Goal: Information Seeking & Learning: Learn about a topic

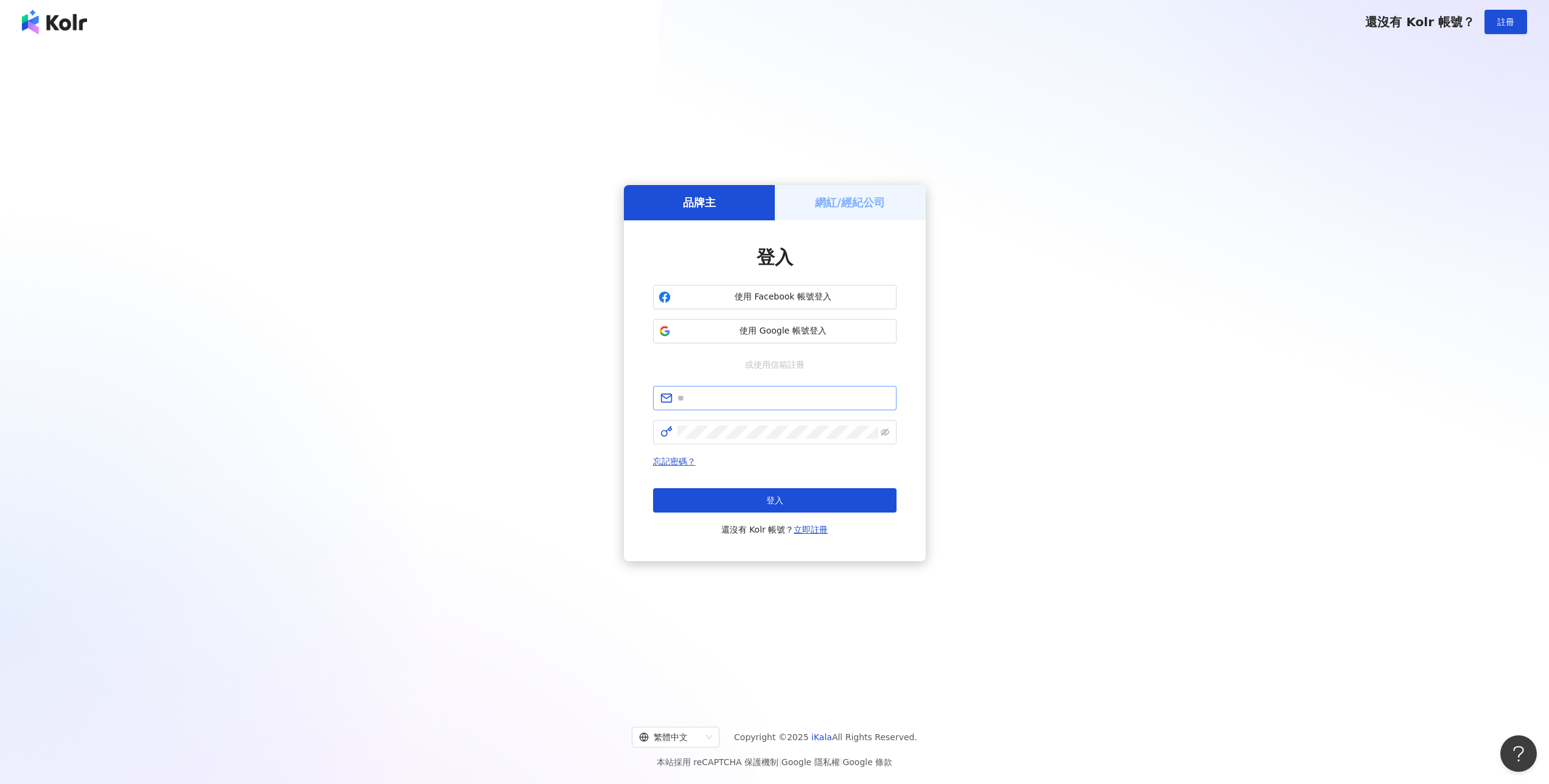
click at [759, 408] on span at bounding box center [774, 398] width 243 height 25
click at [761, 403] on input "text" at bounding box center [782, 397] width 211 height 13
type input "**********"
click at [756, 503] on button "登入" at bounding box center [774, 501] width 243 height 25
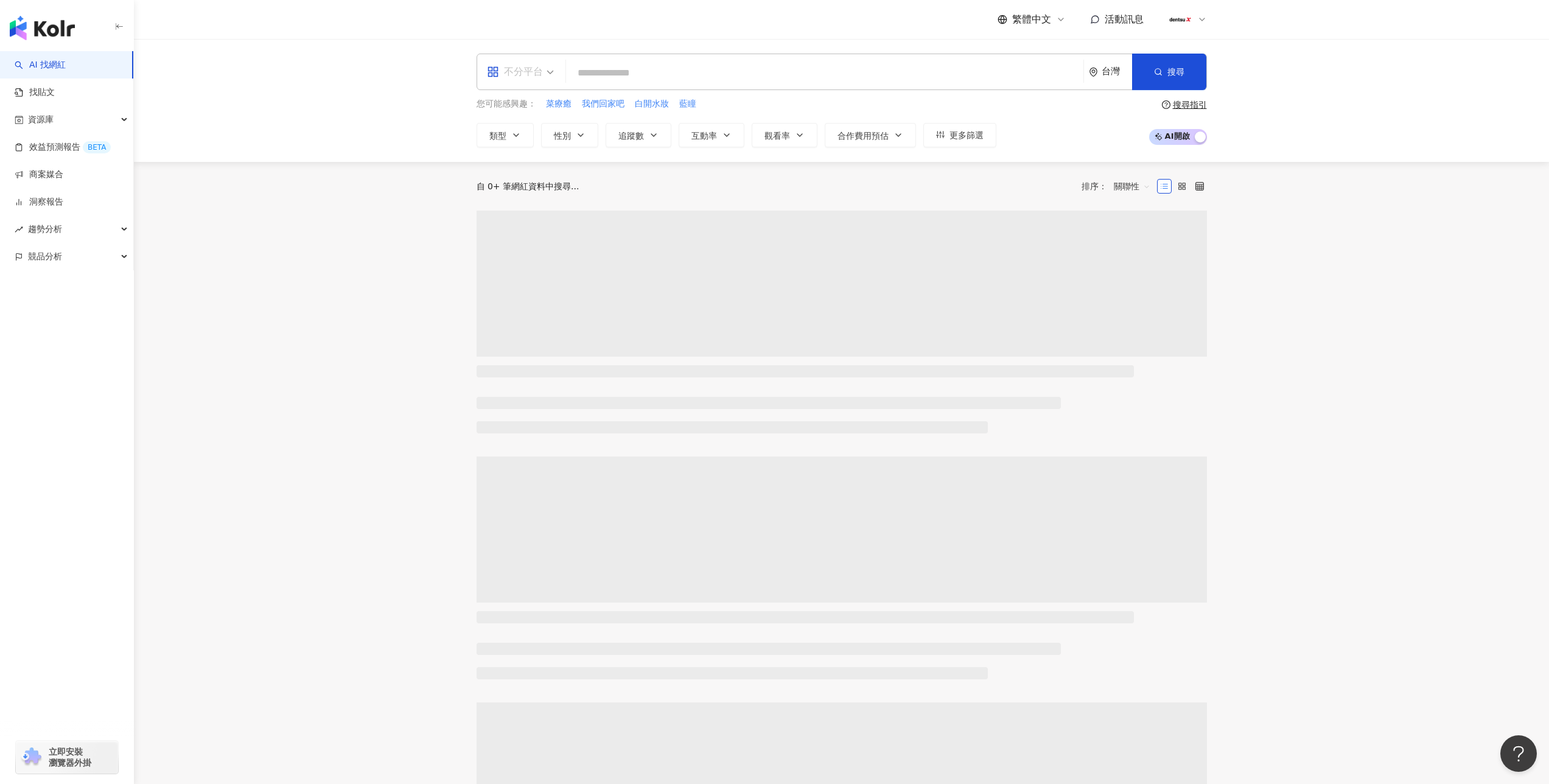
click at [540, 74] on div "不分平台" at bounding box center [514, 72] width 56 height 20
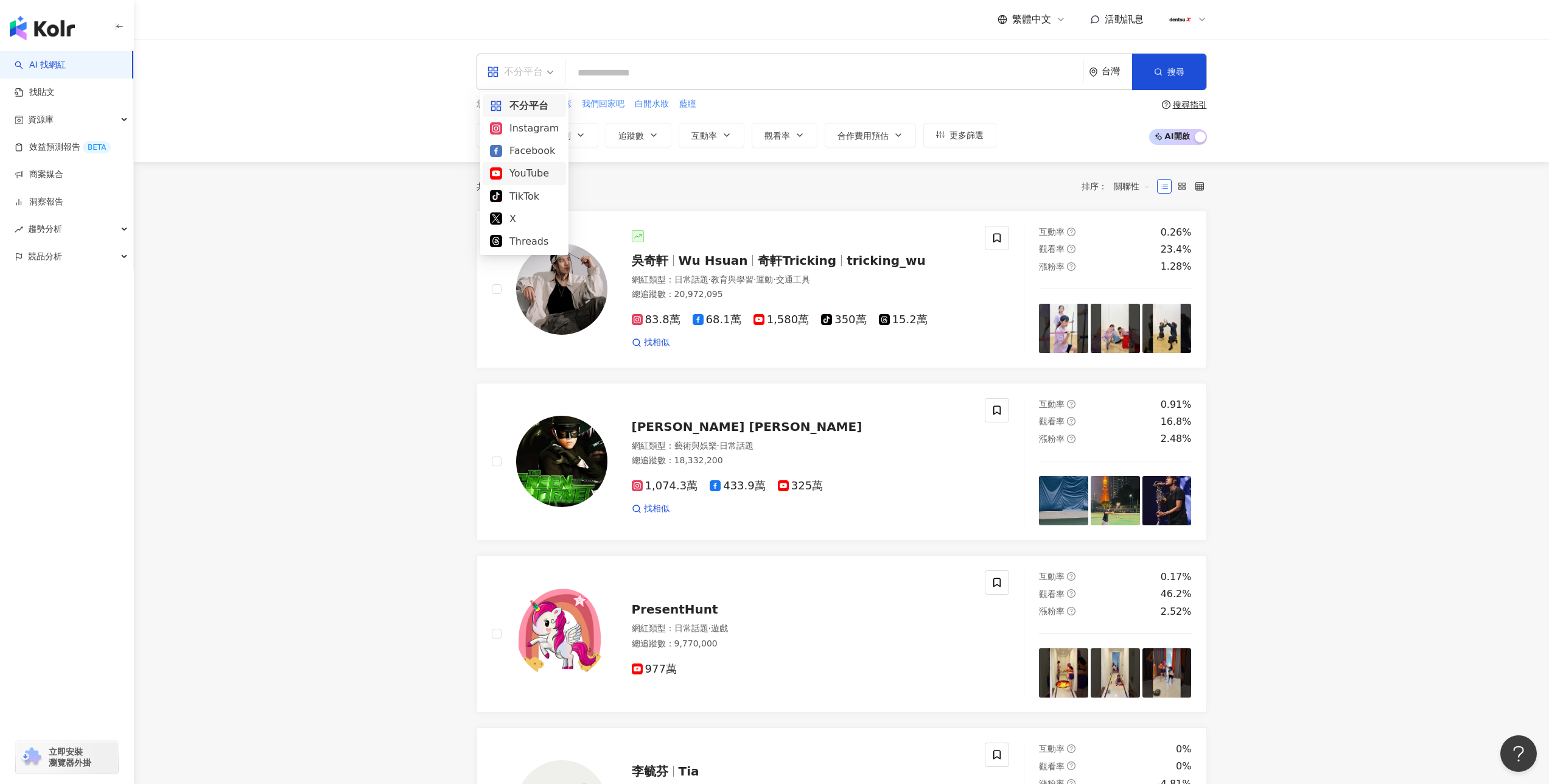
click at [525, 181] on div "YouTube" at bounding box center [523, 173] width 69 height 15
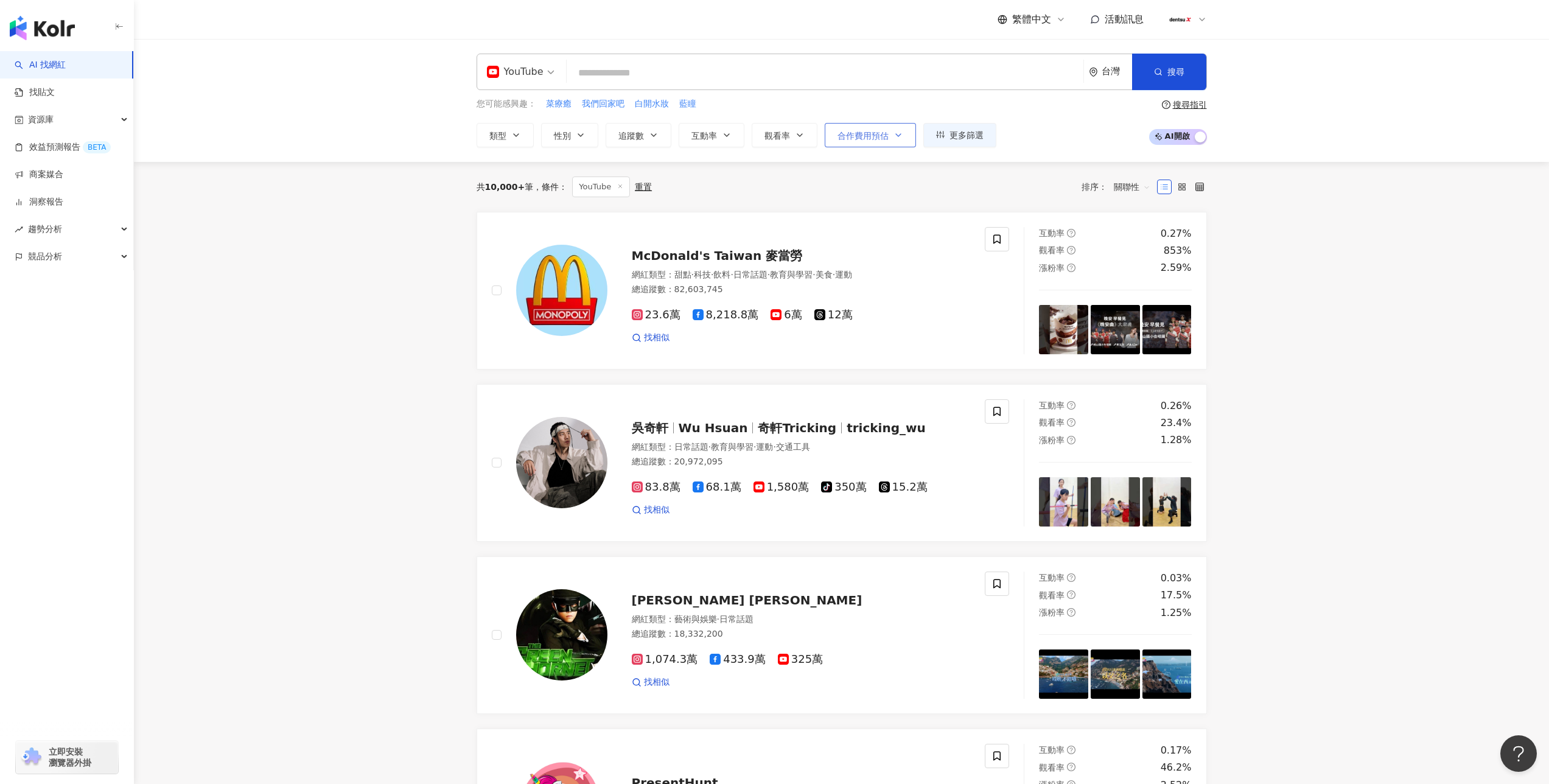
click at [872, 133] on span "合作費用預估" at bounding box center [862, 136] width 51 height 10
type input "******"
drag, startPoint x: 1096, startPoint y: 245, endPoint x: 915, endPoint y: 252, distance: 181.1
click at [915, 250] on div at bounding box center [915, 246] width 7 height 7
click at [1166, 69] on button "搜尋" at bounding box center [1169, 71] width 74 height 37
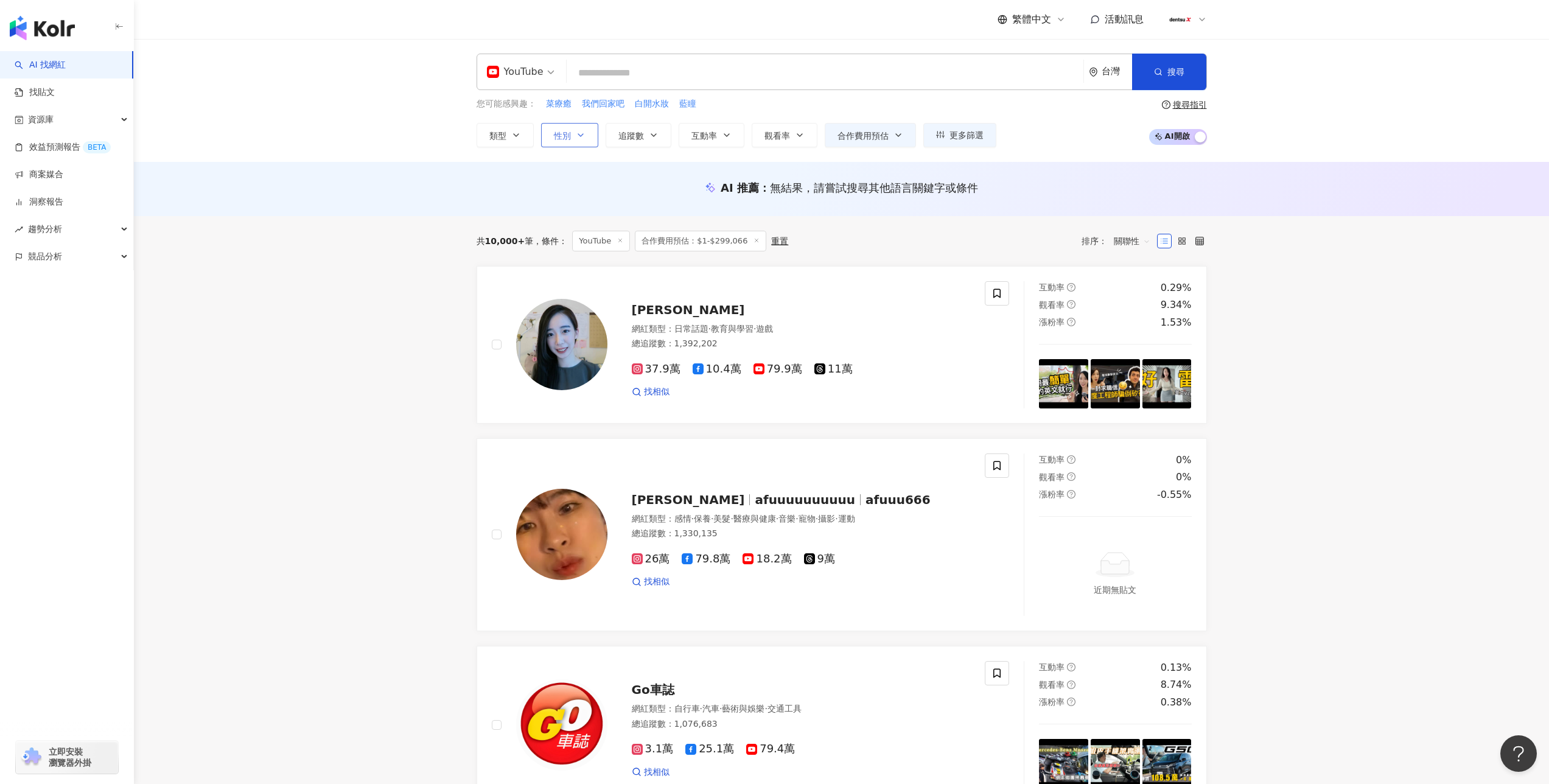
click at [572, 123] on button "性別" at bounding box center [570, 135] width 58 height 25
click at [563, 237] on span "男" at bounding box center [572, 232] width 18 height 13
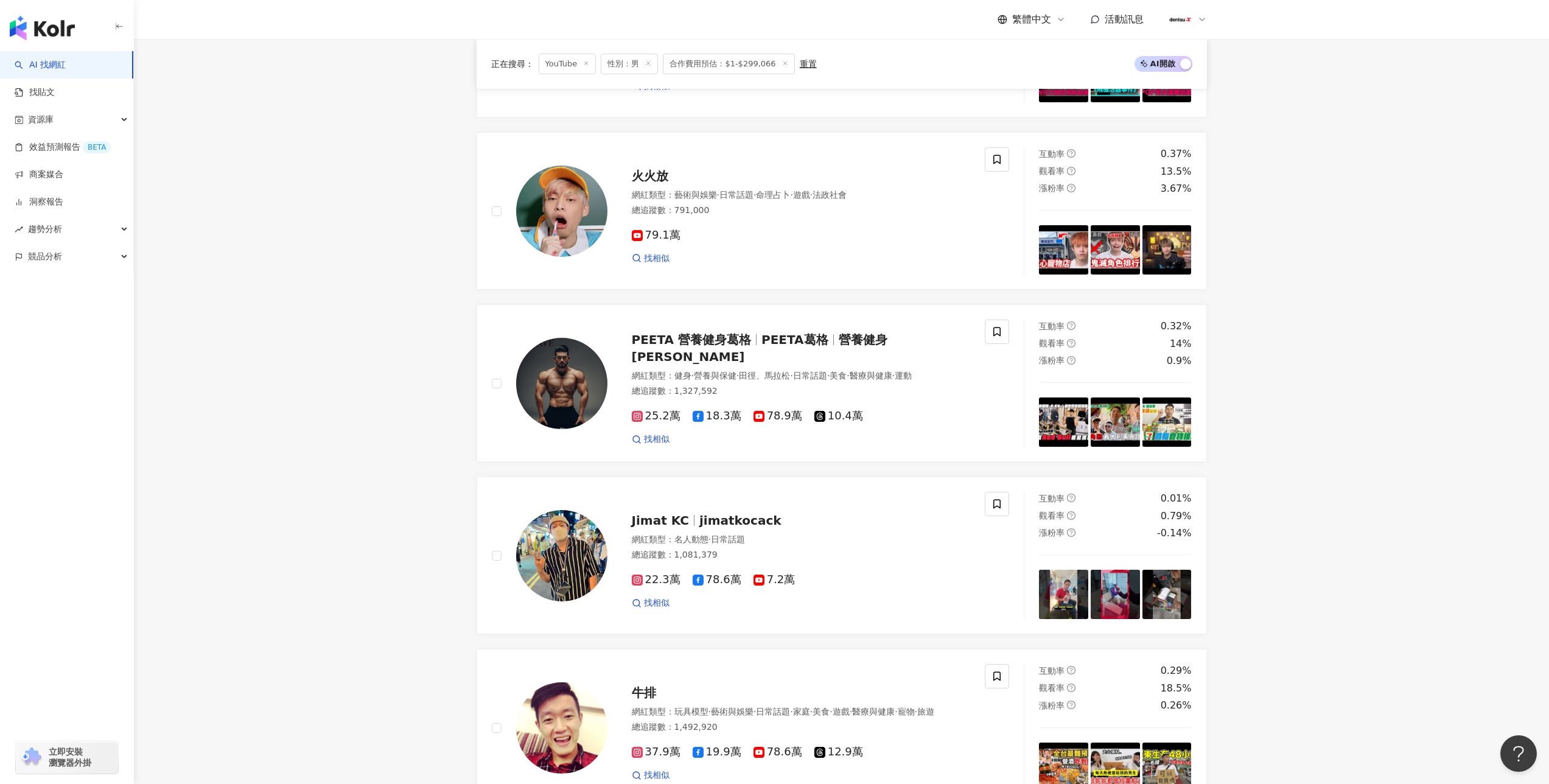
scroll to position [881, 0]
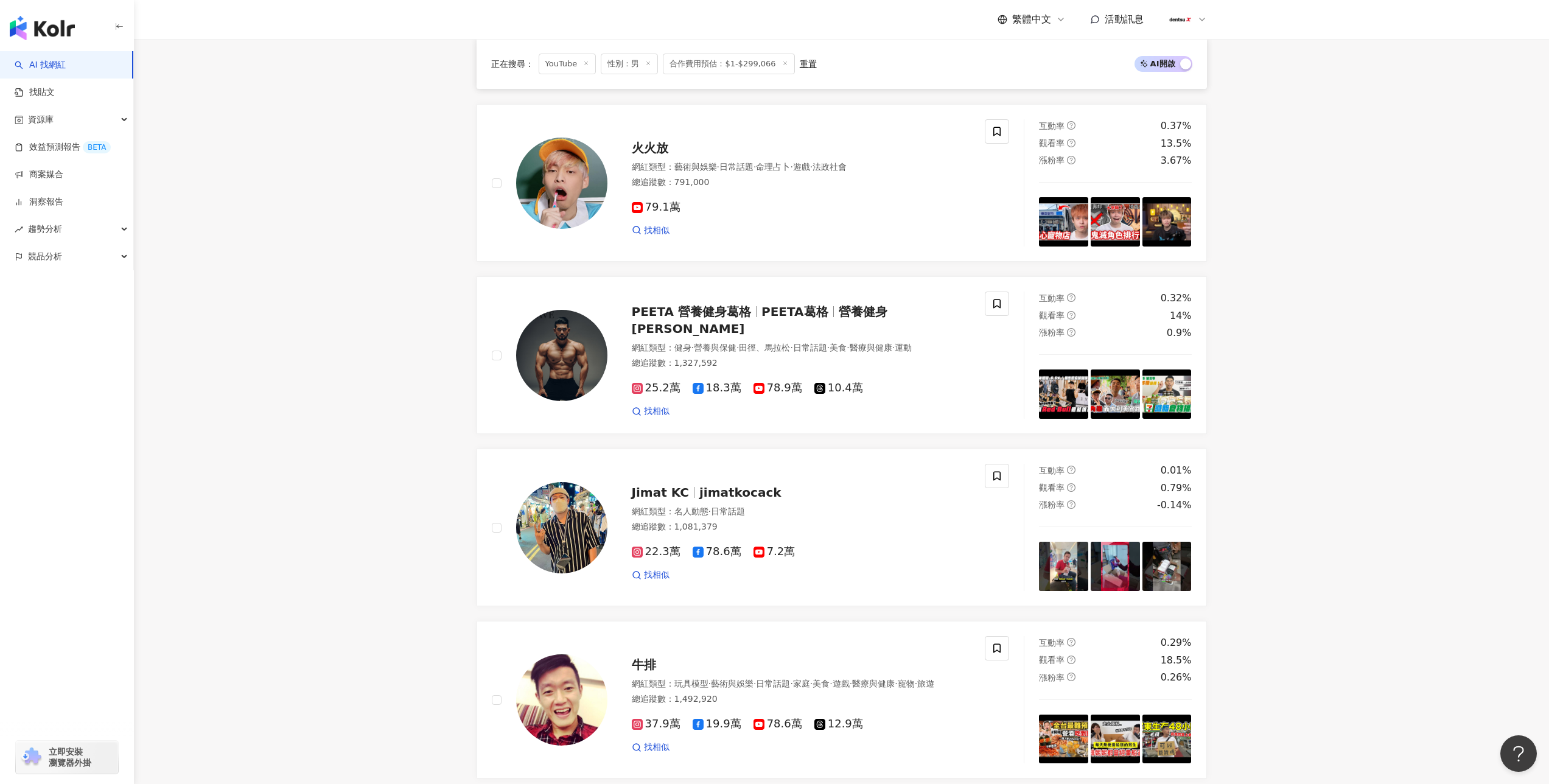
click at [382, 386] on main "YouTube 台灣 搜尋 您可能感興趣： 菜療癒 我們回家吧 白開水妝 藍瞳 類型 性別 追蹤數 互動率 觀看率 合作費用預估 更多篩選 選擇合作費用預估 …" at bounding box center [841, 487] width 1415 height 2660
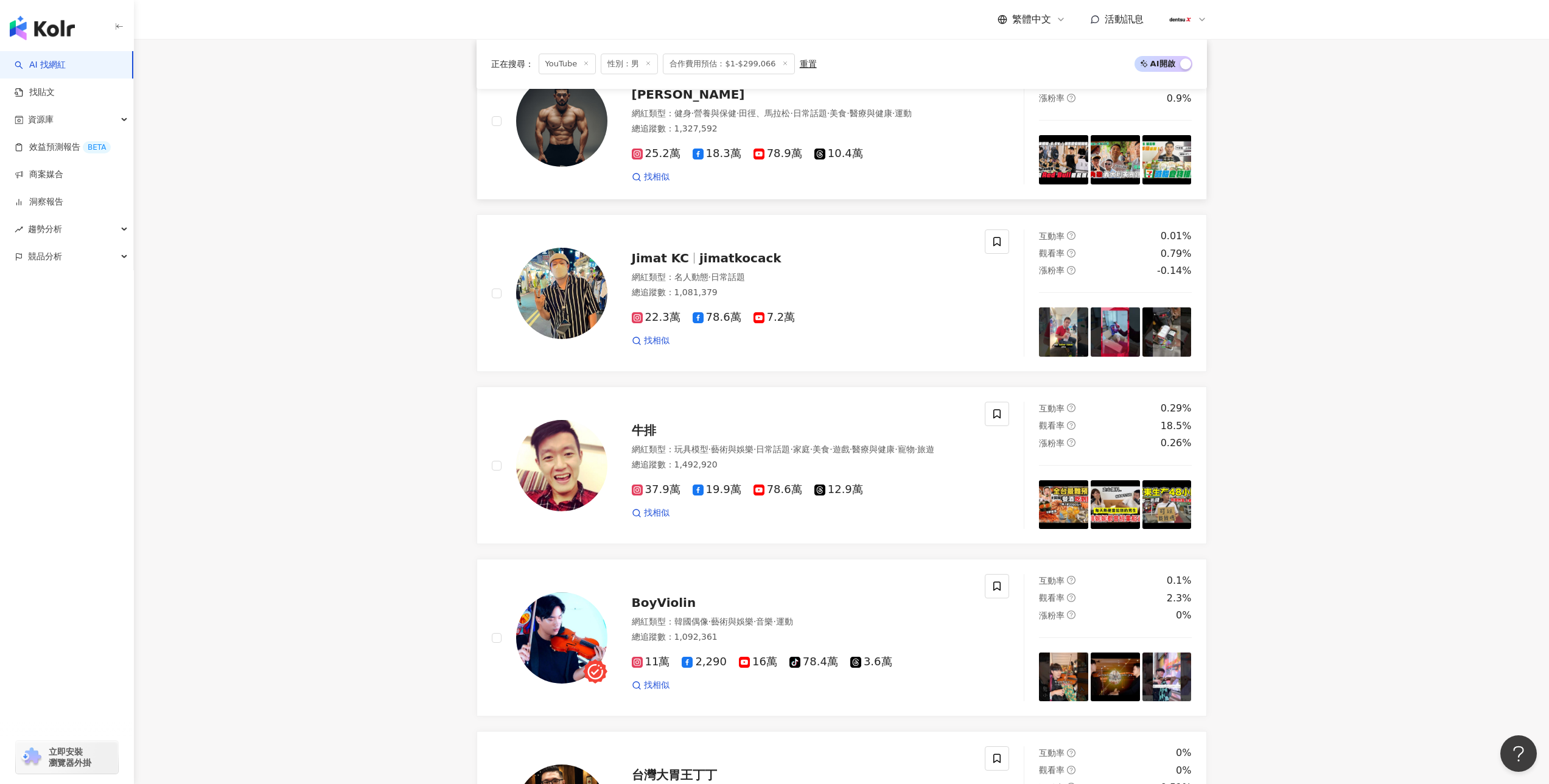
scroll to position [1200, 0]
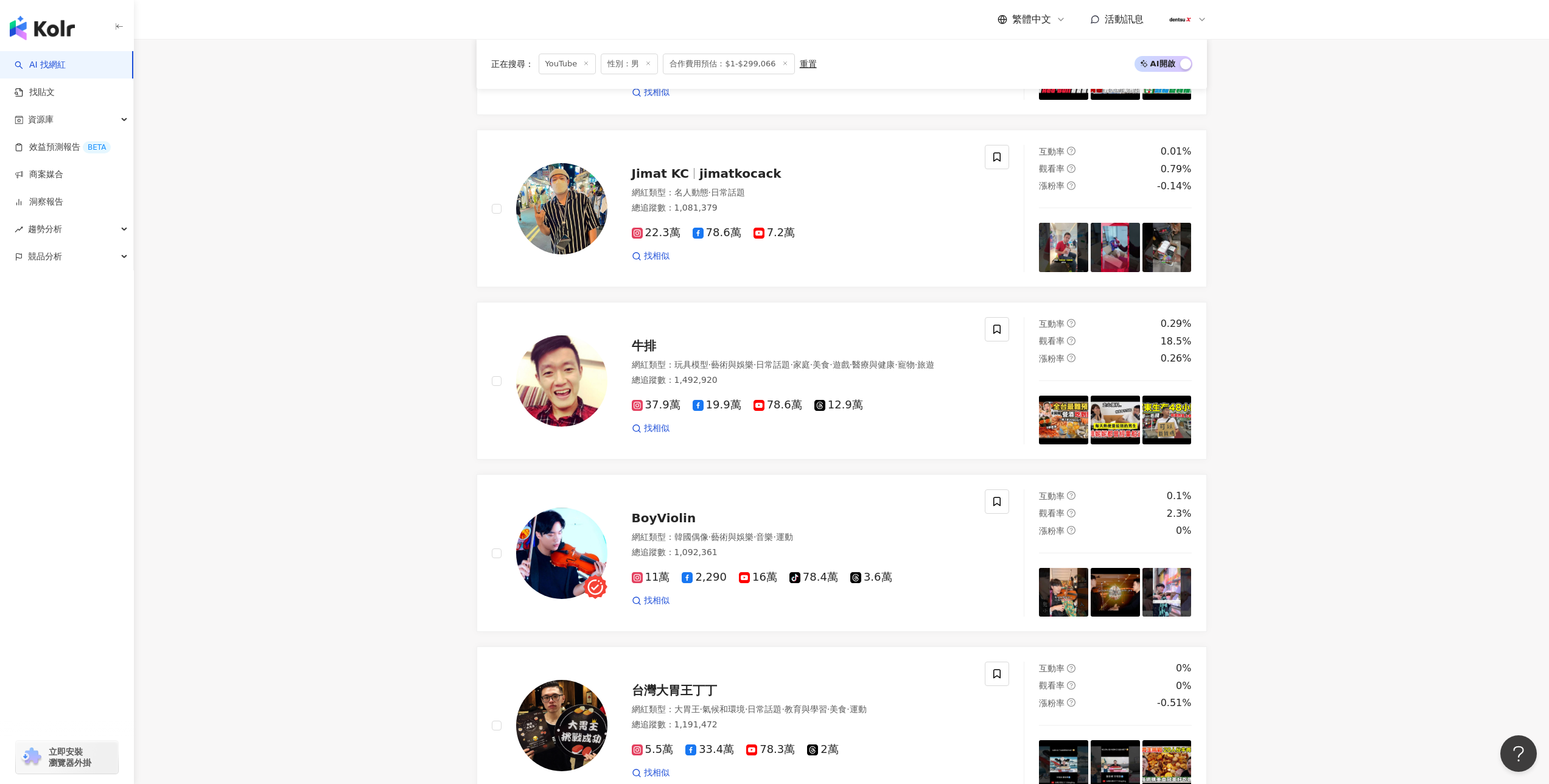
click at [419, 314] on main "YouTube 台灣 搜尋 您可能感興趣： 菜療癒 我們回家吧 白開水妝 藍瞳 類型 性別 追蹤數 互動率 觀看率 合作費用預估 更多篩選 選擇合作費用預估 …" at bounding box center [841, 169] width 1415 height 2660
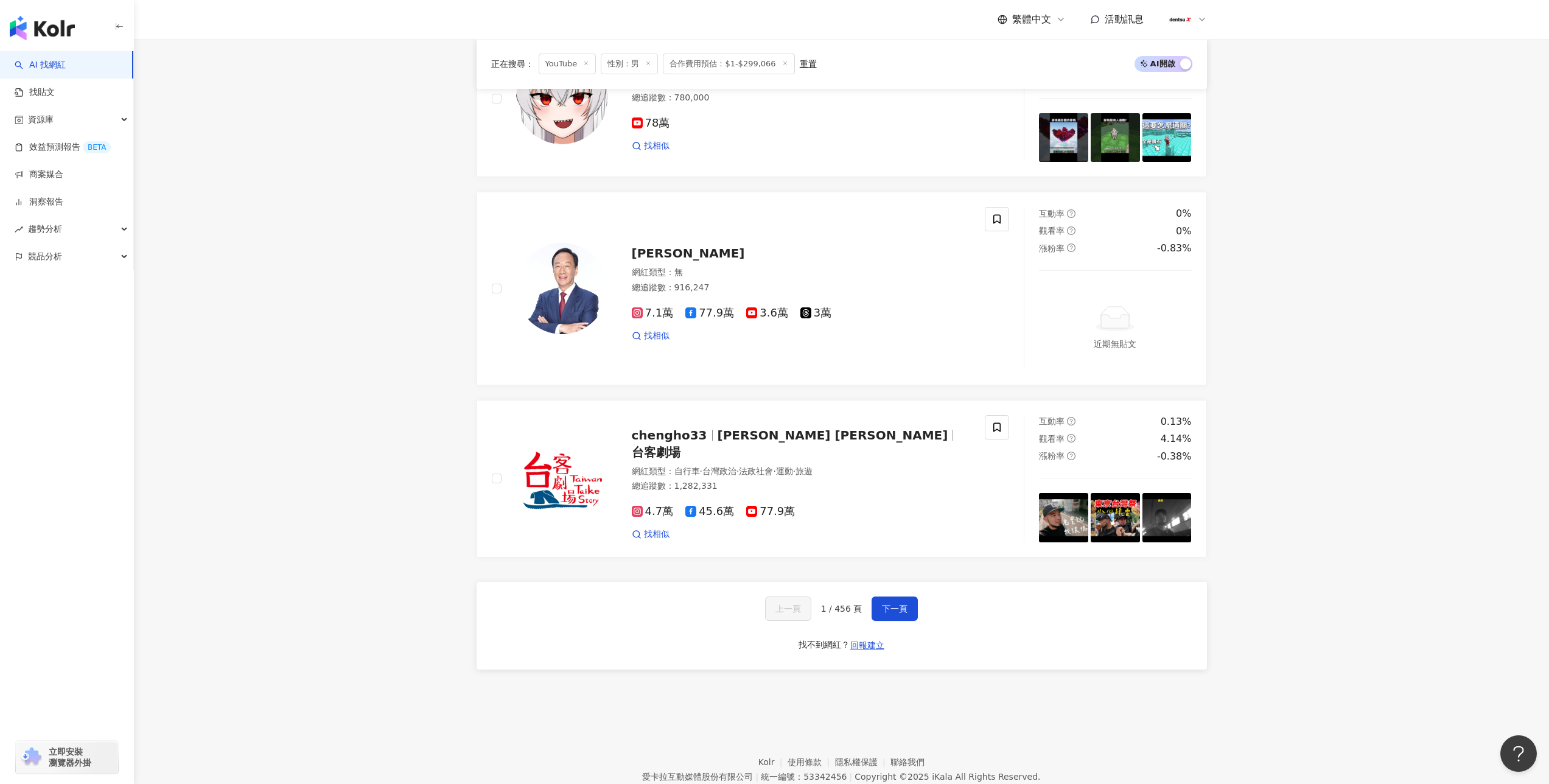
scroll to position [2059, 0]
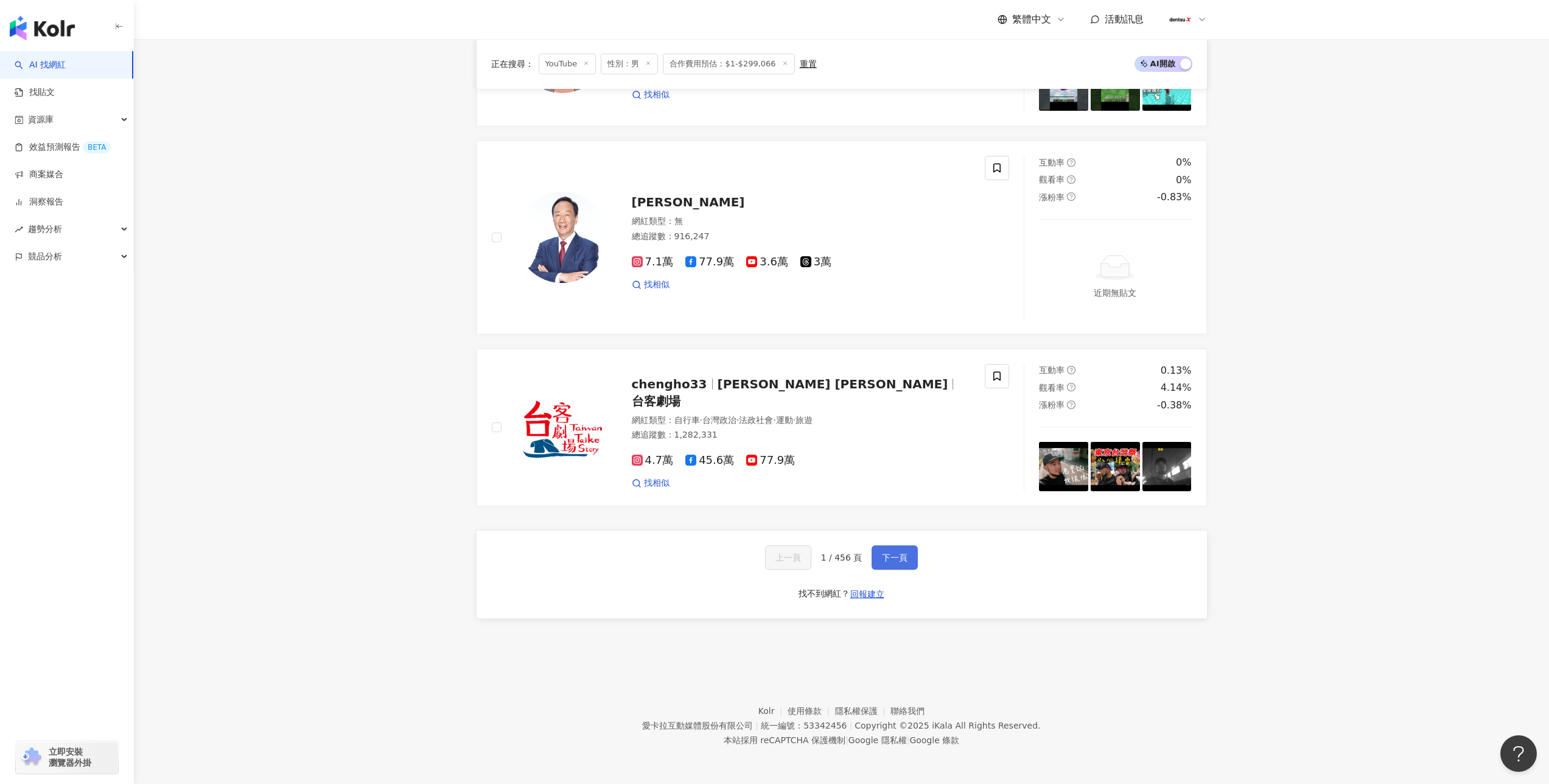
click at [903, 553] on span "下一頁" at bounding box center [895, 558] width 26 height 10
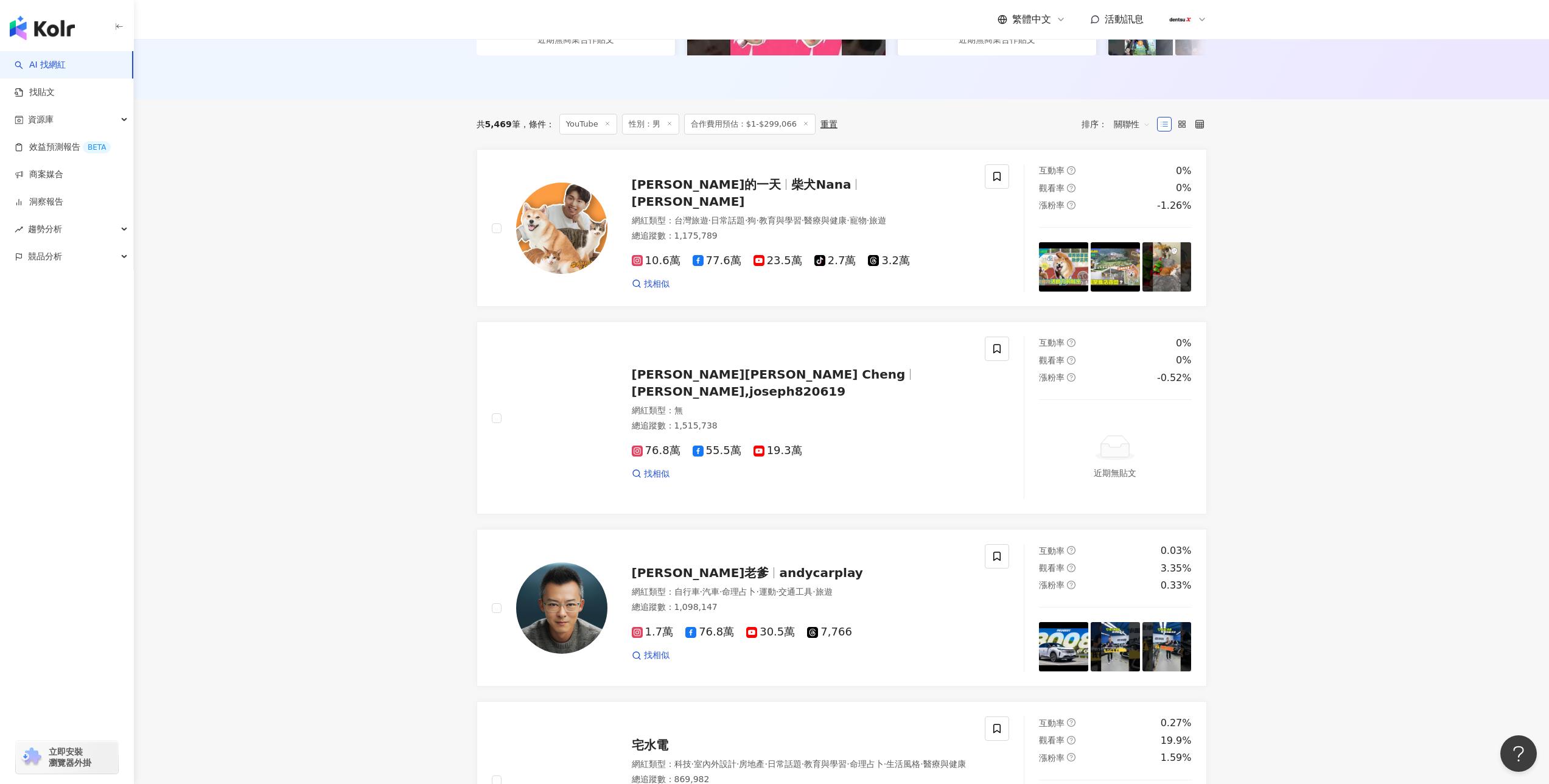
scroll to position [0, 0]
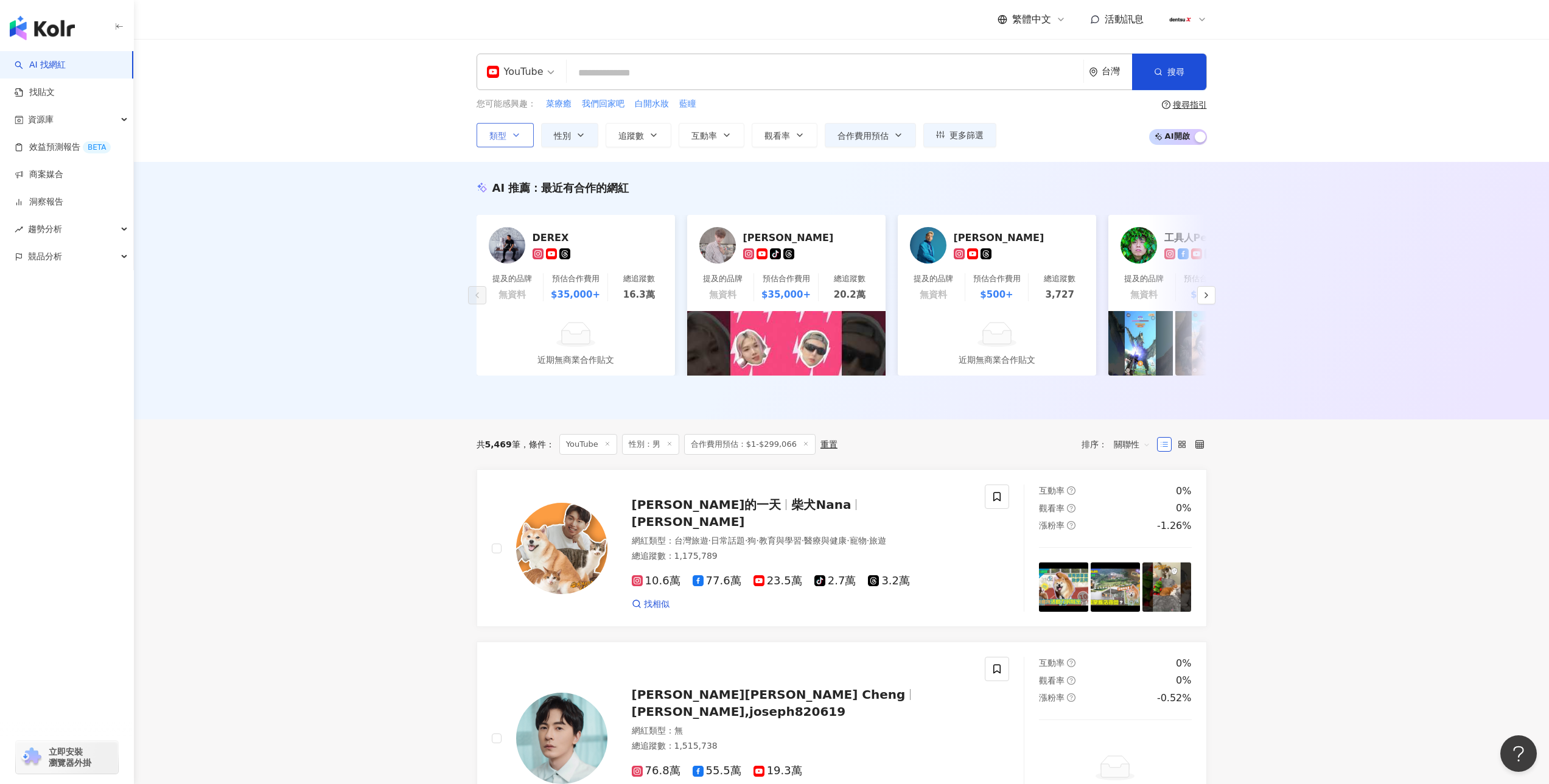
click at [491, 133] on span "類型" at bounding box center [497, 136] width 17 height 10
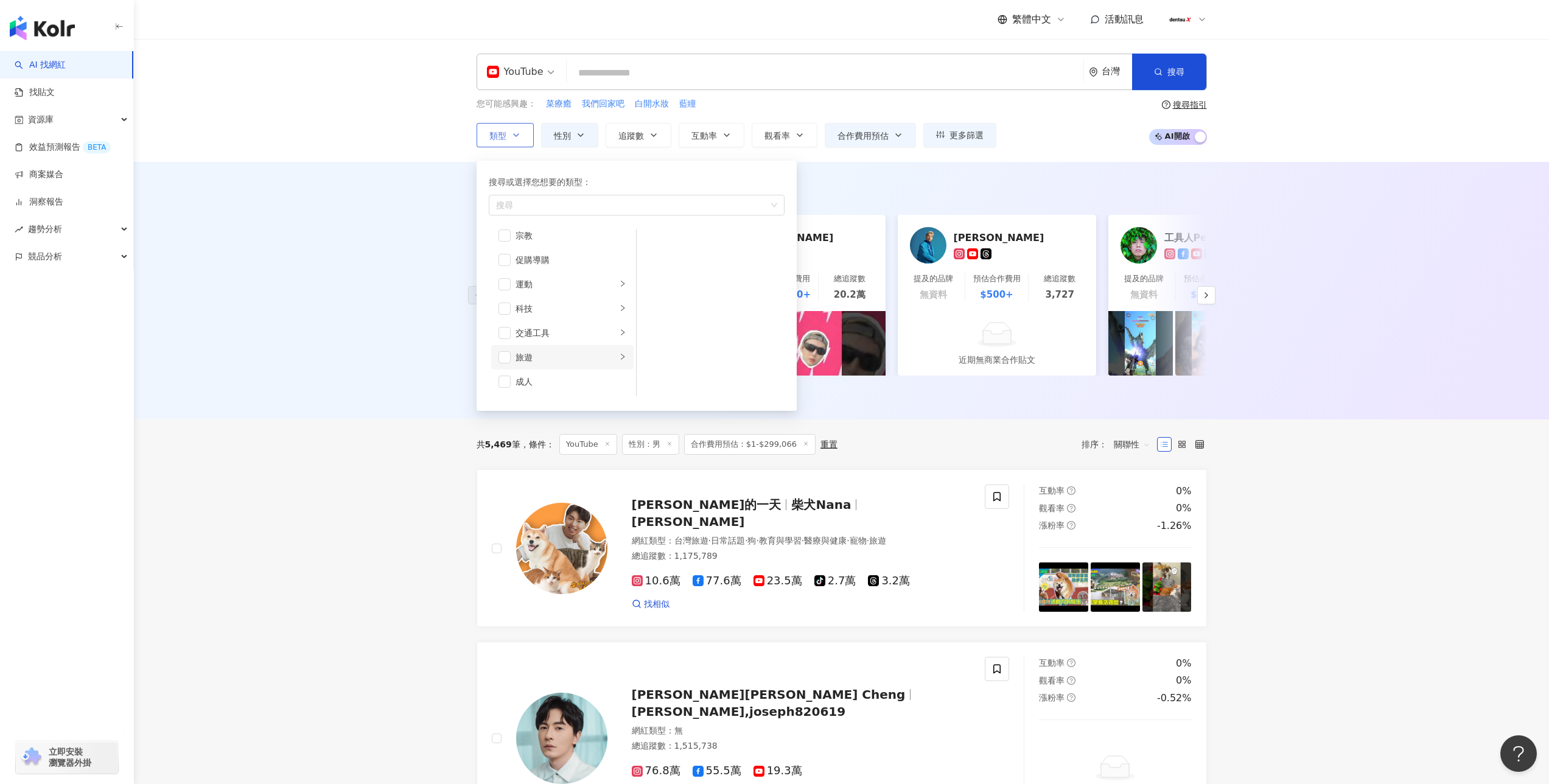
scroll to position [418, 0]
click at [588, 337] on div "交通工具" at bounding box center [566, 335] width 101 height 13
click at [664, 236] on div "汽車" at bounding box center [719, 242] width 111 height 13
click at [390, 289] on div "AI 推薦 ： 最近有合作的網紅 DEREX 提及的品牌 無資料 預估合作費用 $35,000+ 總追蹤數 16.3萬 近期無商業合作貼文 韓仲夏Summer…" at bounding box center [841, 290] width 1415 height 257
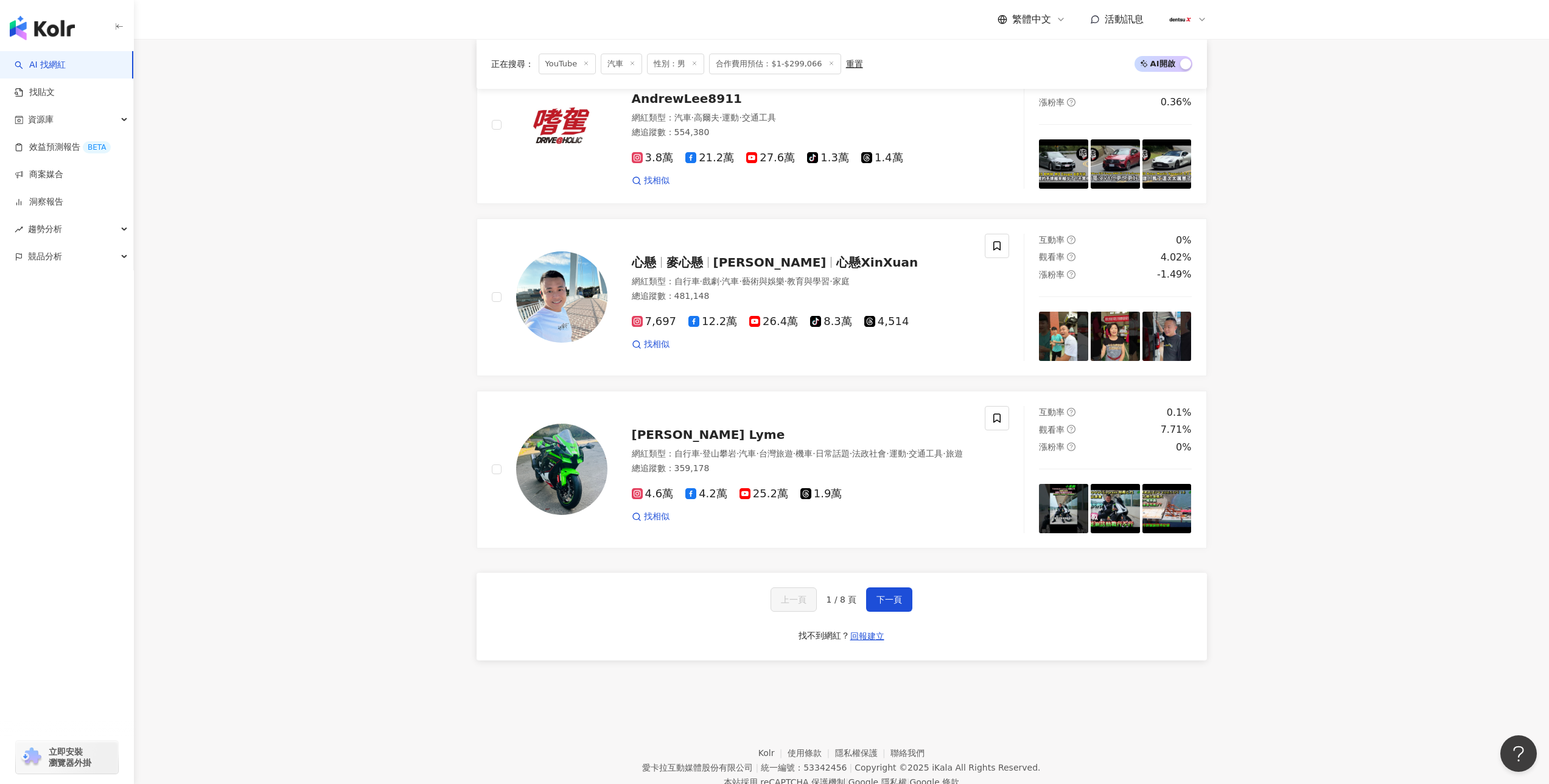
scroll to position [2005, 0]
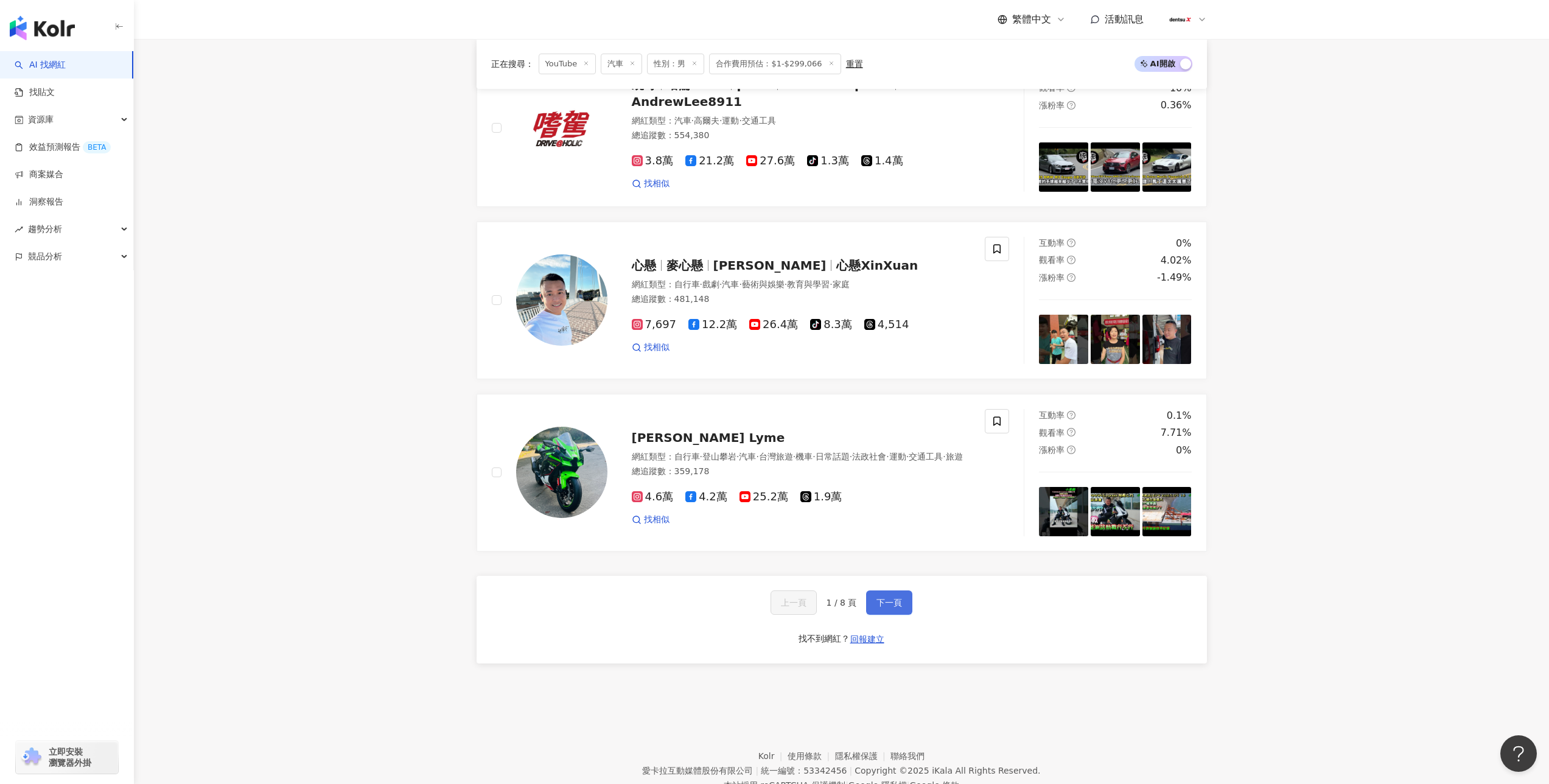
click at [895, 607] on span "下一頁" at bounding box center [890, 602] width 26 height 10
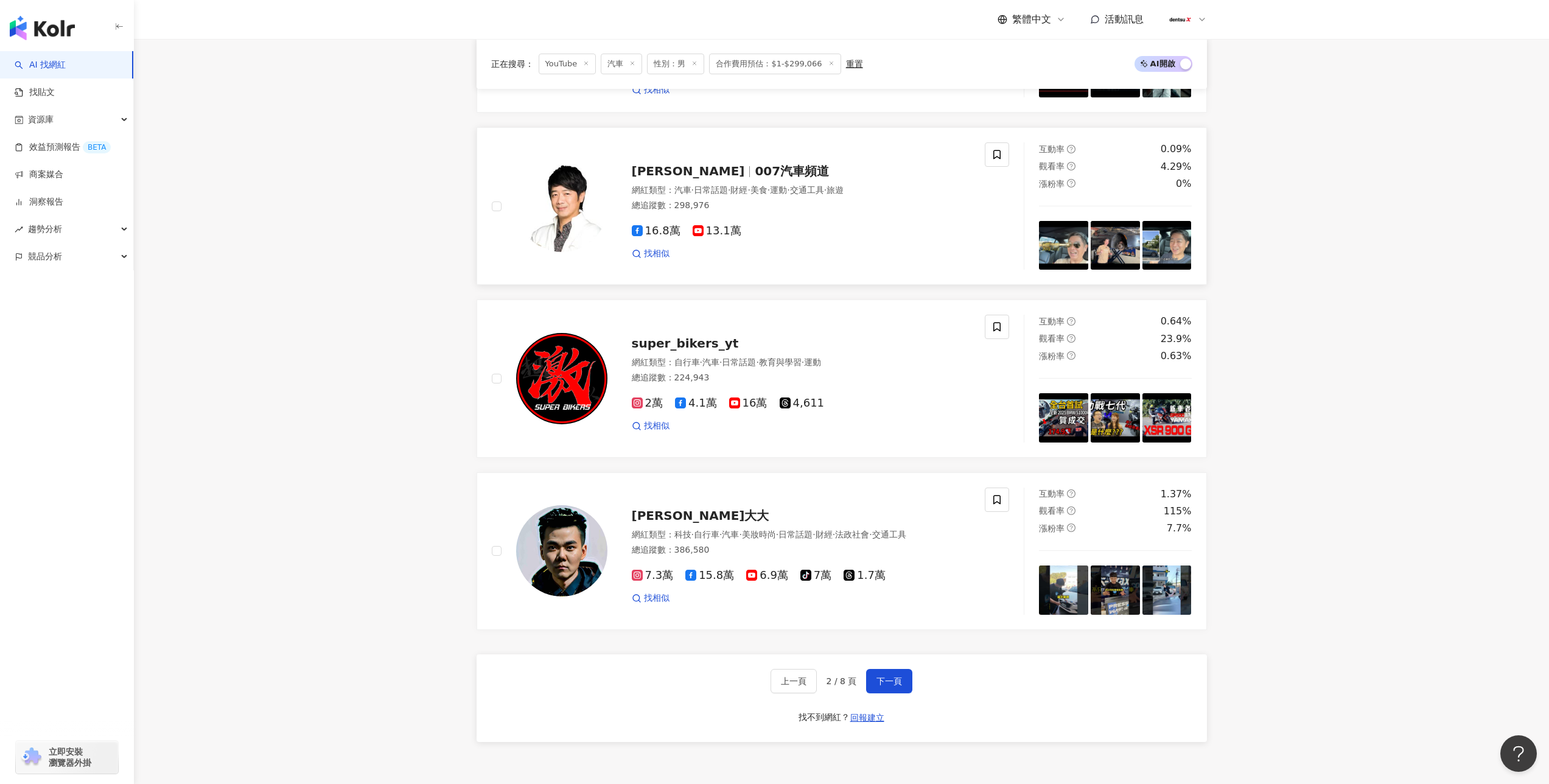
scroll to position [2024, 0]
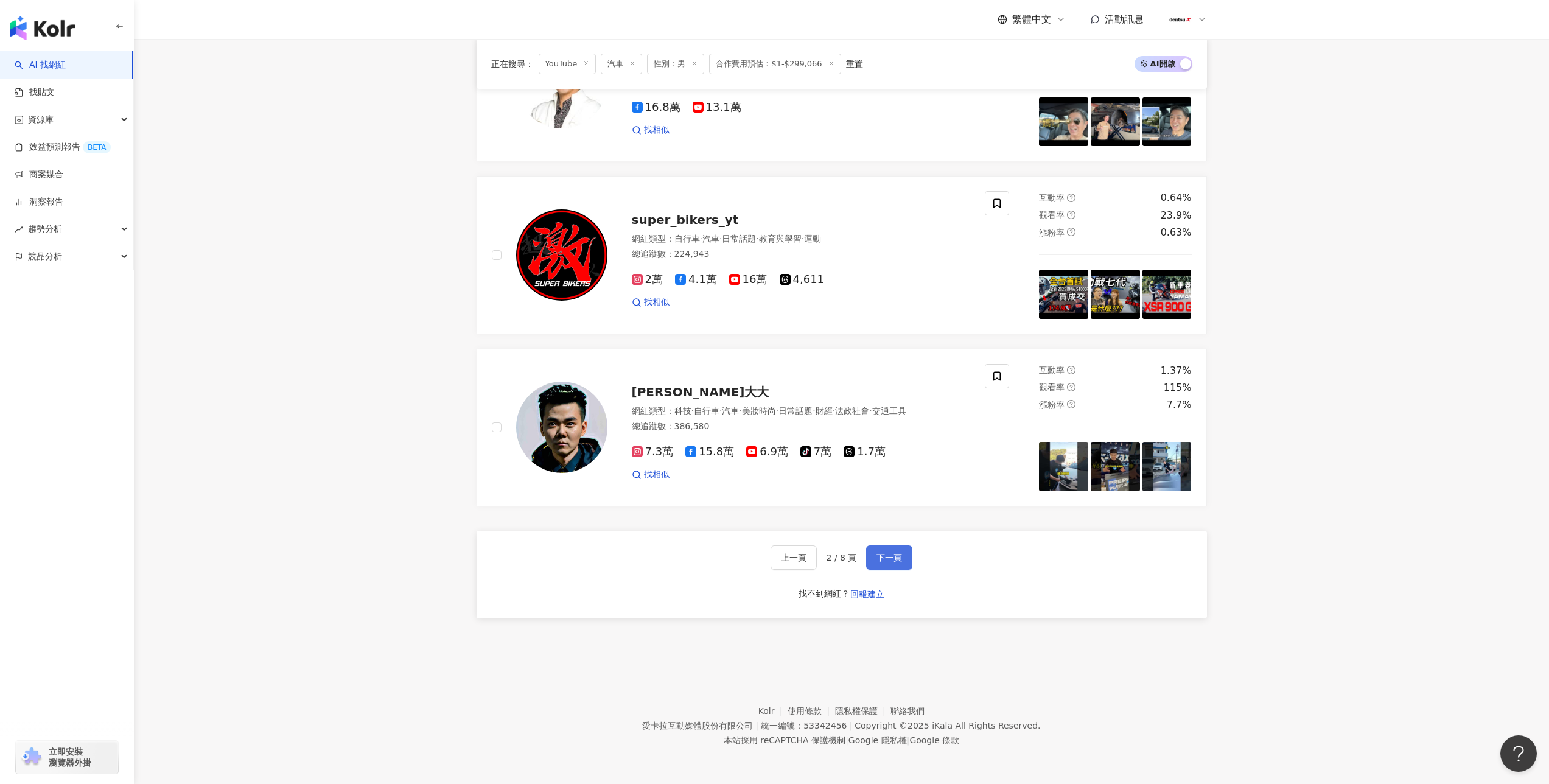
click at [871, 556] on button "下一頁" at bounding box center [889, 557] width 47 height 25
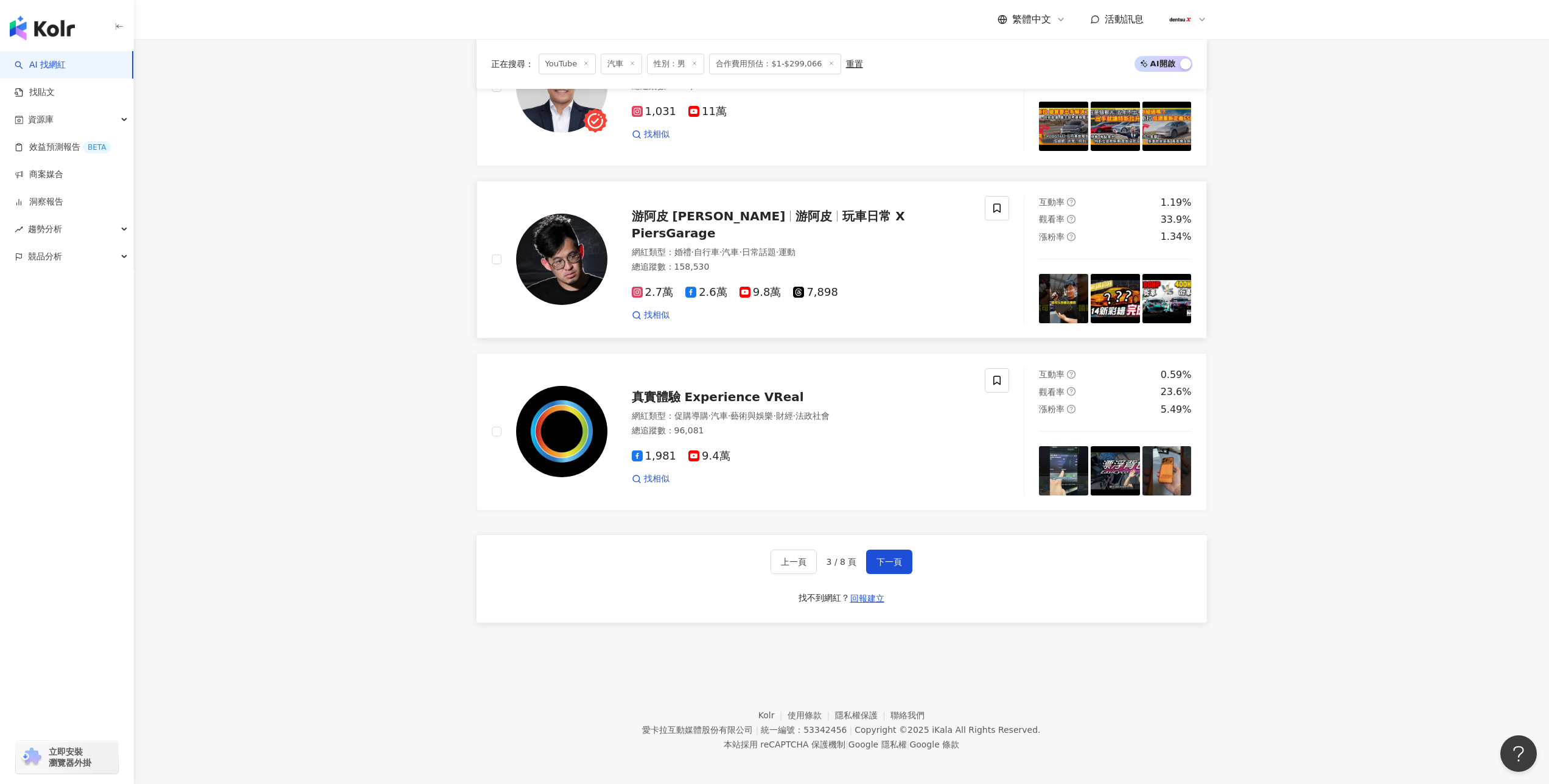
scroll to position [2023, 0]
click at [871, 558] on button "下一頁" at bounding box center [889, 563] width 47 height 25
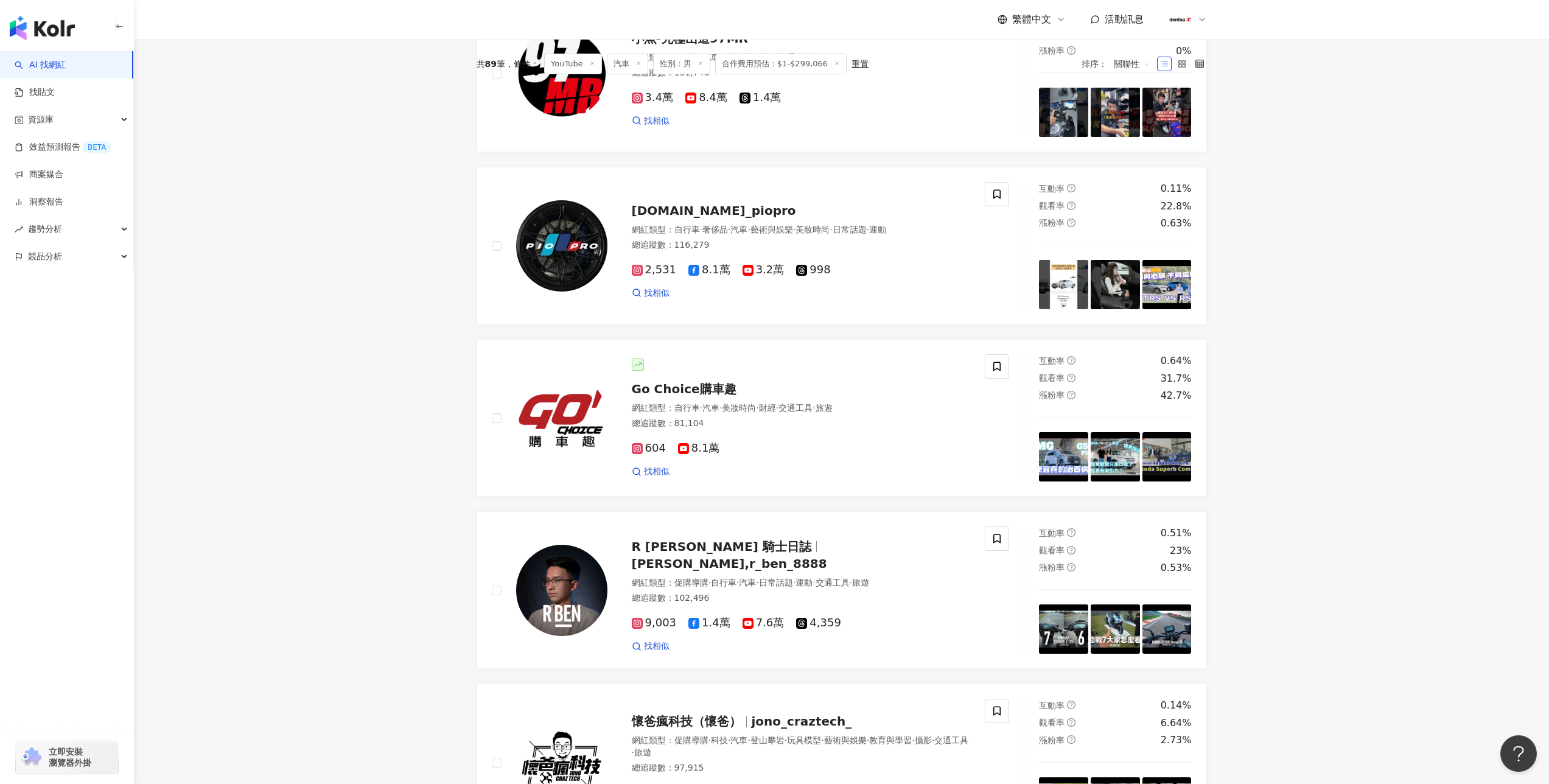
scroll to position [0, 0]
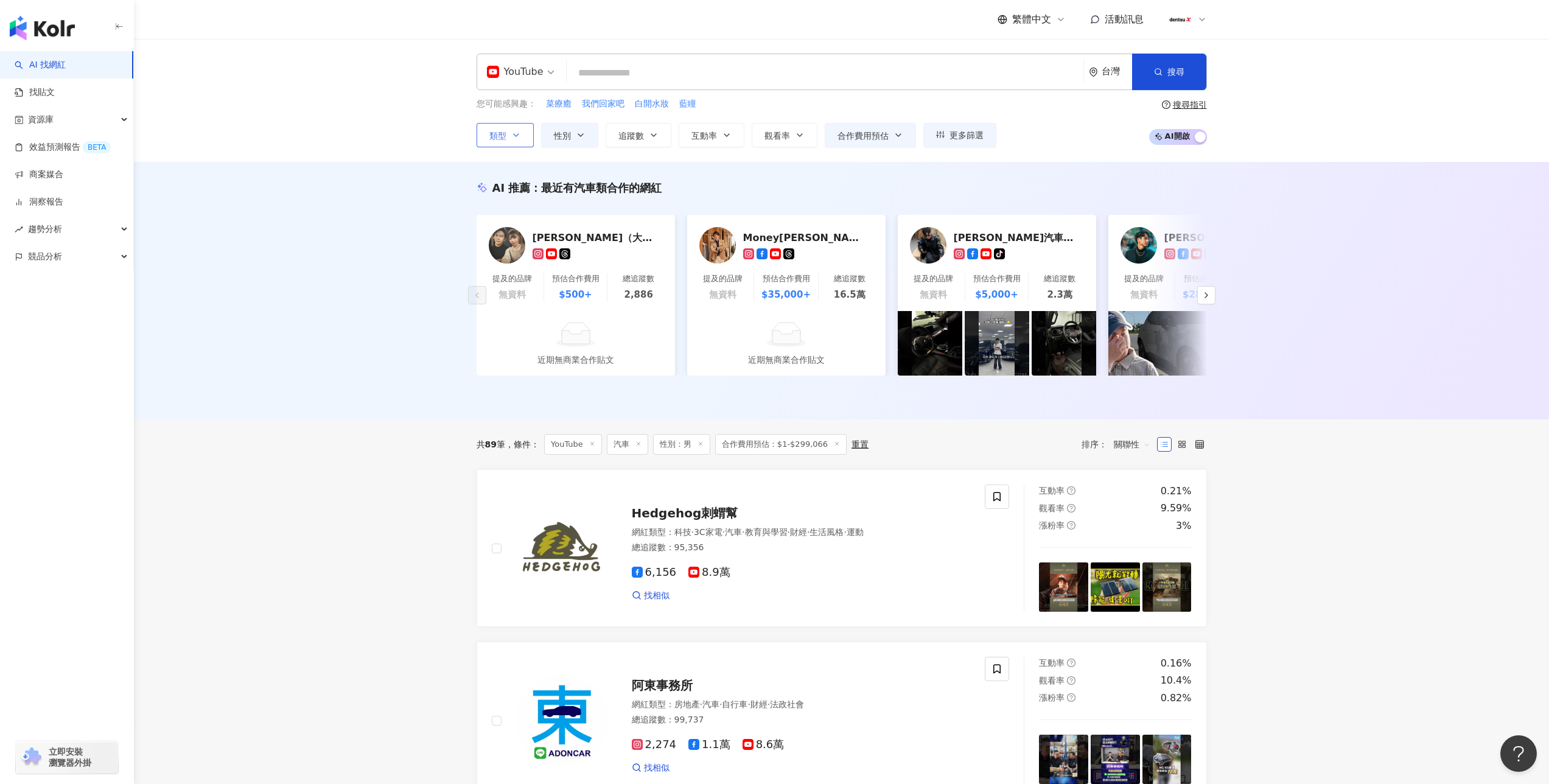
click at [485, 130] on button "類型" at bounding box center [505, 135] width 58 height 25
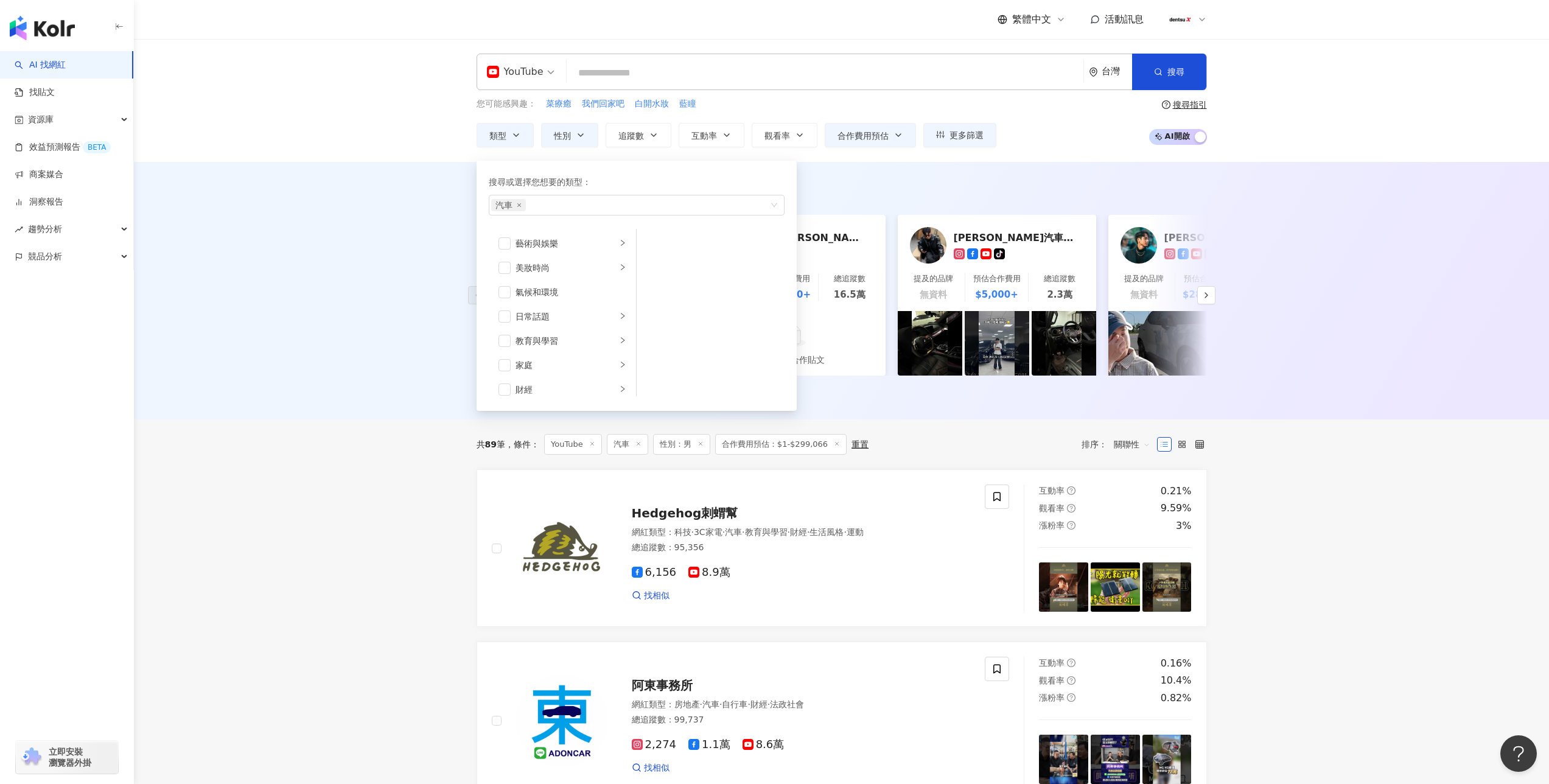
click at [303, 131] on div "YouTube 台灣 搜尋 您可能感興趣： 菜療癒 我們回家吧 白開水妝 藍瞳 類型 搜尋或選擇您想要的類型： 汽車 藝術與娛樂 美妝時尚 氣候和環境 日常話…" at bounding box center [841, 100] width 1415 height 123
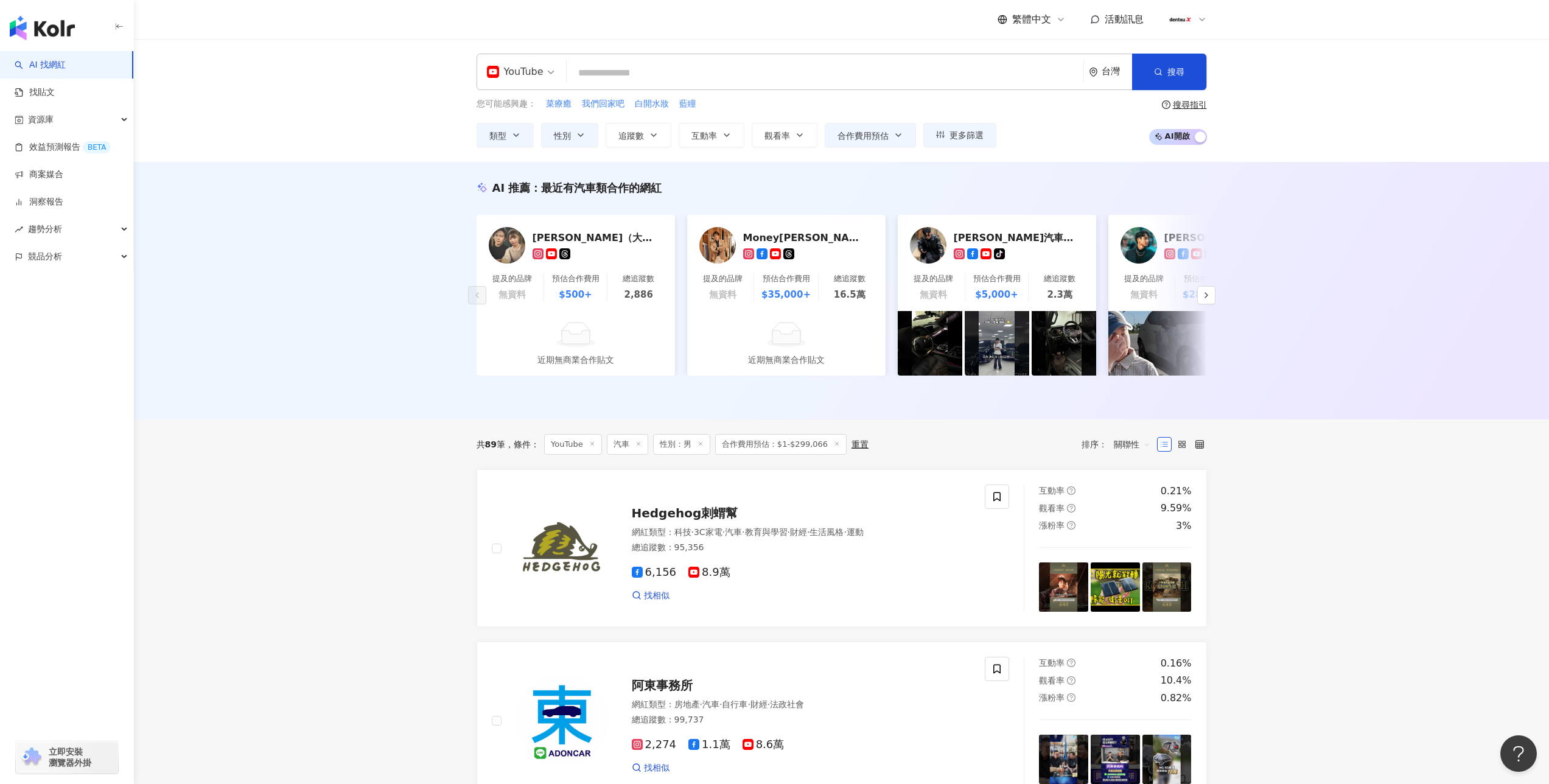
click at [391, 119] on div "YouTube 台灣 搜尋 您可能感興趣： 菜療癒 我們回家吧 白開水妝 藍瞳 類型 性別 追蹤數 互動率 觀看率 合作費用預估 更多篩選 選擇合作費用預估 …" at bounding box center [841, 100] width 1415 height 123
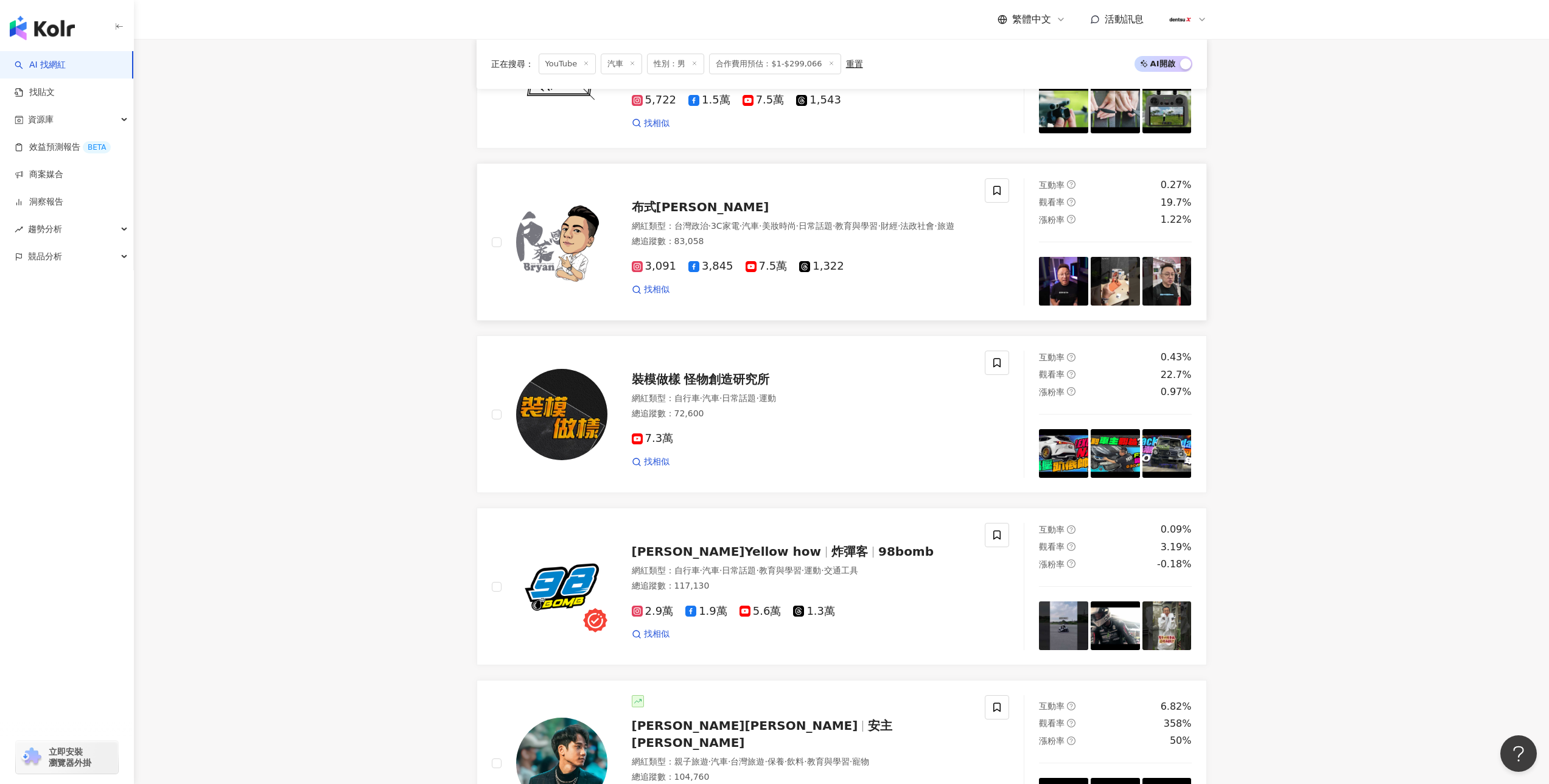
scroll to position [1956, 0]
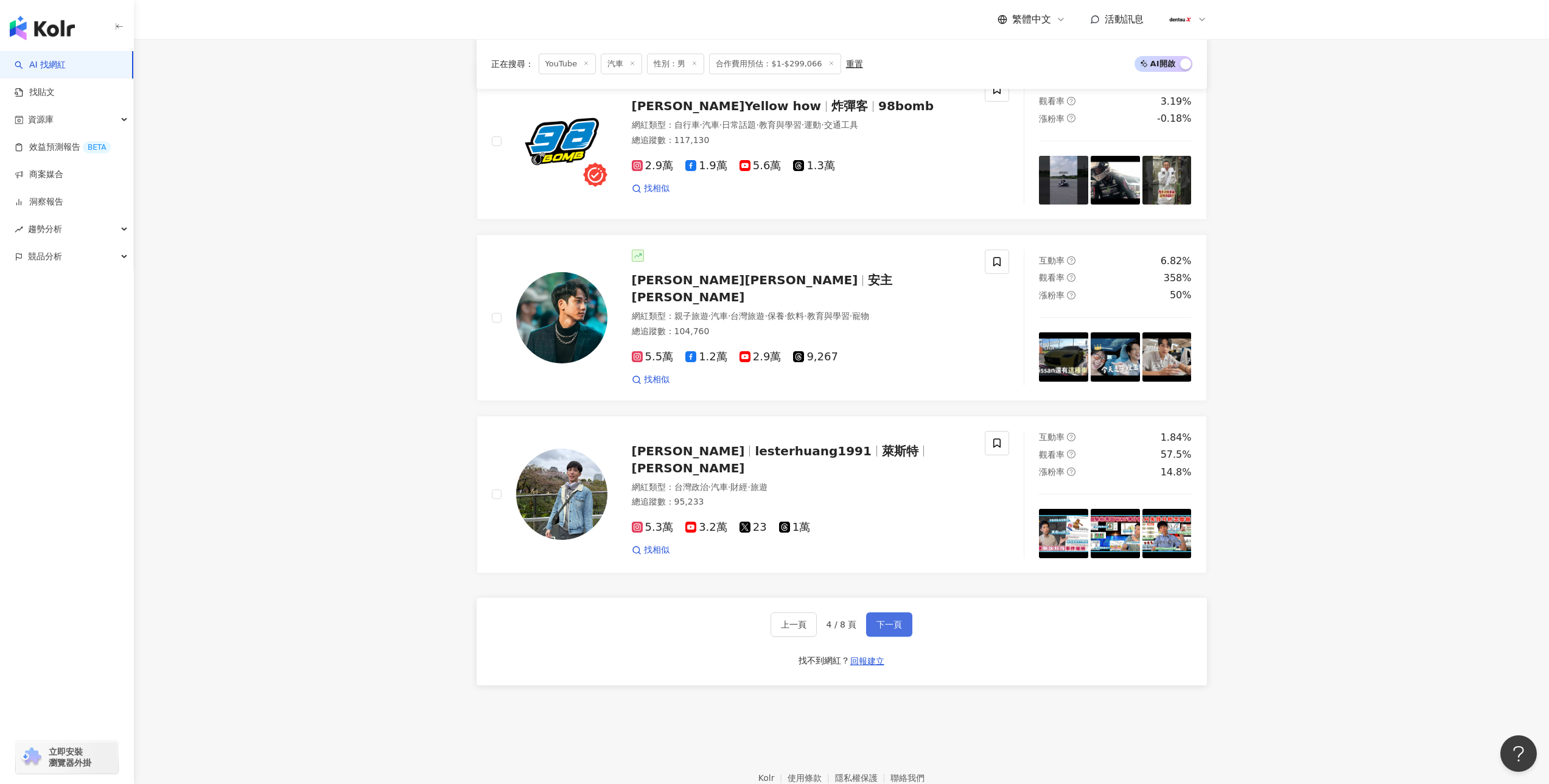
click at [881, 620] on span "下一頁" at bounding box center [890, 624] width 26 height 10
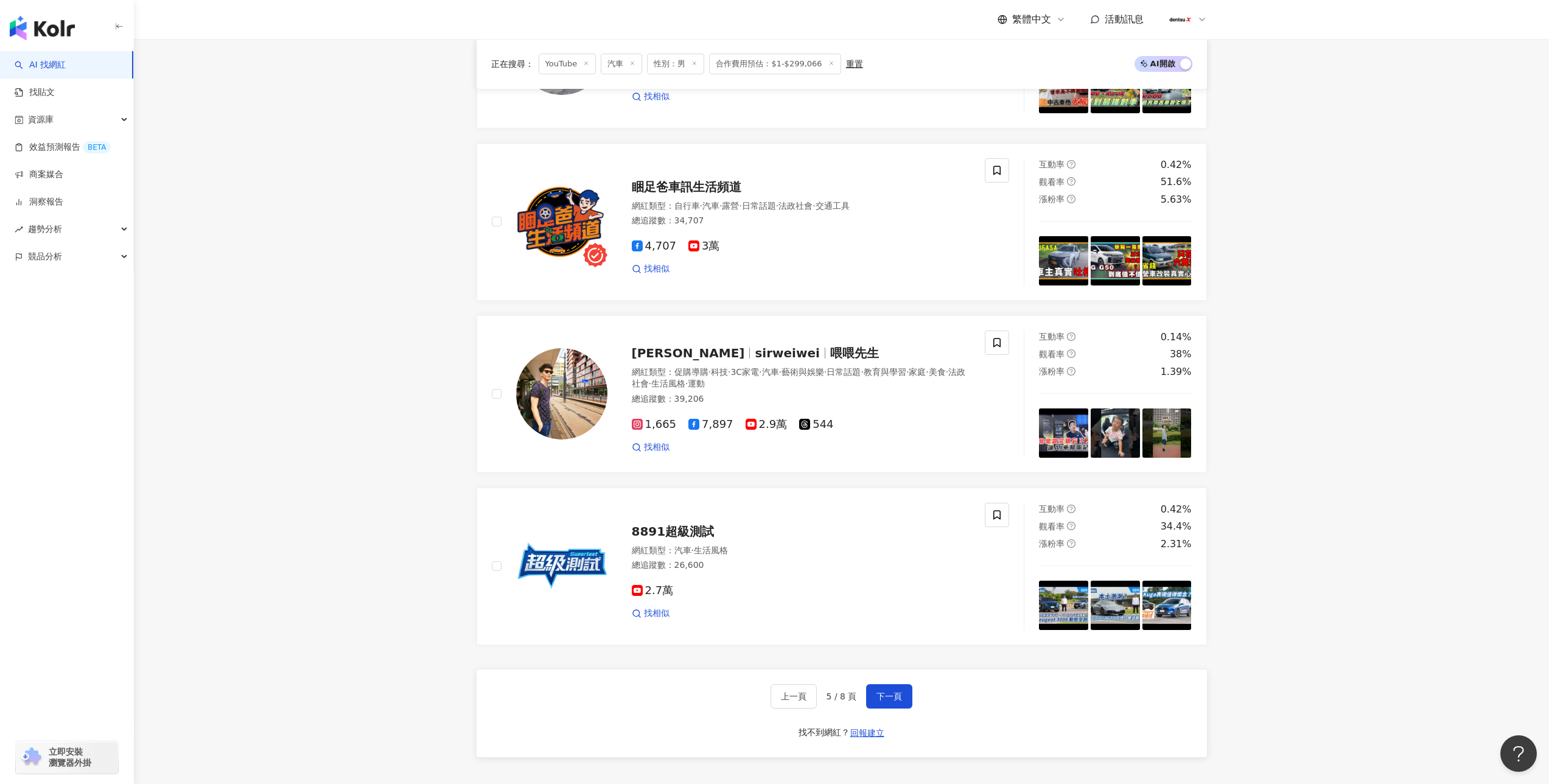
scroll to position [1921, 0]
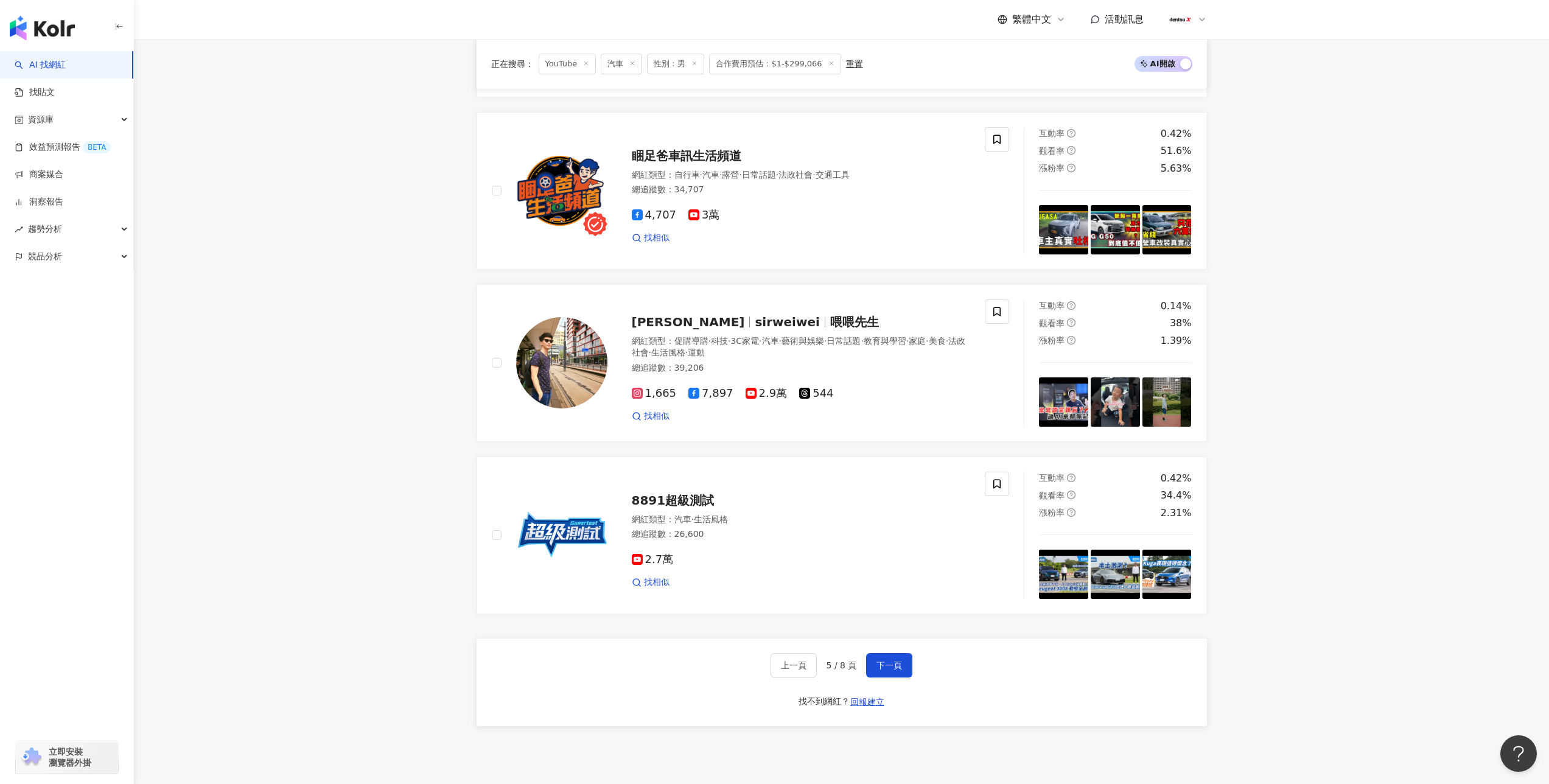
scroll to position [2188, 0]
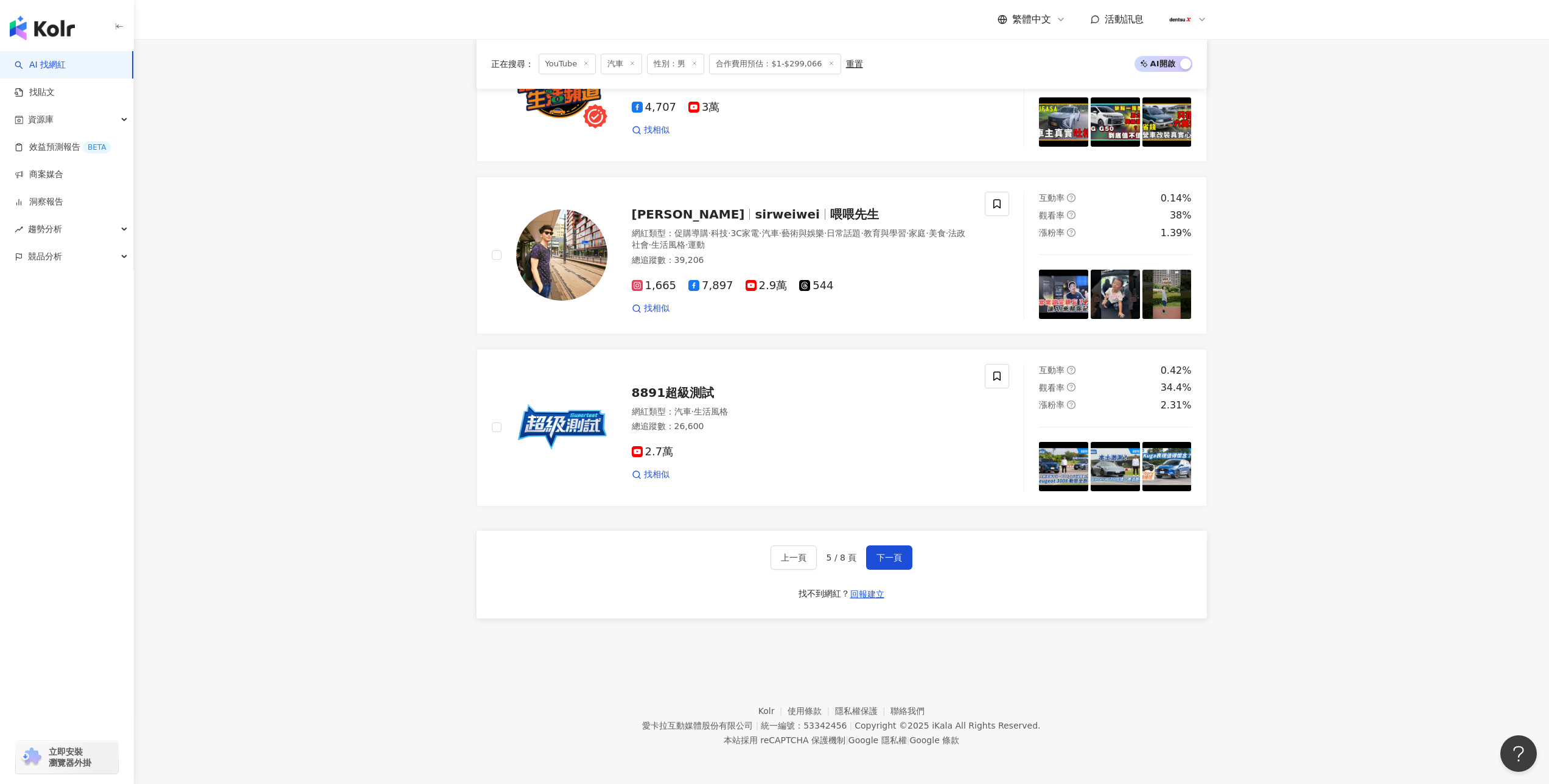
click at [877, 574] on div "上一頁 5 / 8 頁 下一頁 找不到網紅？ 回報建立" at bounding box center [842, 575] width 731 height 87
click at [880, 564] on button "下一頁" at bounding box center [889, 557] width 47 height 25
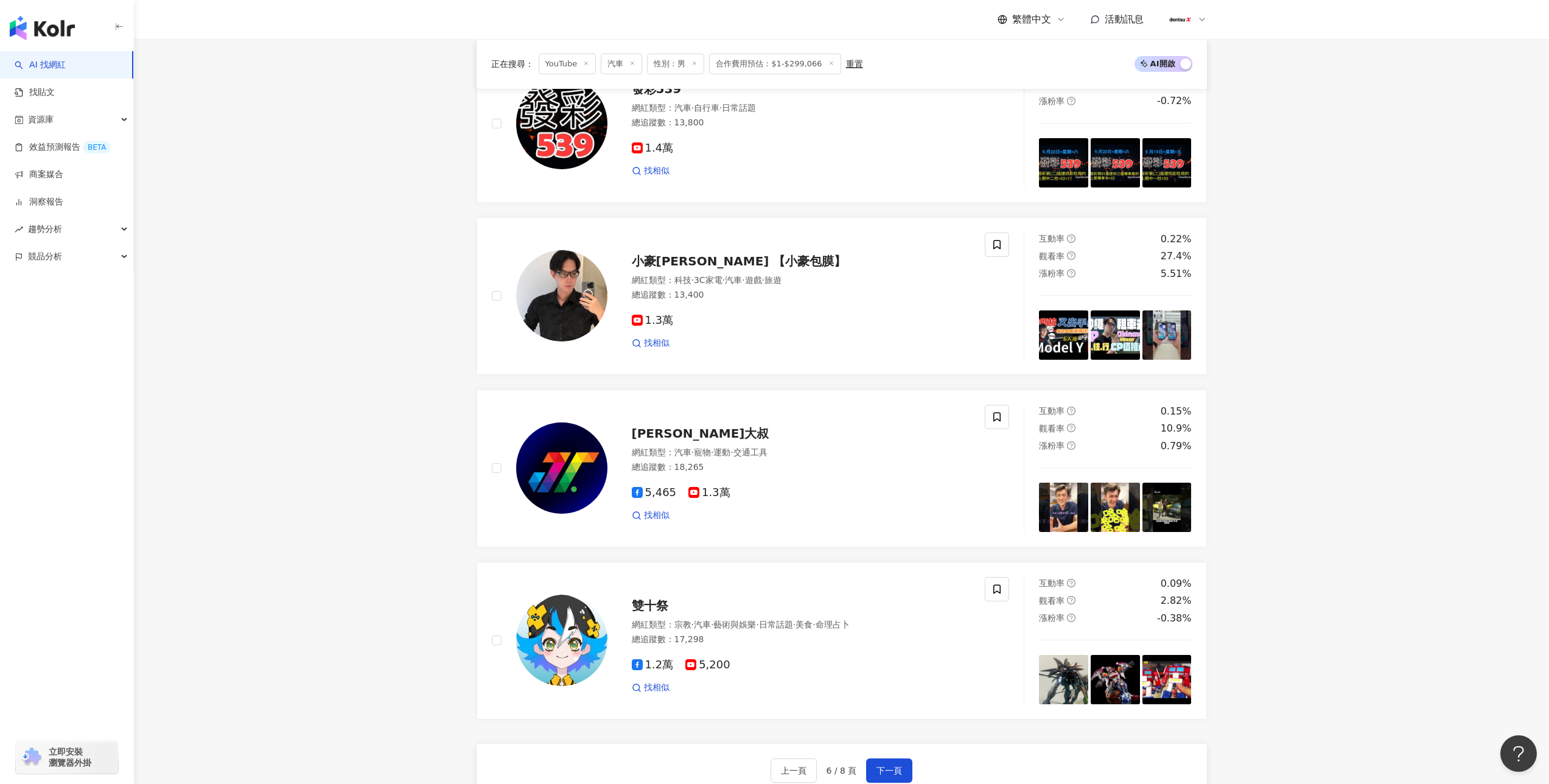
scroll to position [2111, 0]
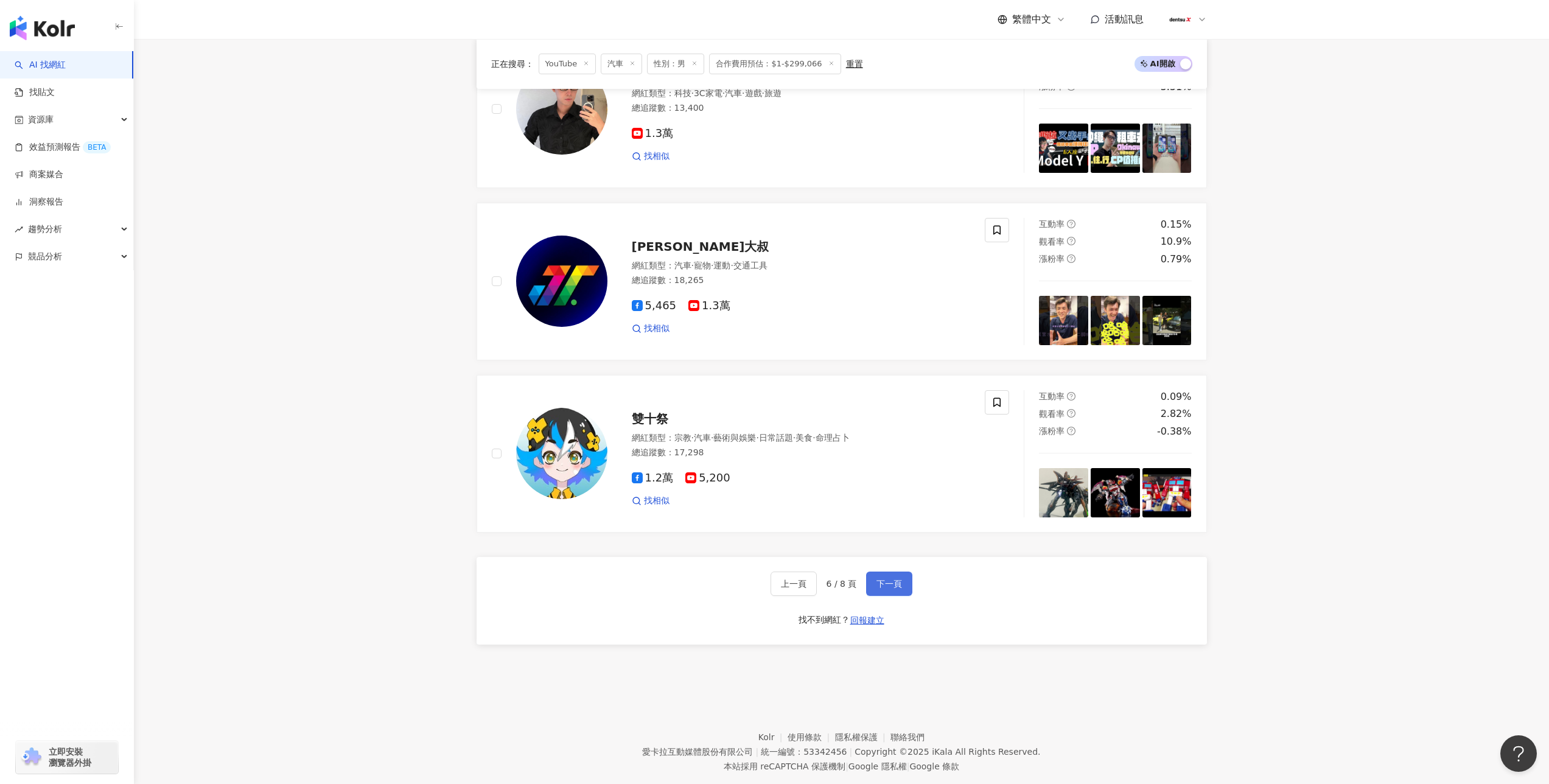
click at [880, 572] on button "下一頁" at bounding box center [889, 584] width 47 height 25
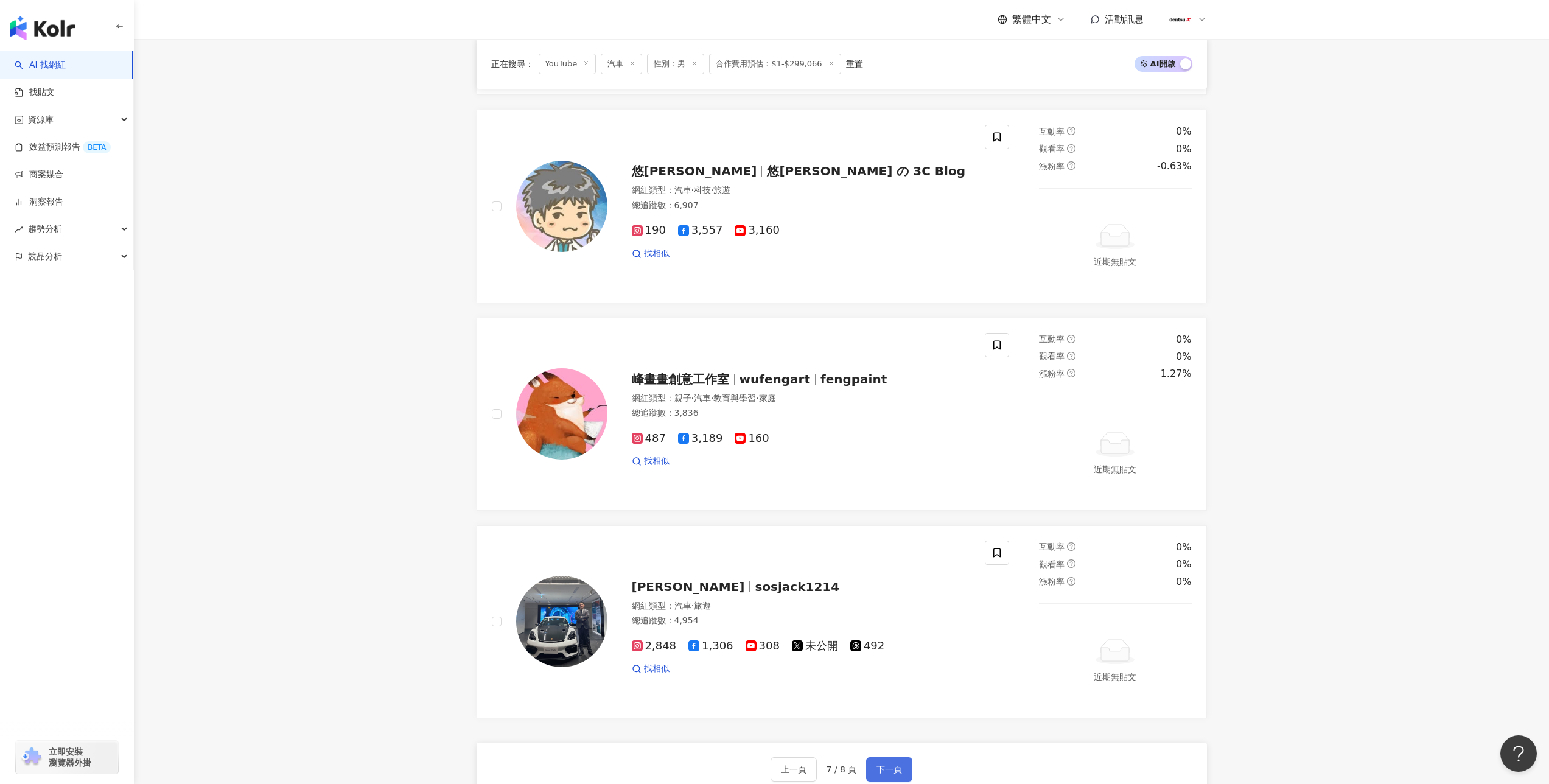
scroll to position [2442, 0]
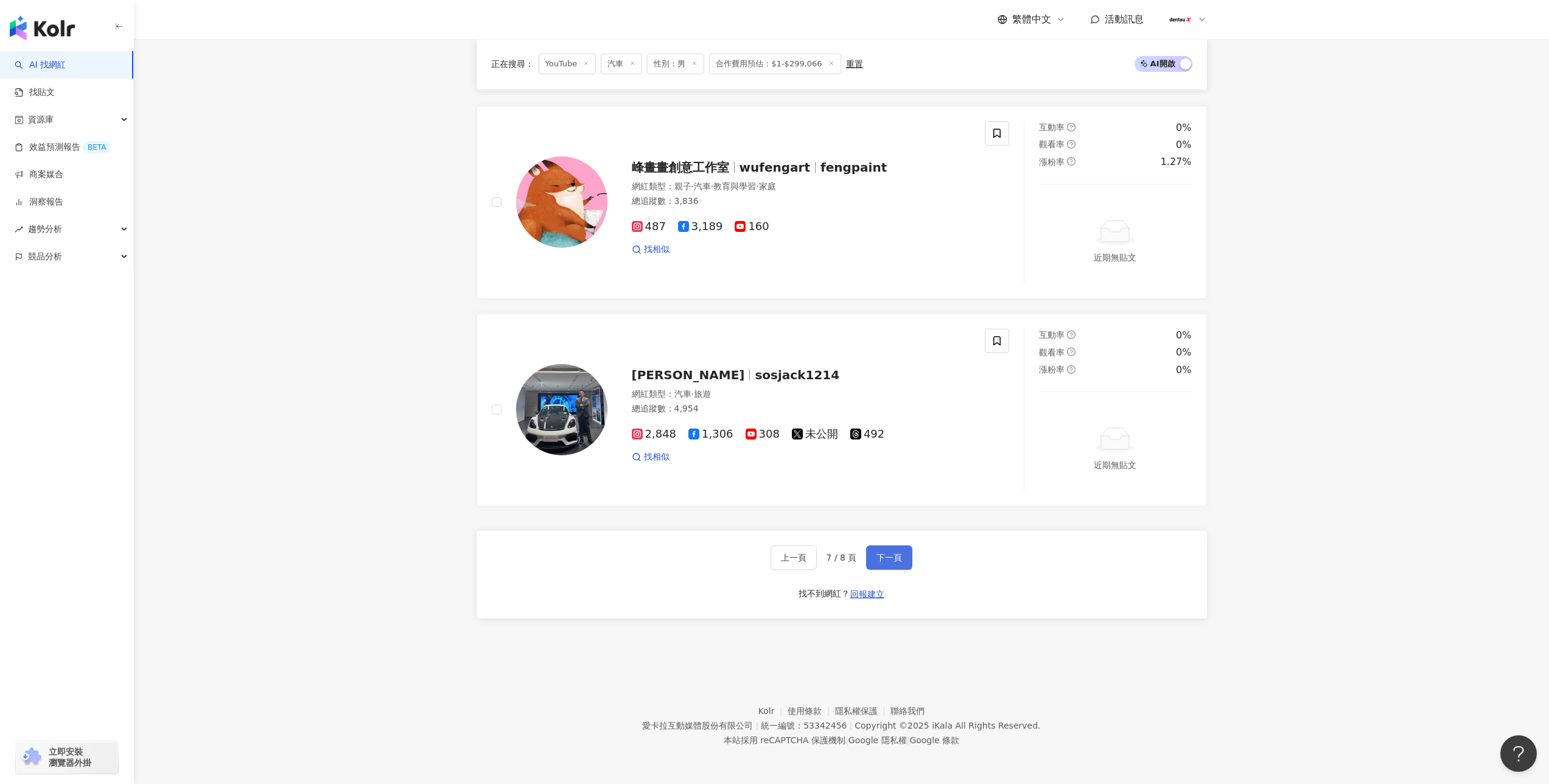
click at [888, 553] on span "下一頁" at bounding box center [890, 558] width 26 height 10
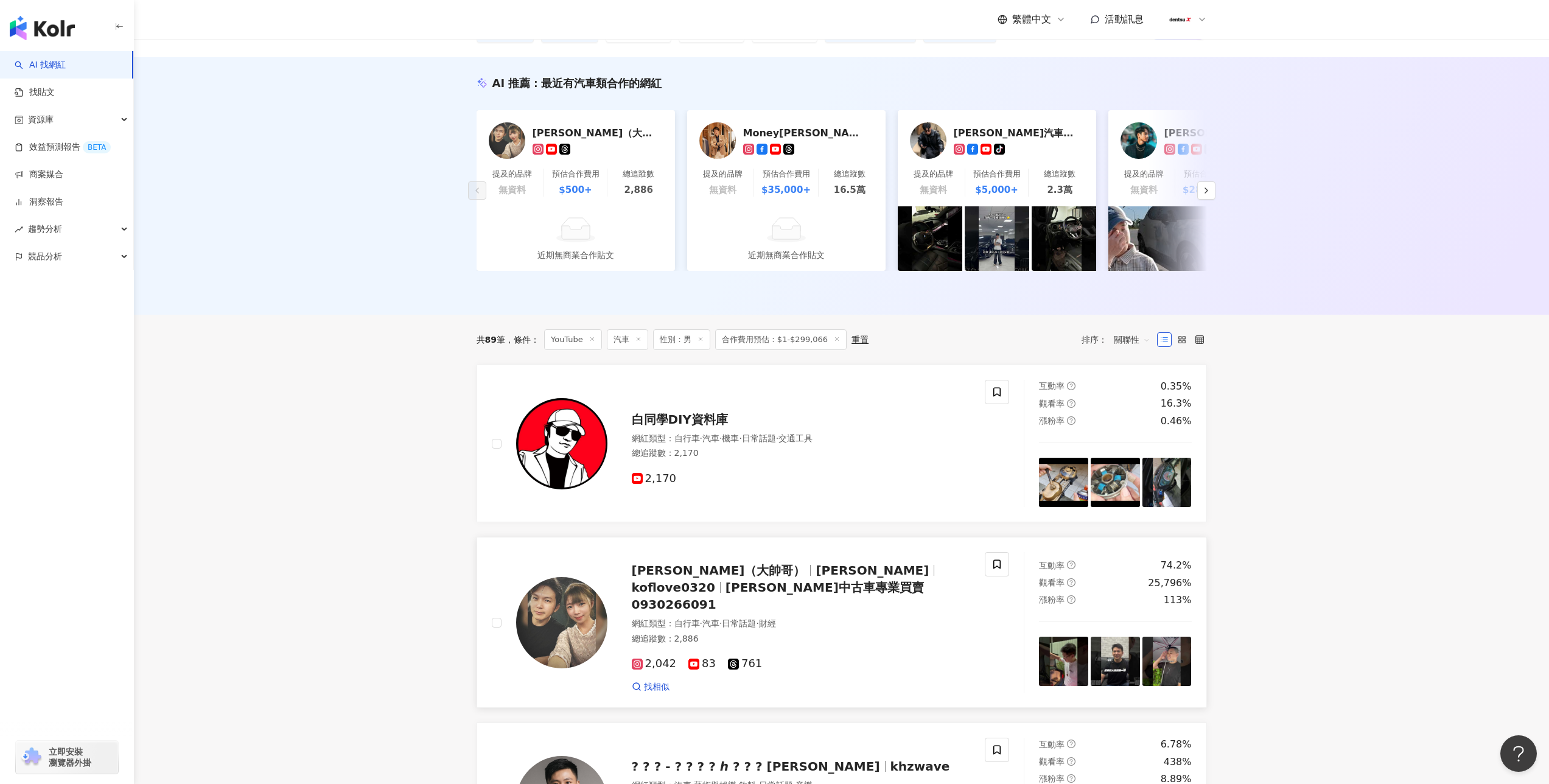
scroll to position [0, 0]
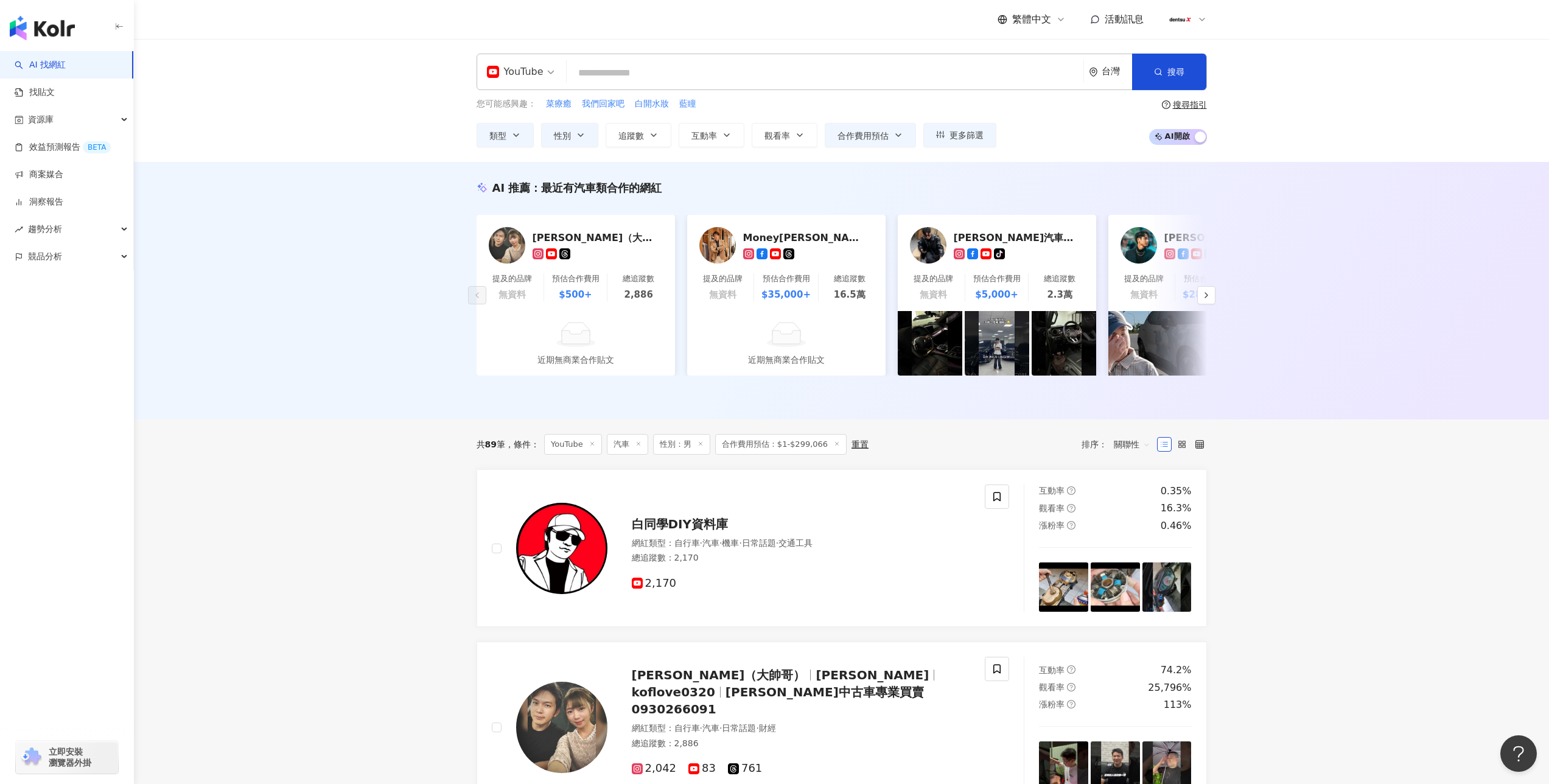
click at [834, 448] on span at bounding box center [837, 444] width 6 height 7
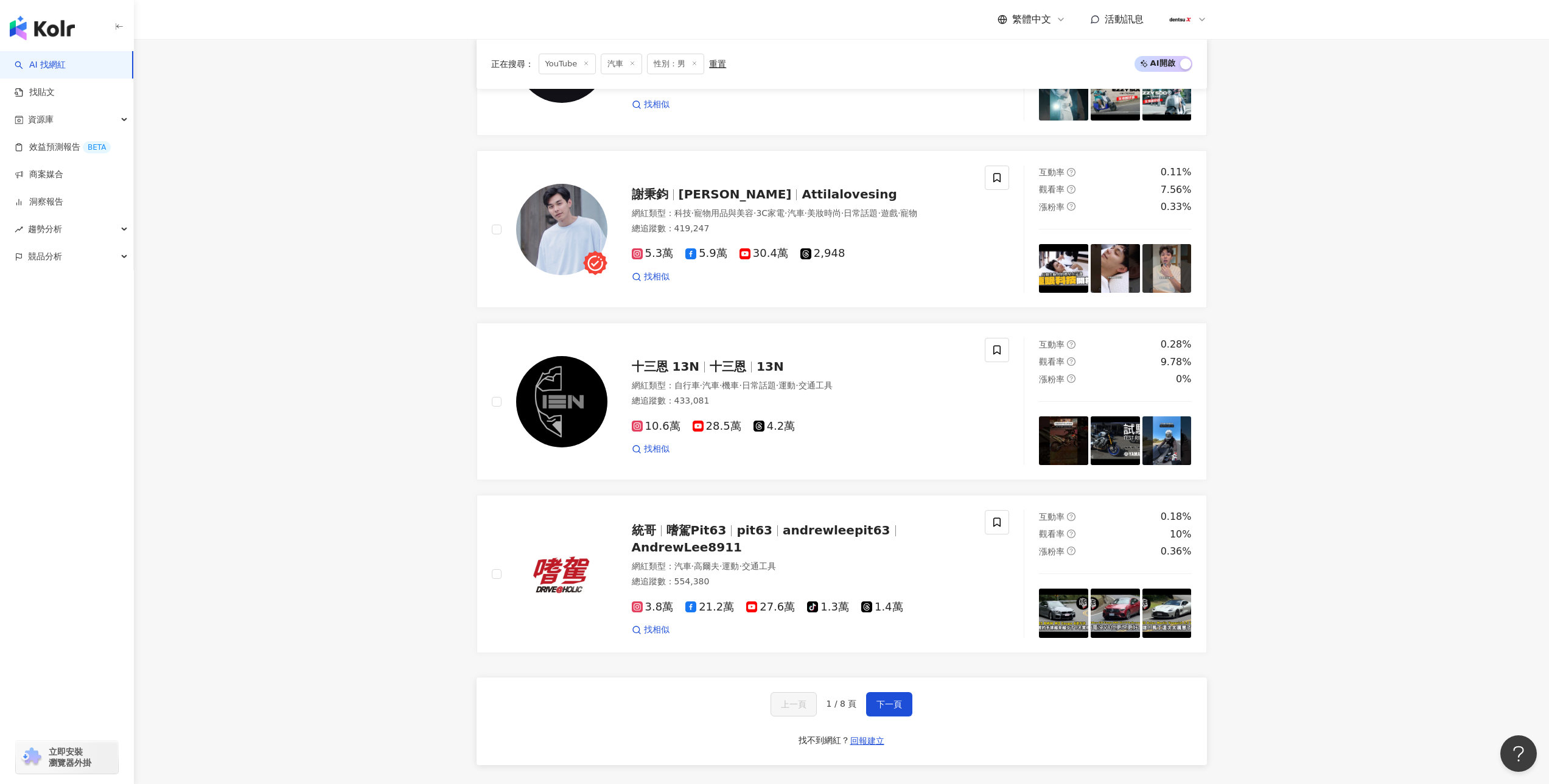
scroll to position [1847, 0]
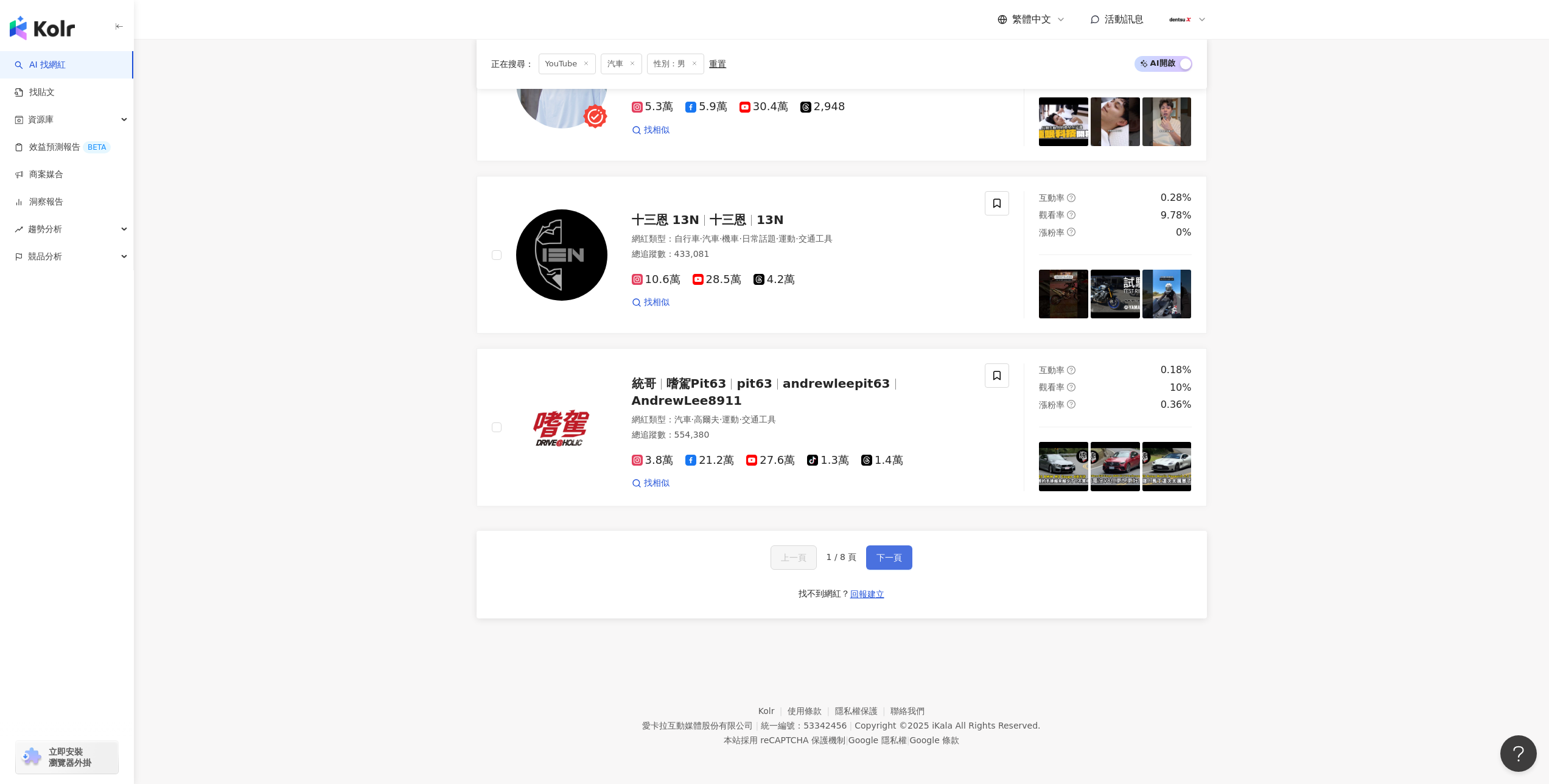
click at [882, 562] on span "下一頁" at bounding box center [890, 558] width 26 height 10
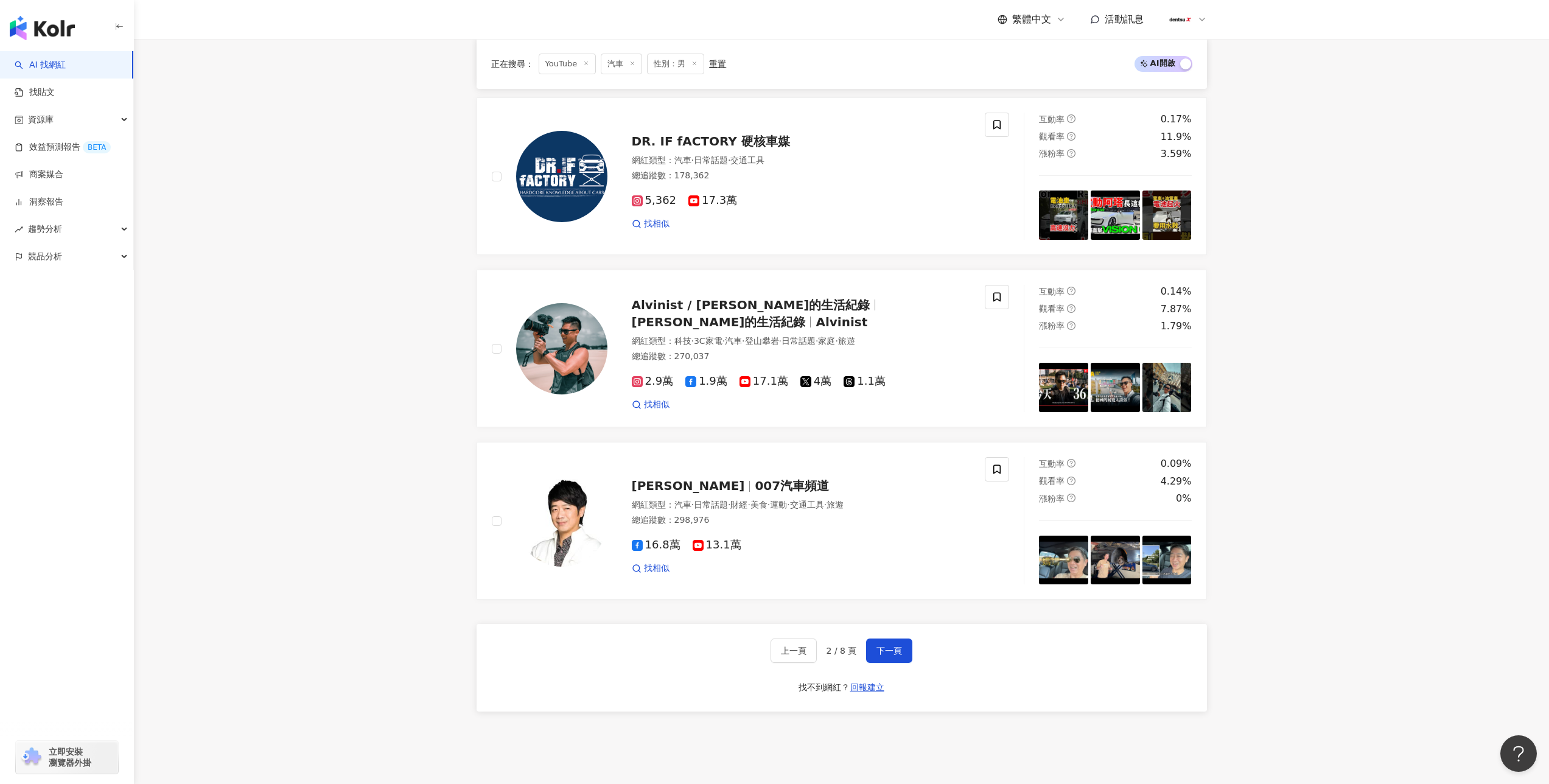
scroll to position [1811, 0]
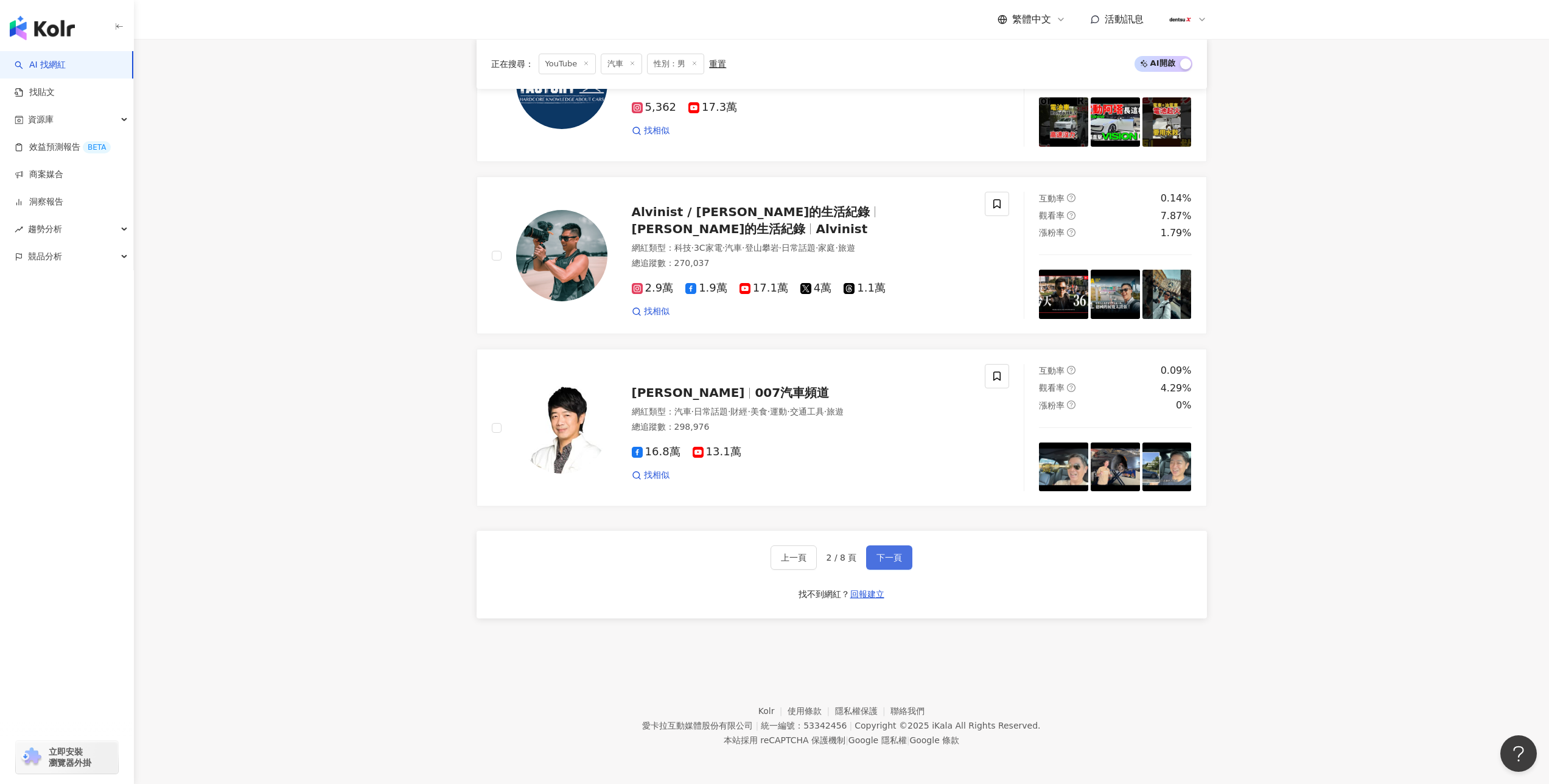
click at [899, 556] on span "下一頁" at bounding box center [890, 558] width 26 height 10
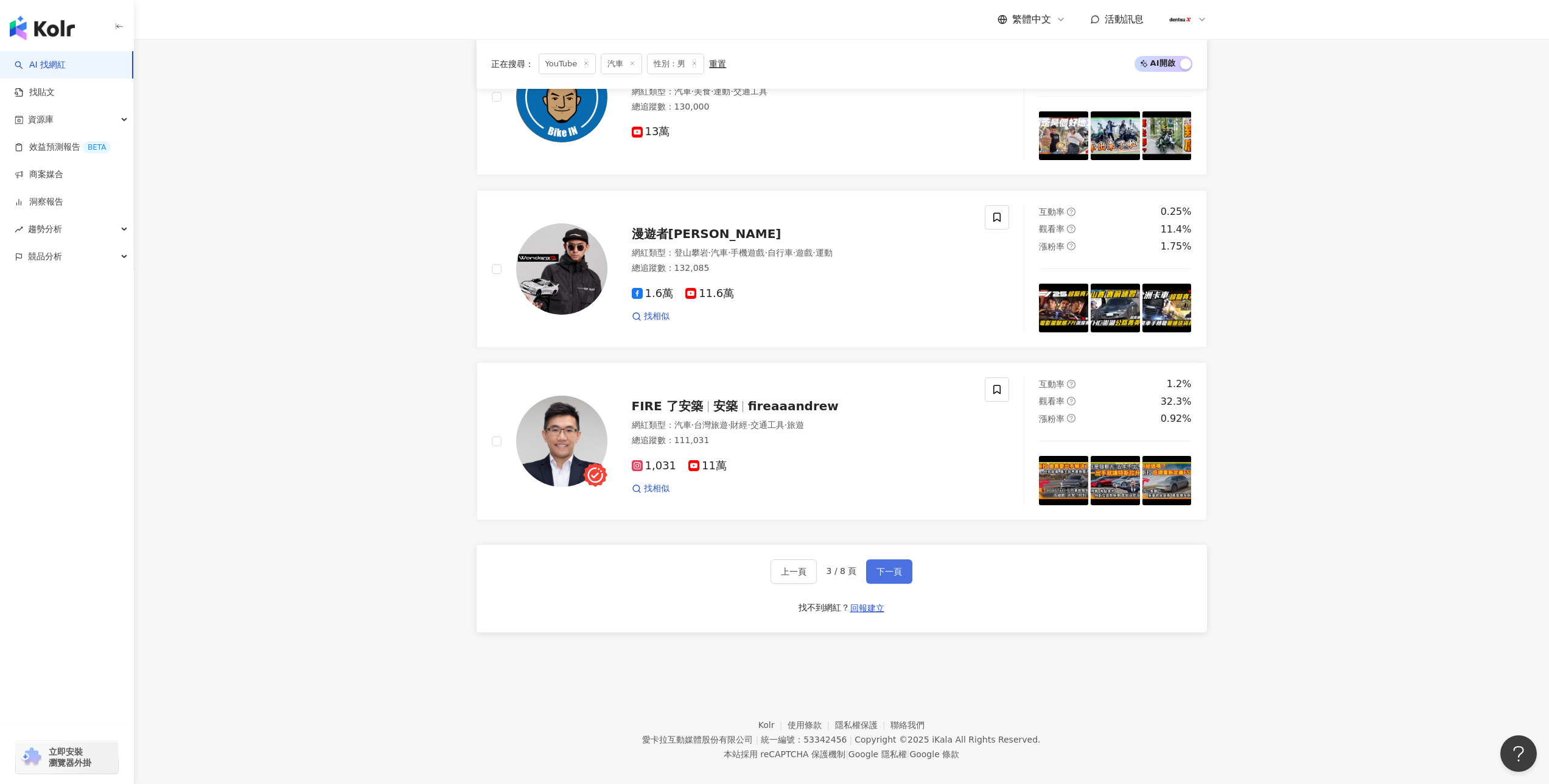
click at [889, 567] on span "下一頁" at bounding box center [890, 572] width 26 height 10
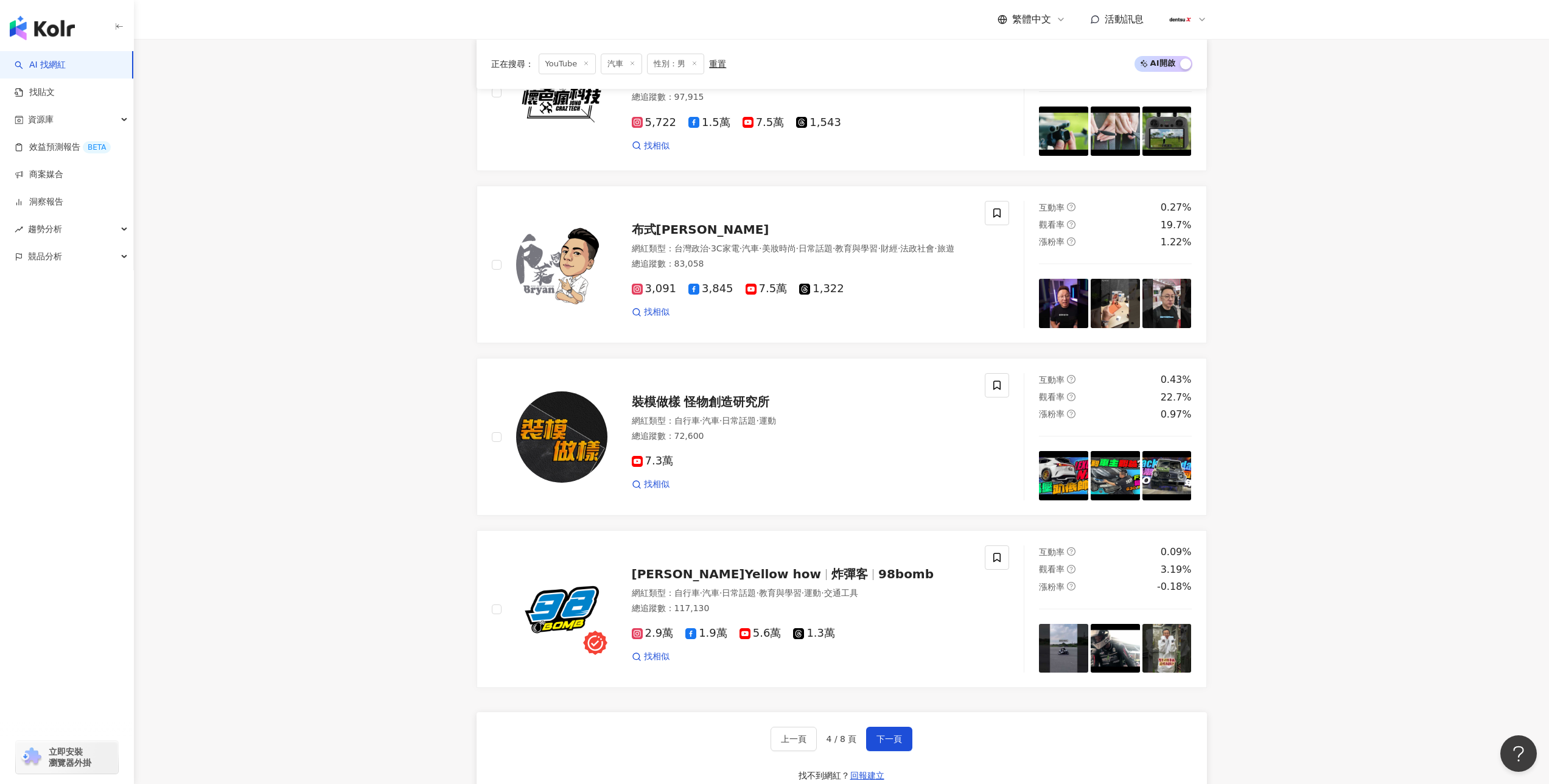
scroll to position [1702, 0]
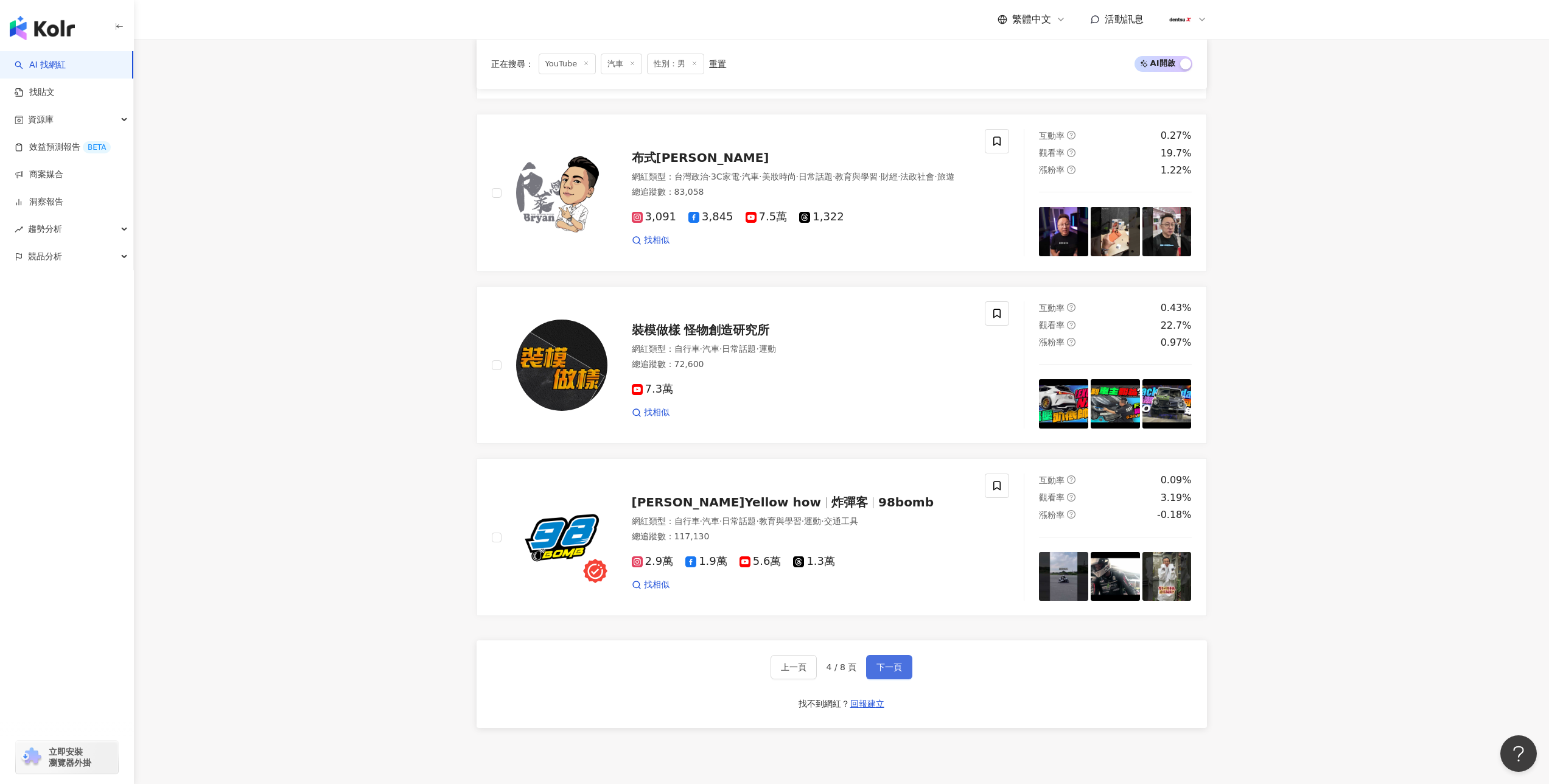
click at [880, 674] on button "下一頁" at bounding box center [889, 667] width 47 height 25
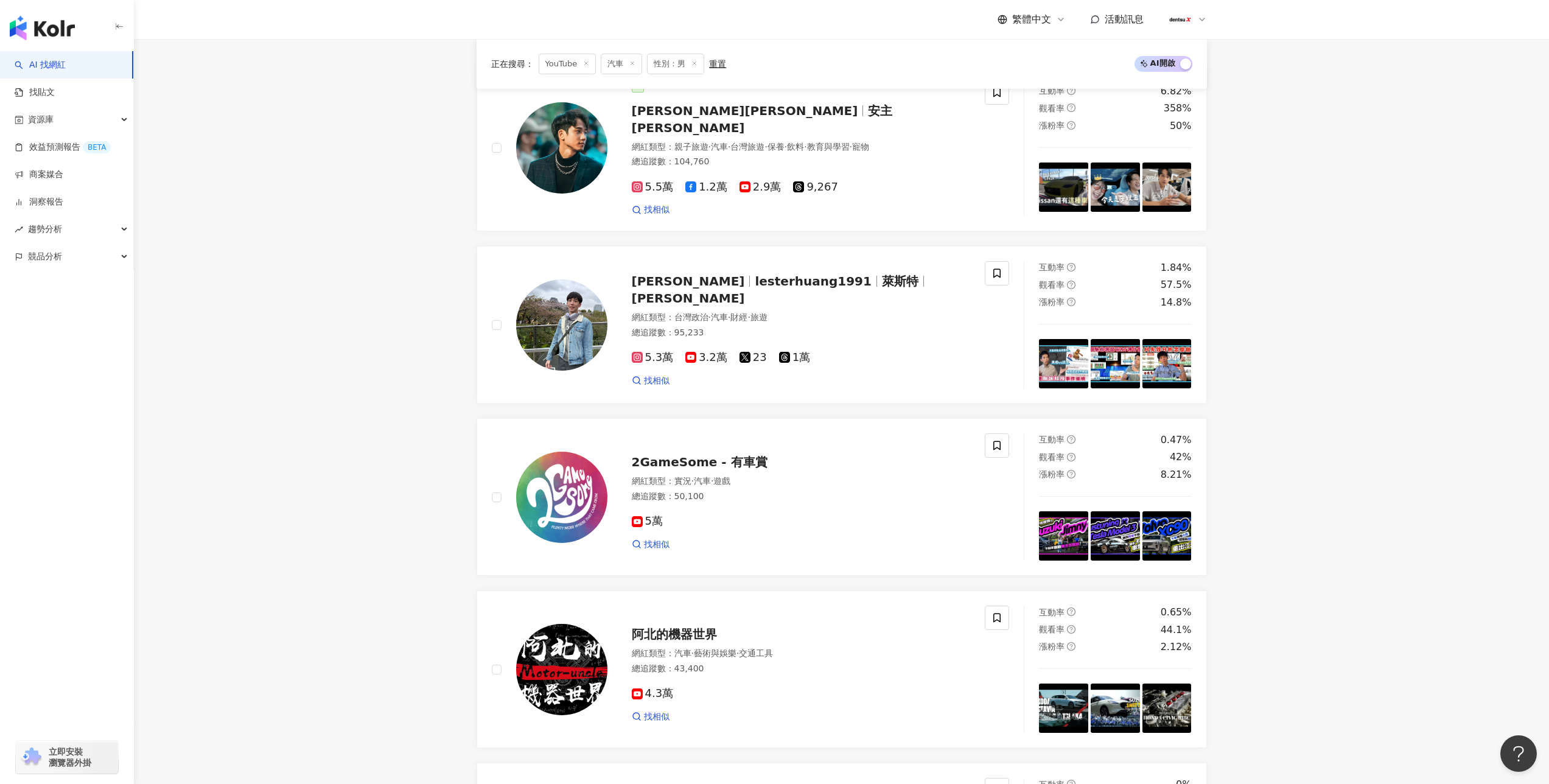
scroll to position [0, 0]
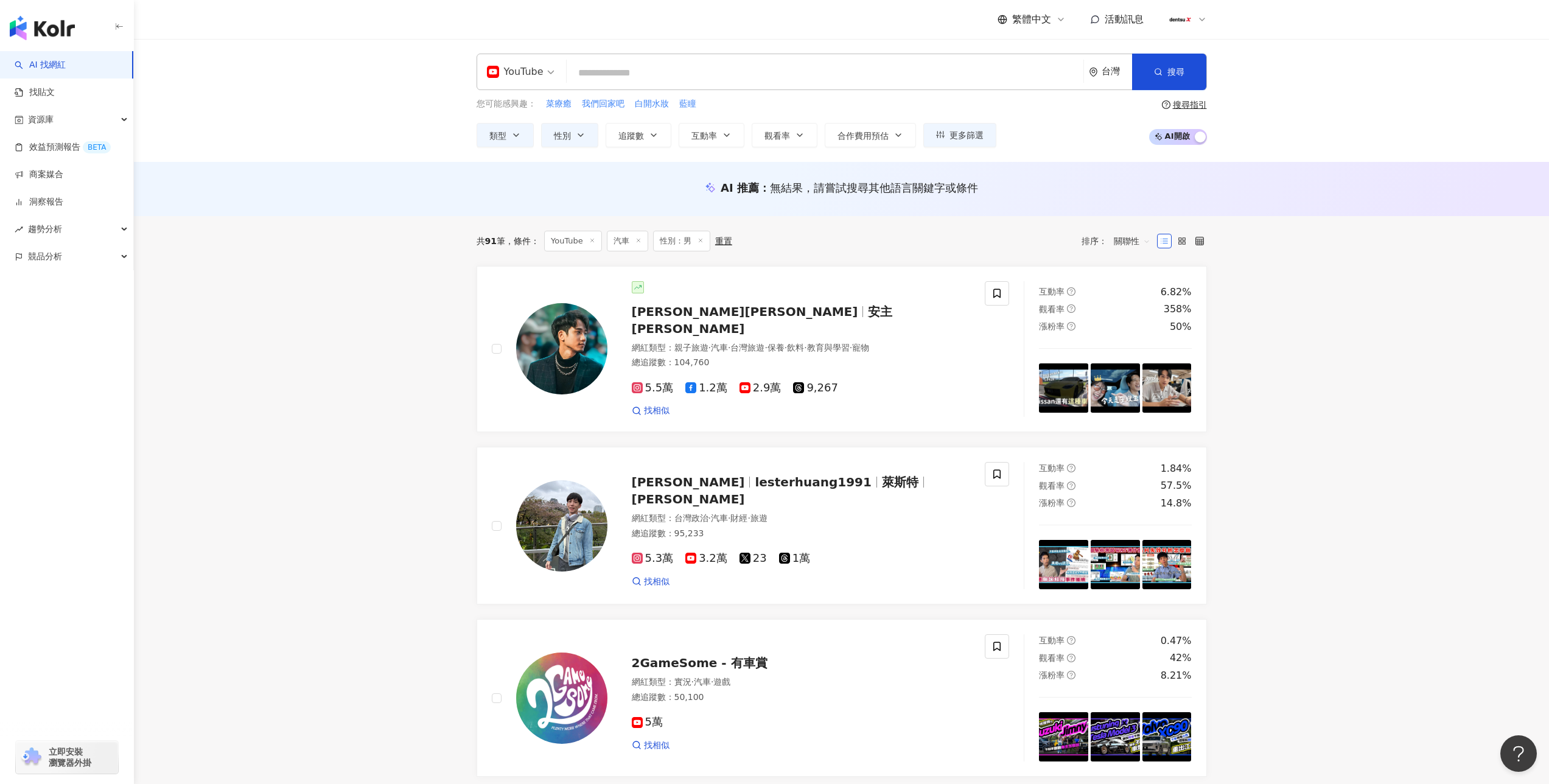
click at [636, 239] on icon at bounding box center [638, 240] width 6 height 6
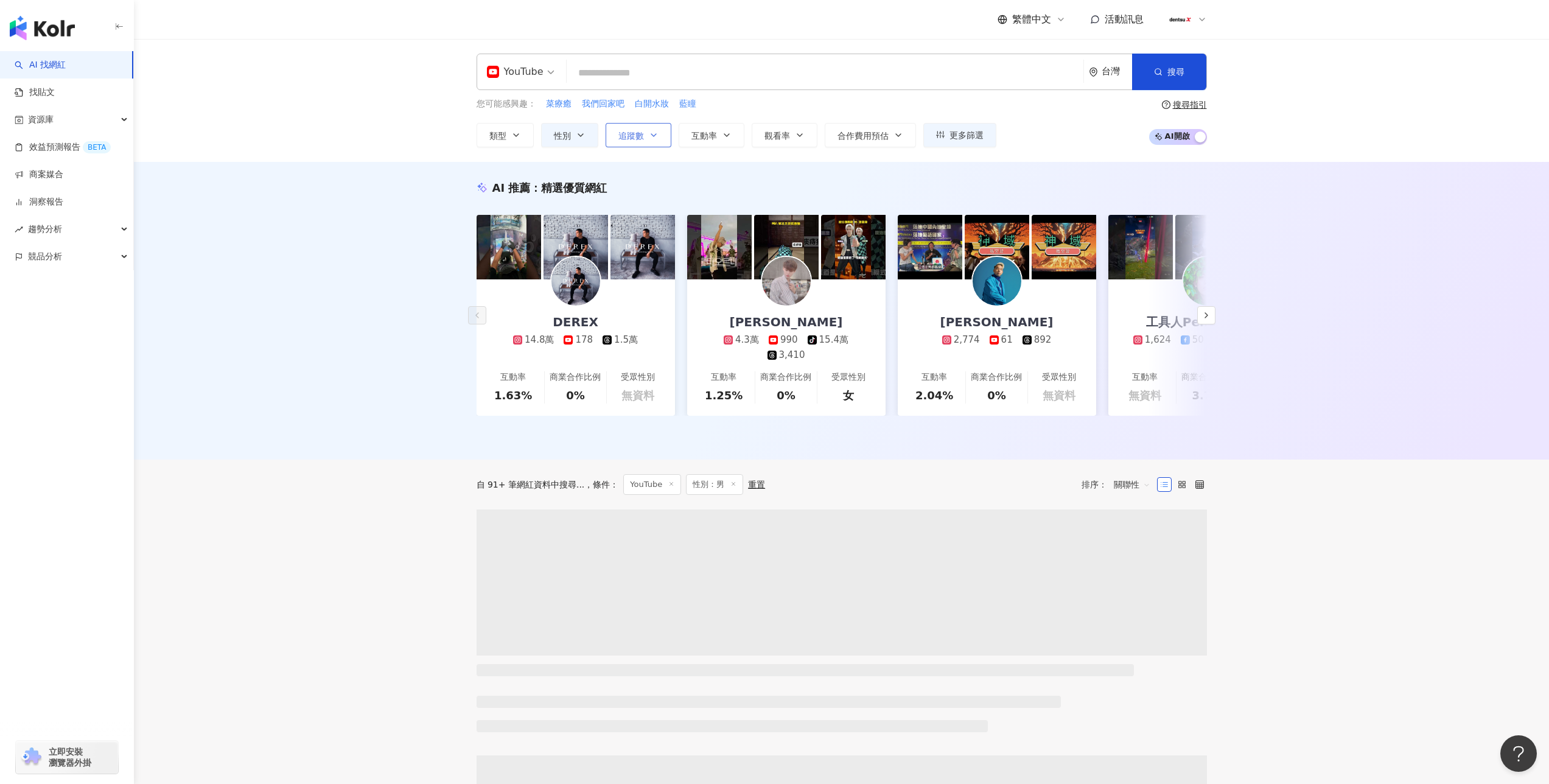
click at [636, 137] on span "追蹤數" at bounding box center [632, 136] width 26 height 10
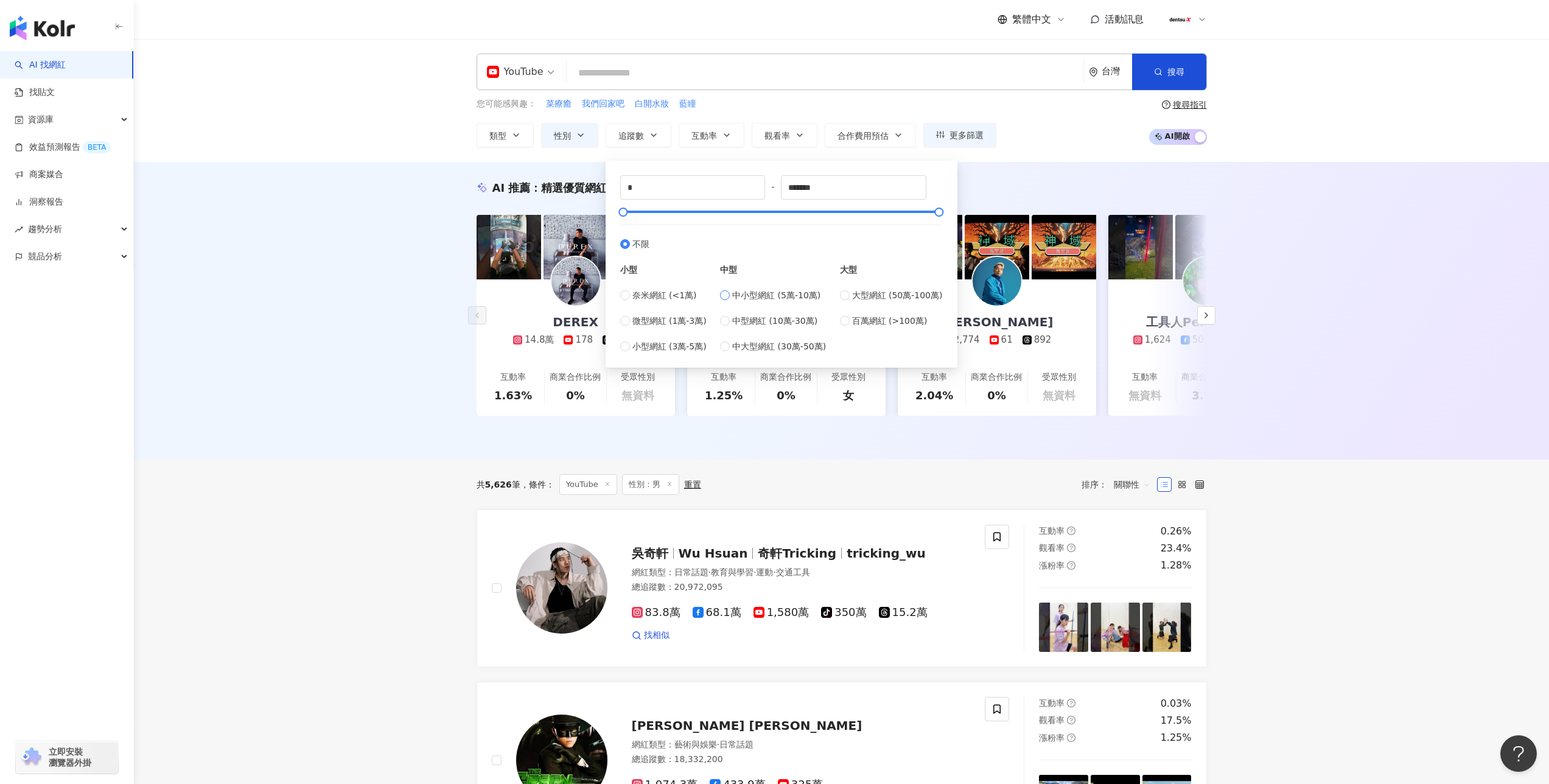
type input "*****"
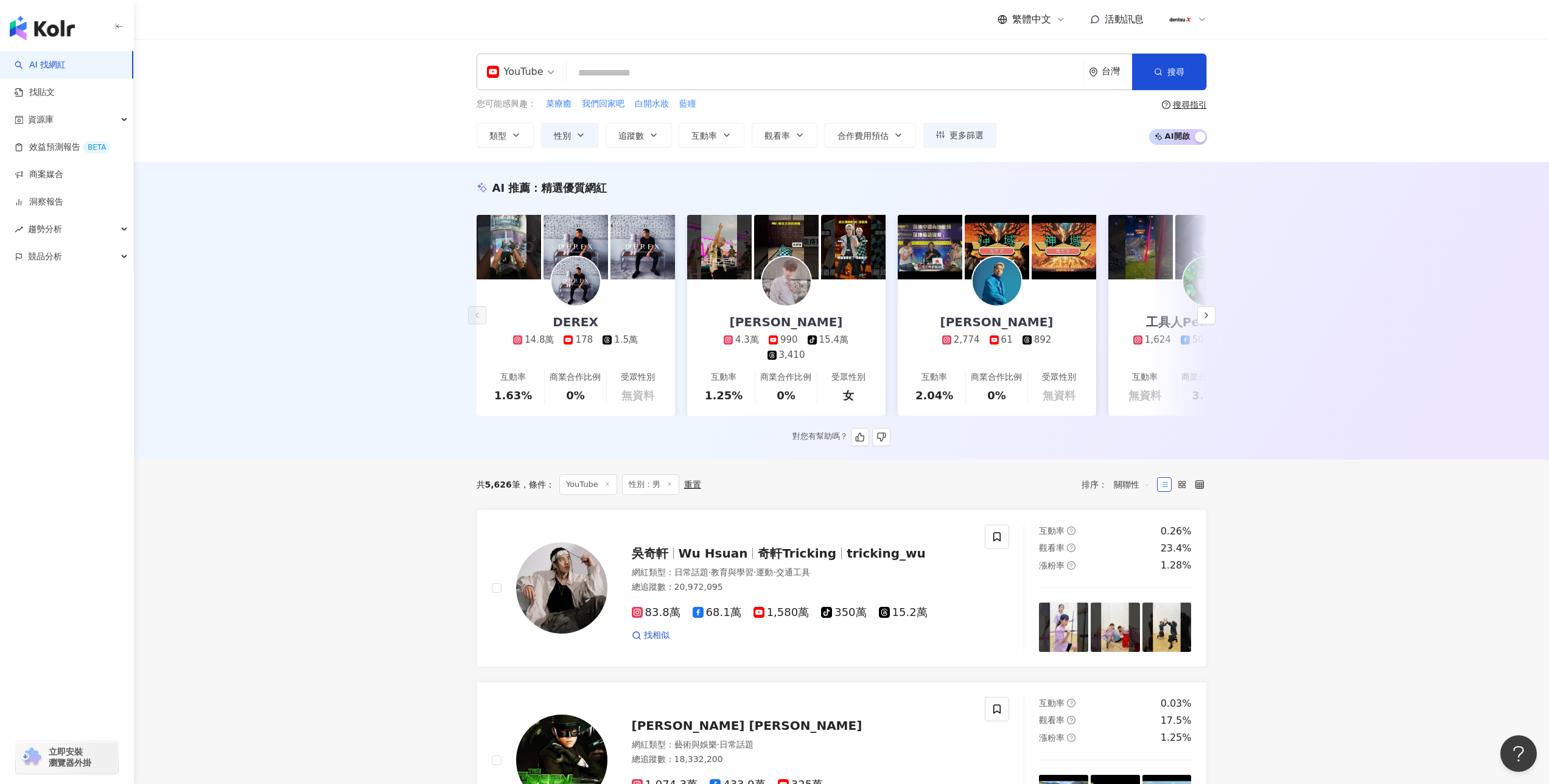
click at [1008, 180] on div "AI 推薦 ： 精選優質網紅" at bounding box center [842, 187] width 731 height 15
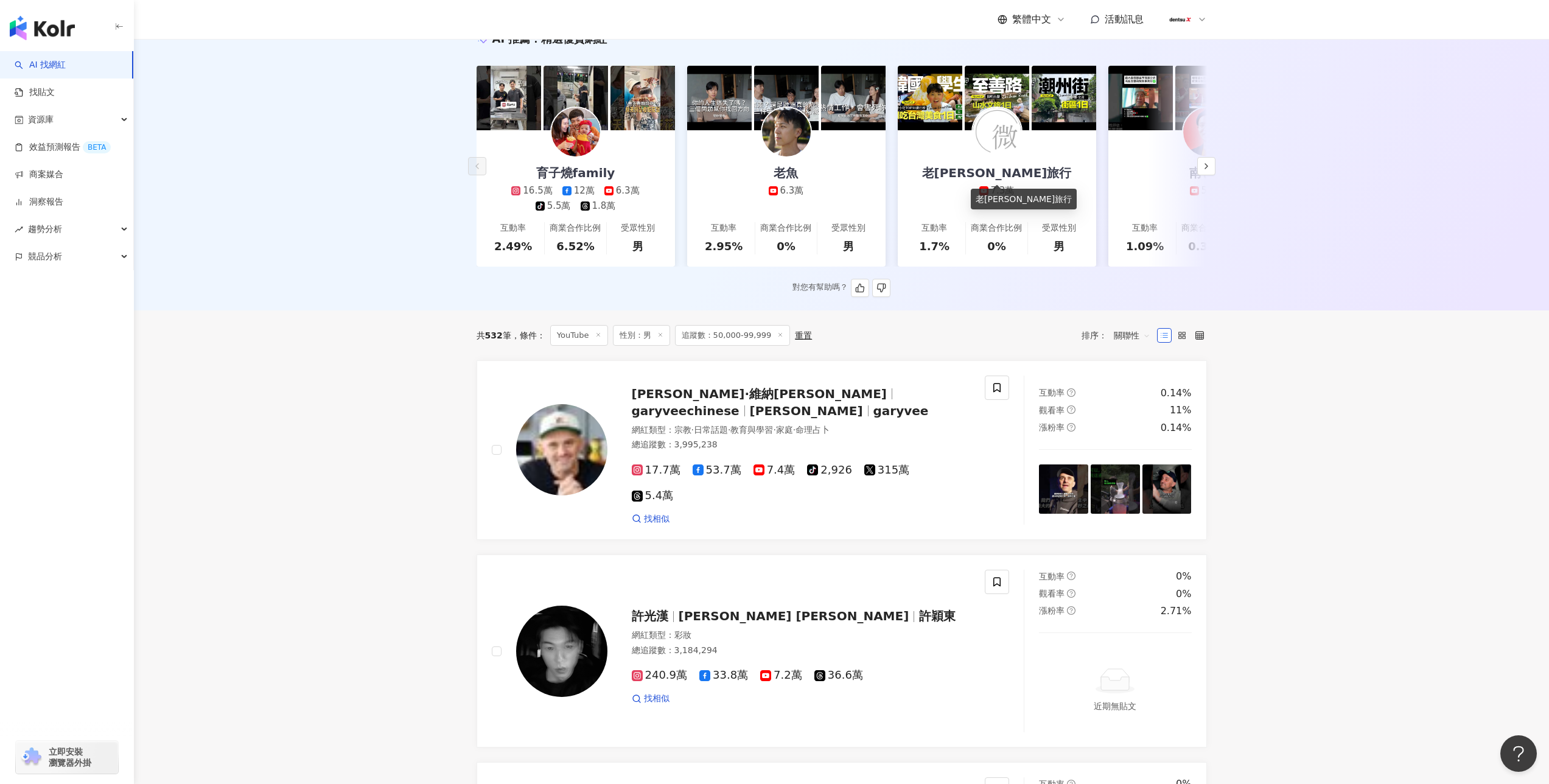
scroll to position [489, 0]
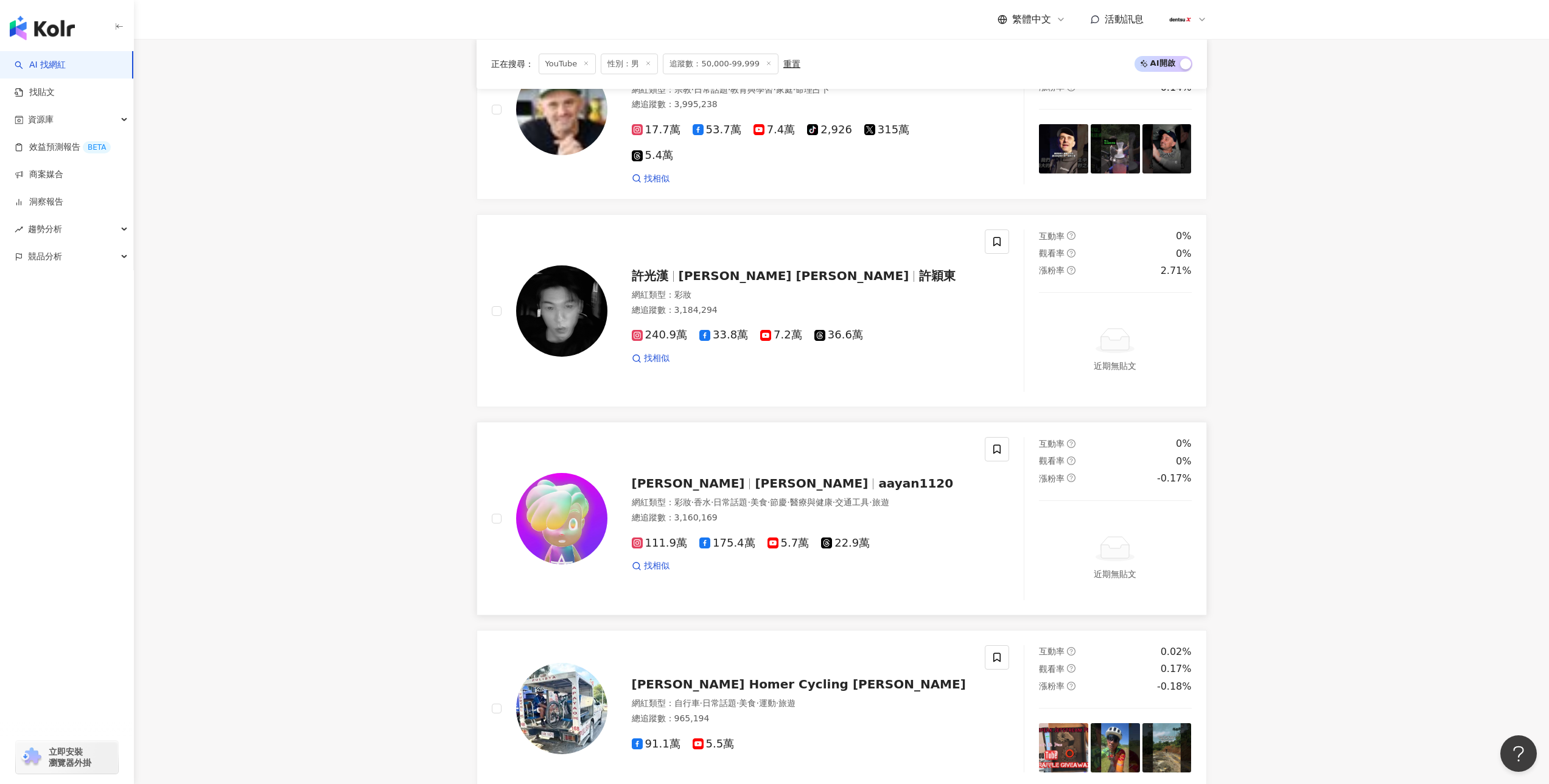
click at [835, 422] on link "炎亞綸 Aaron Yan aayan1120 網紅類型 ： 彩妝 · 香水 · 日常話題 · 美食 · 節慶 · 醫療與健康 · 交通工具 · 旅遊 總追蹤…" at bounding box center [842, 518] width 731 height 193
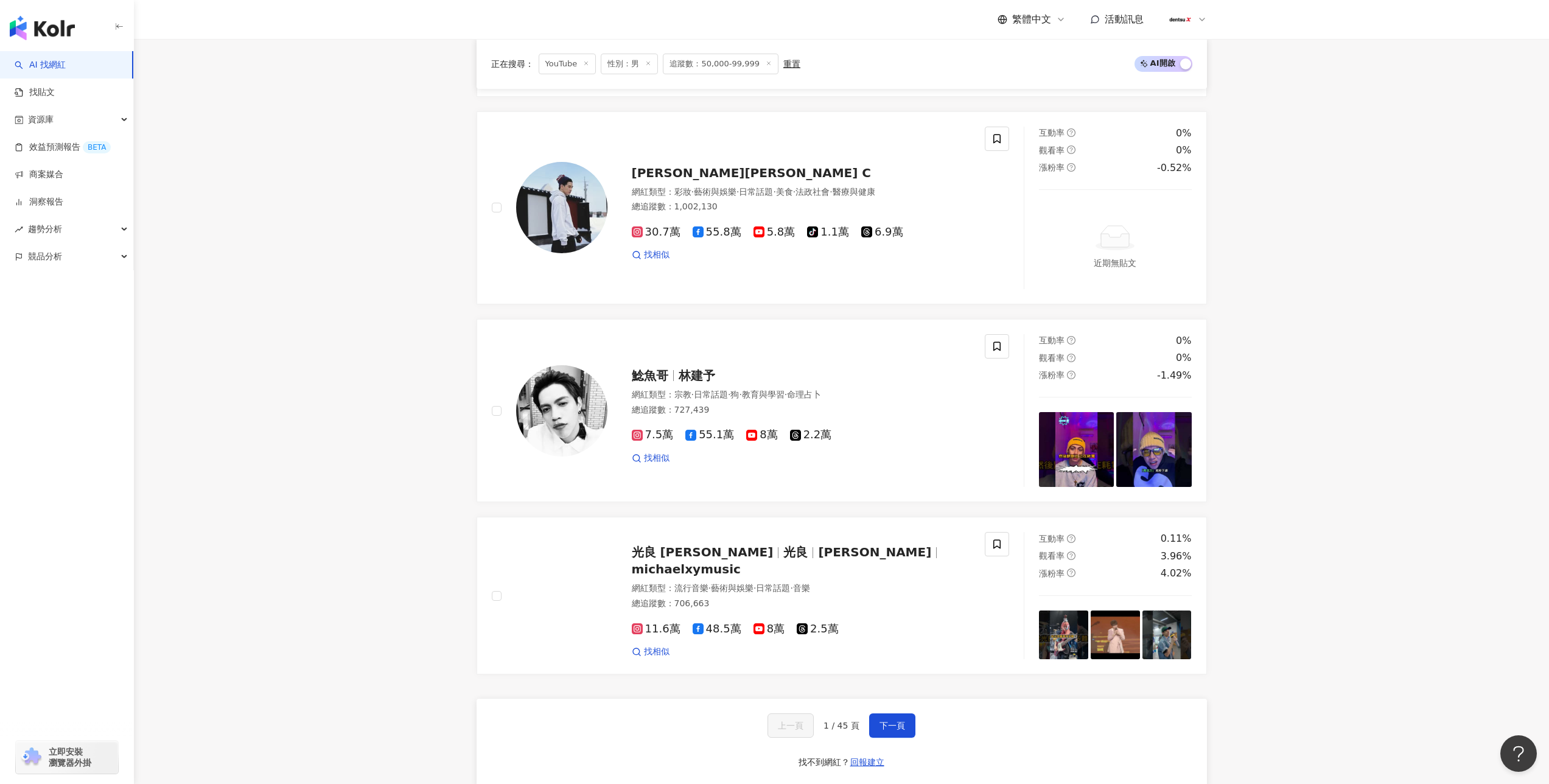
scroll to position [2142, 0]
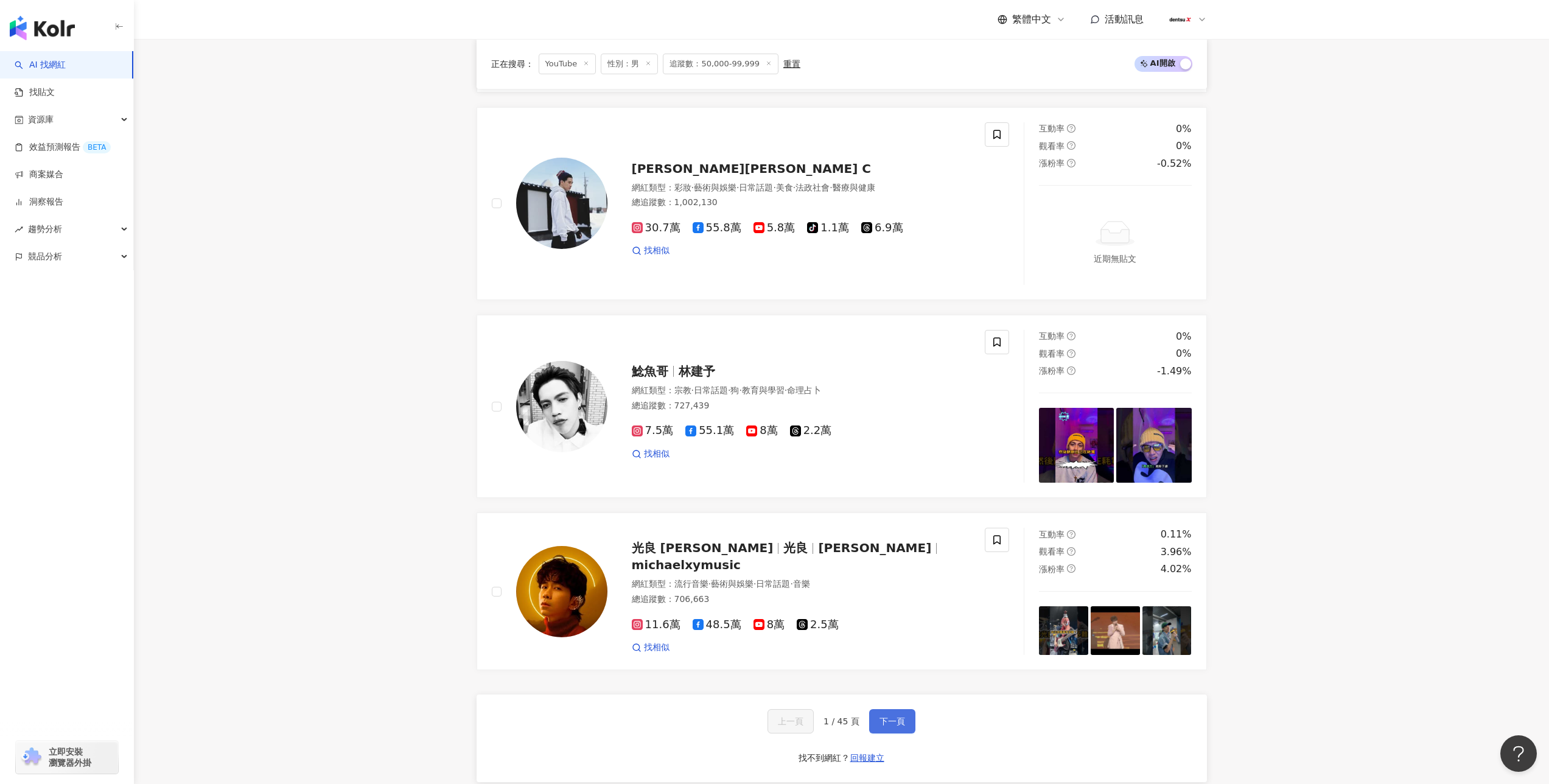
click at [887, 717] on span "下一頁" at bounding box center [893, 721] width 26 height 10
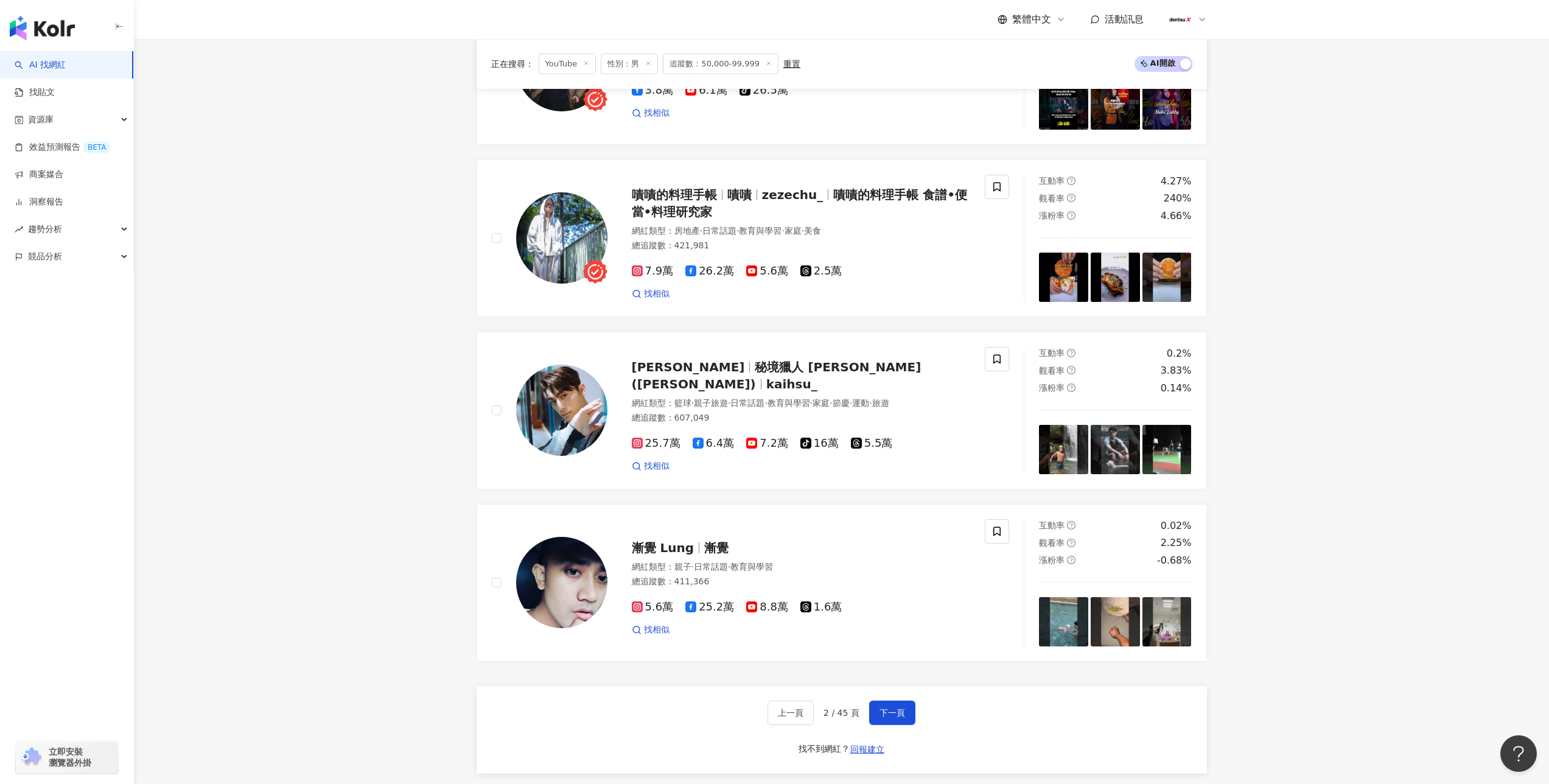
scroll to position [2167, 0]
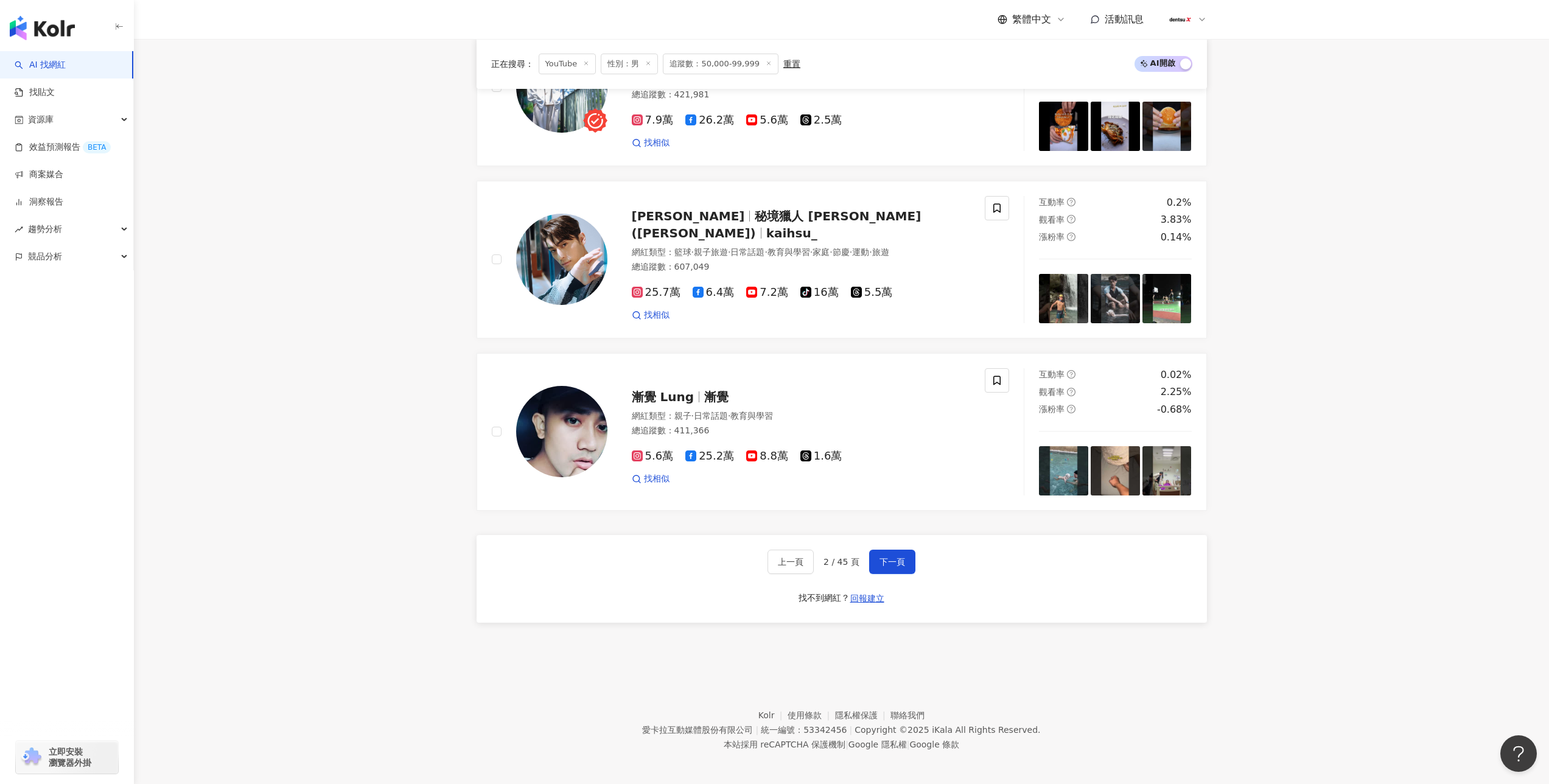
click at [888, 572] on div "上一頁 2 / 45 頁 下一頁 找不到網紅？ 回報建立" at bounding box center [842, 579] width 731 height 87
click at [891, 559] on span "下一頁" at bounding box center [893, 562] width 26 height 10
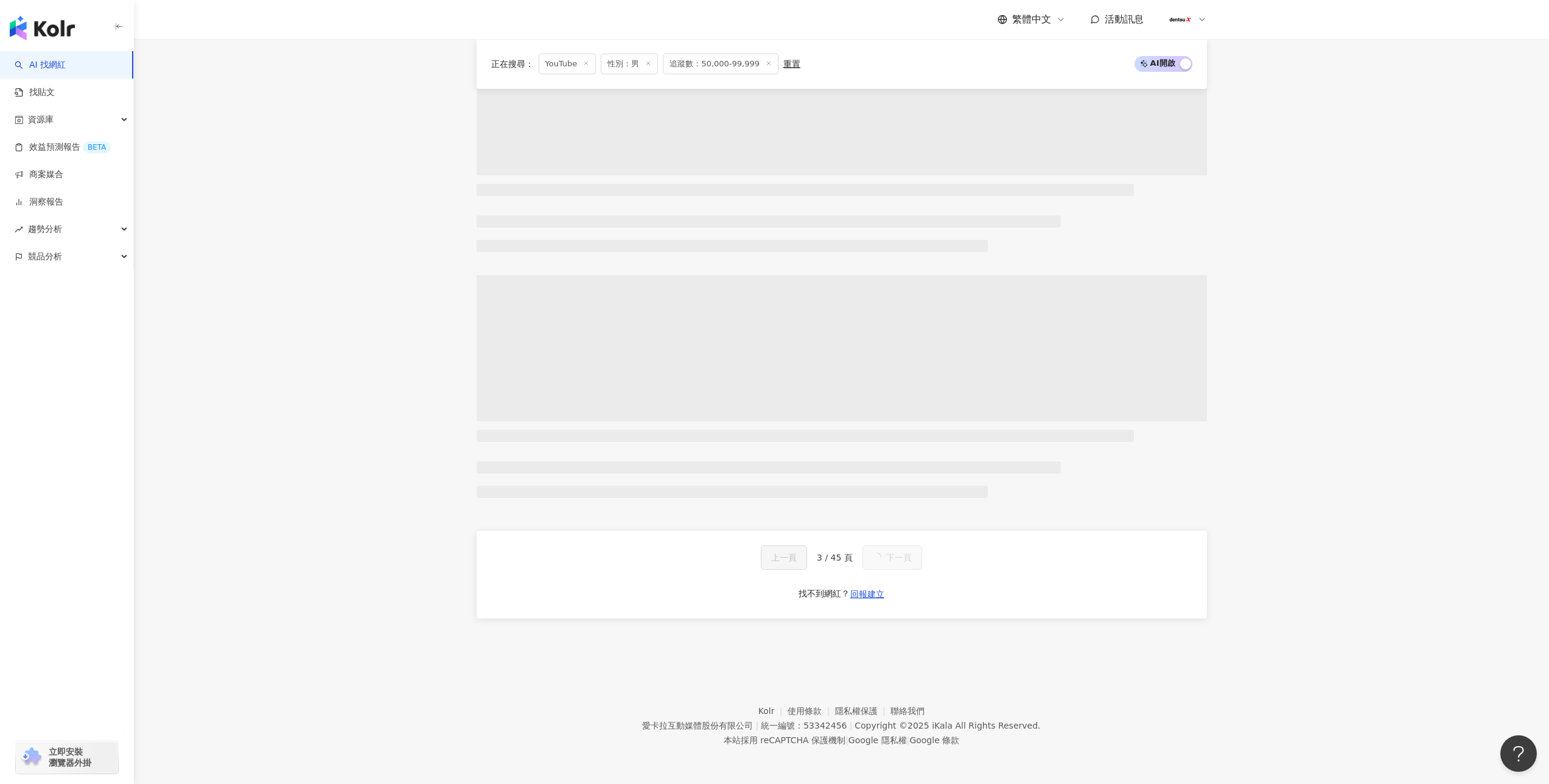
scroll to position [2112, 0]
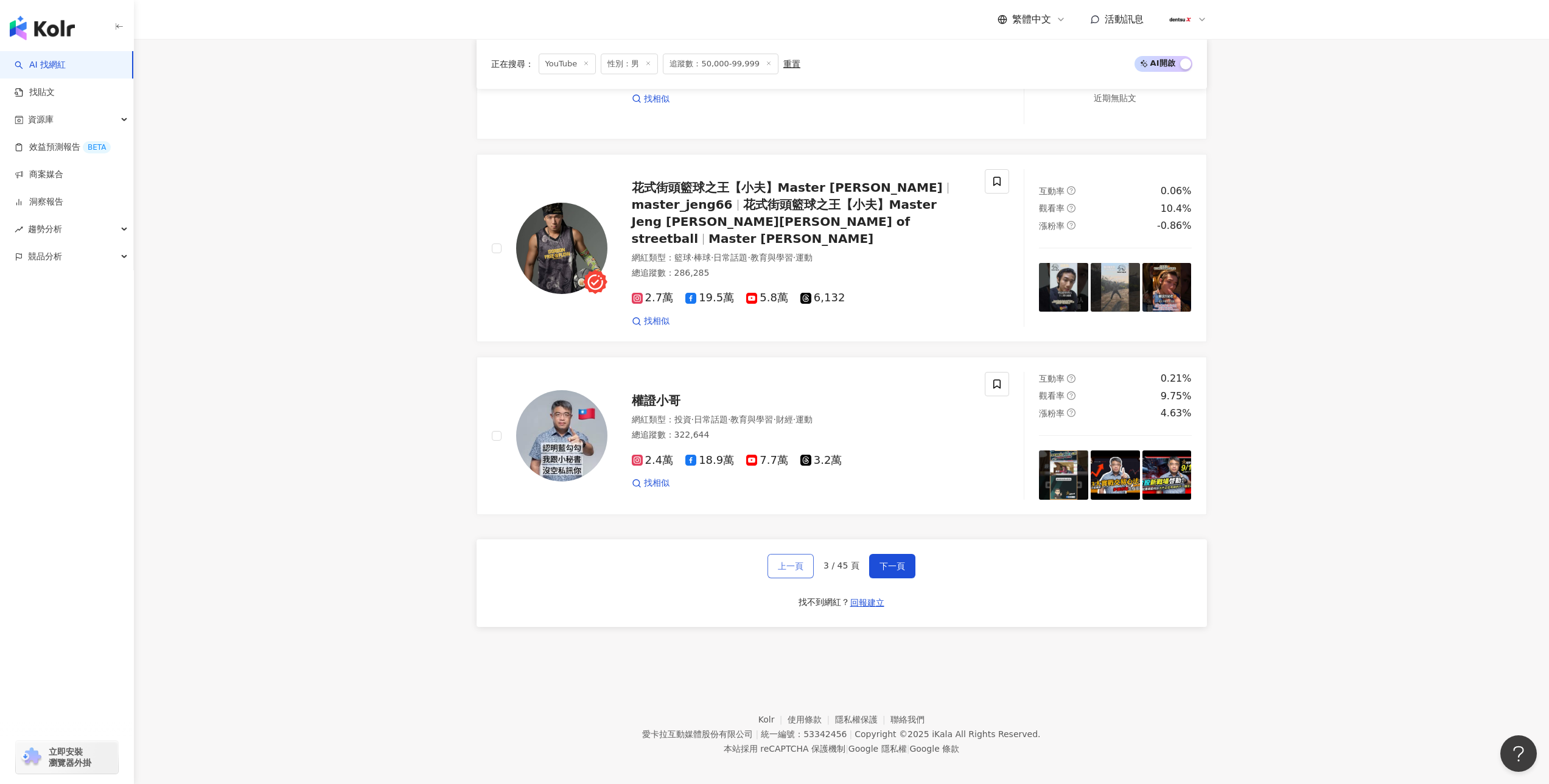
click at [806, 565] on button "上一頁" at bounding box center [790, 566] width 47 height 25
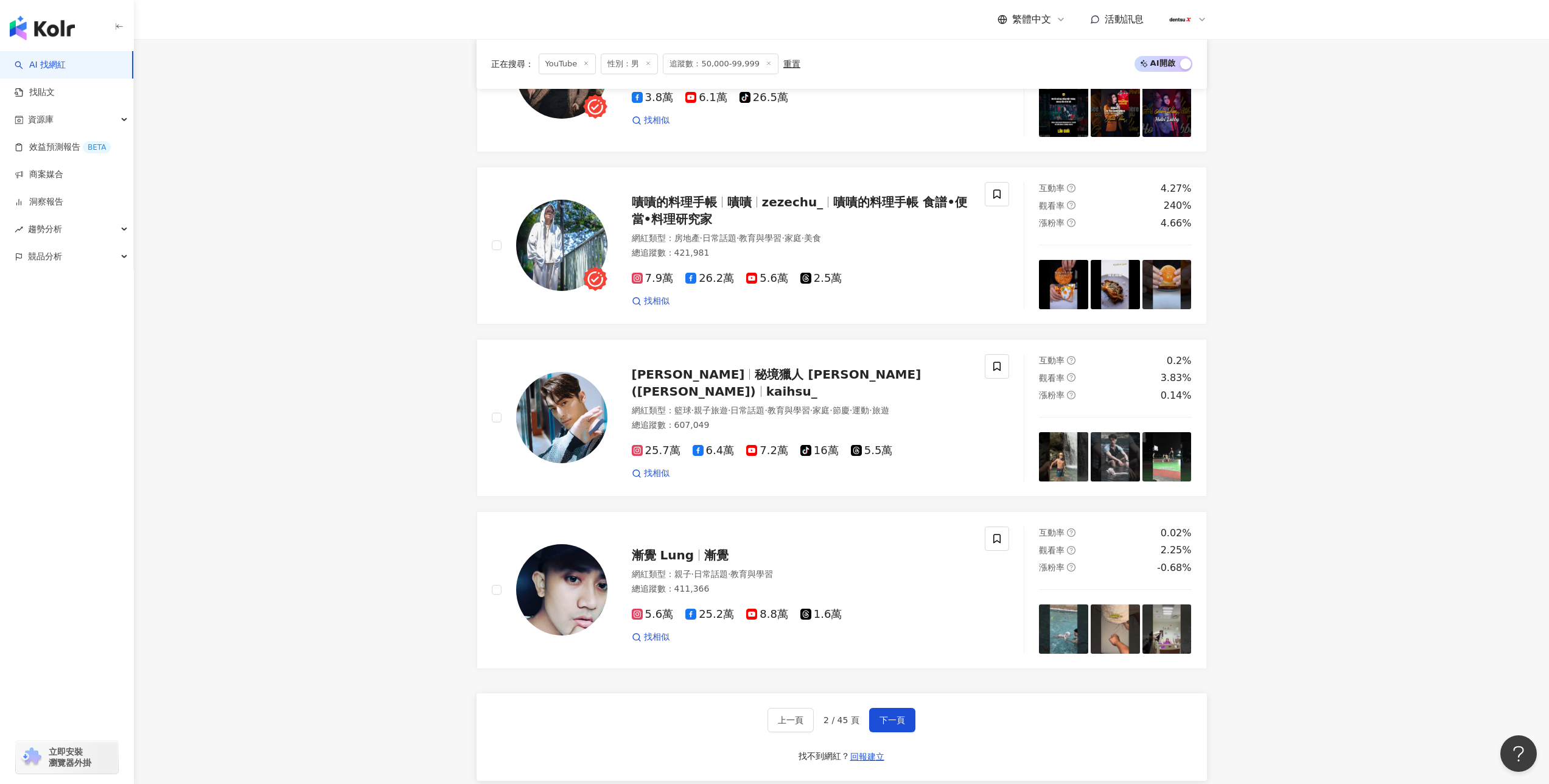
scroll to position [2167, 0]
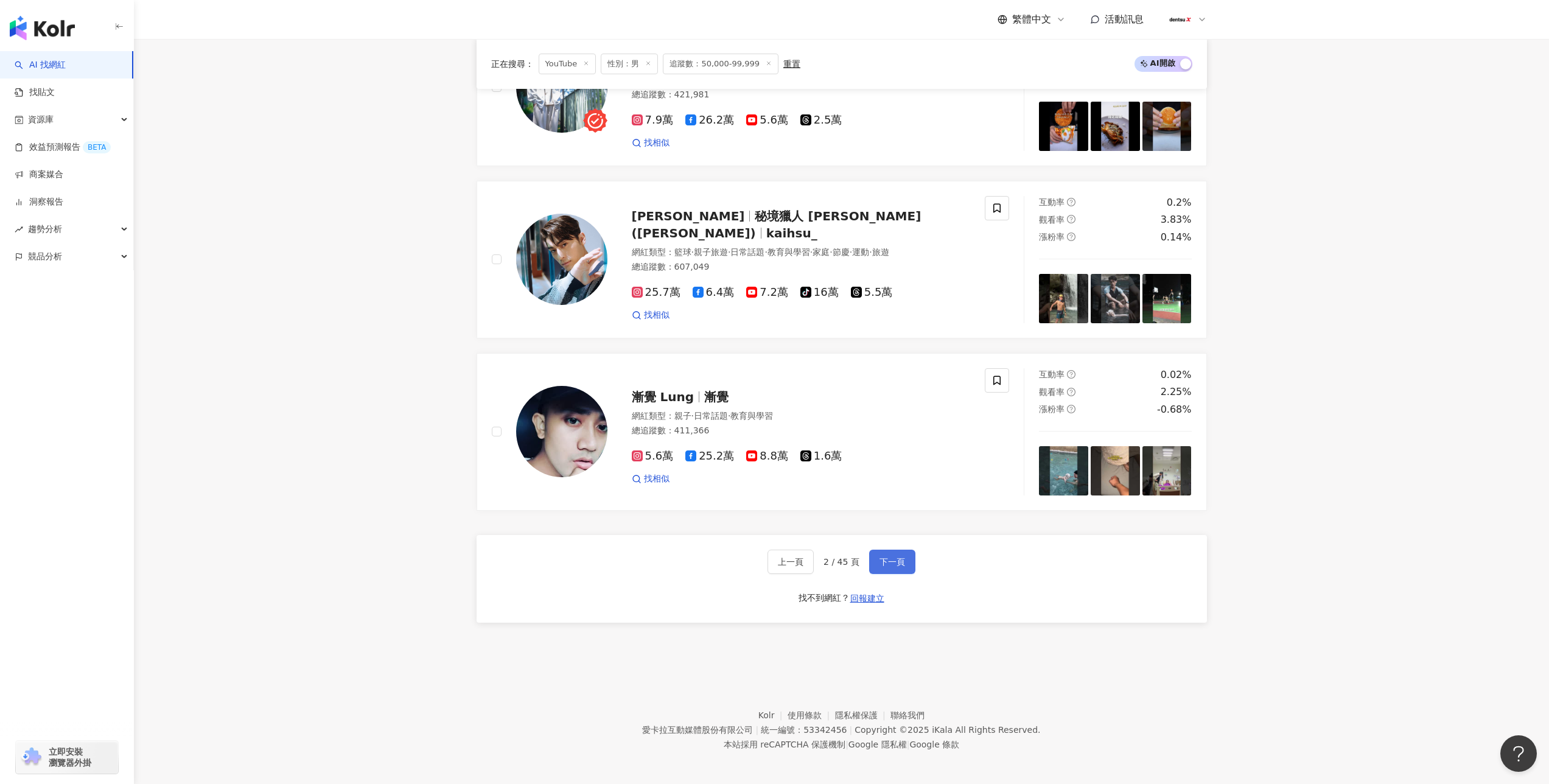
click at [885, 558] on span "下一頁" at bounding box center [893, 562] width 26 height 10
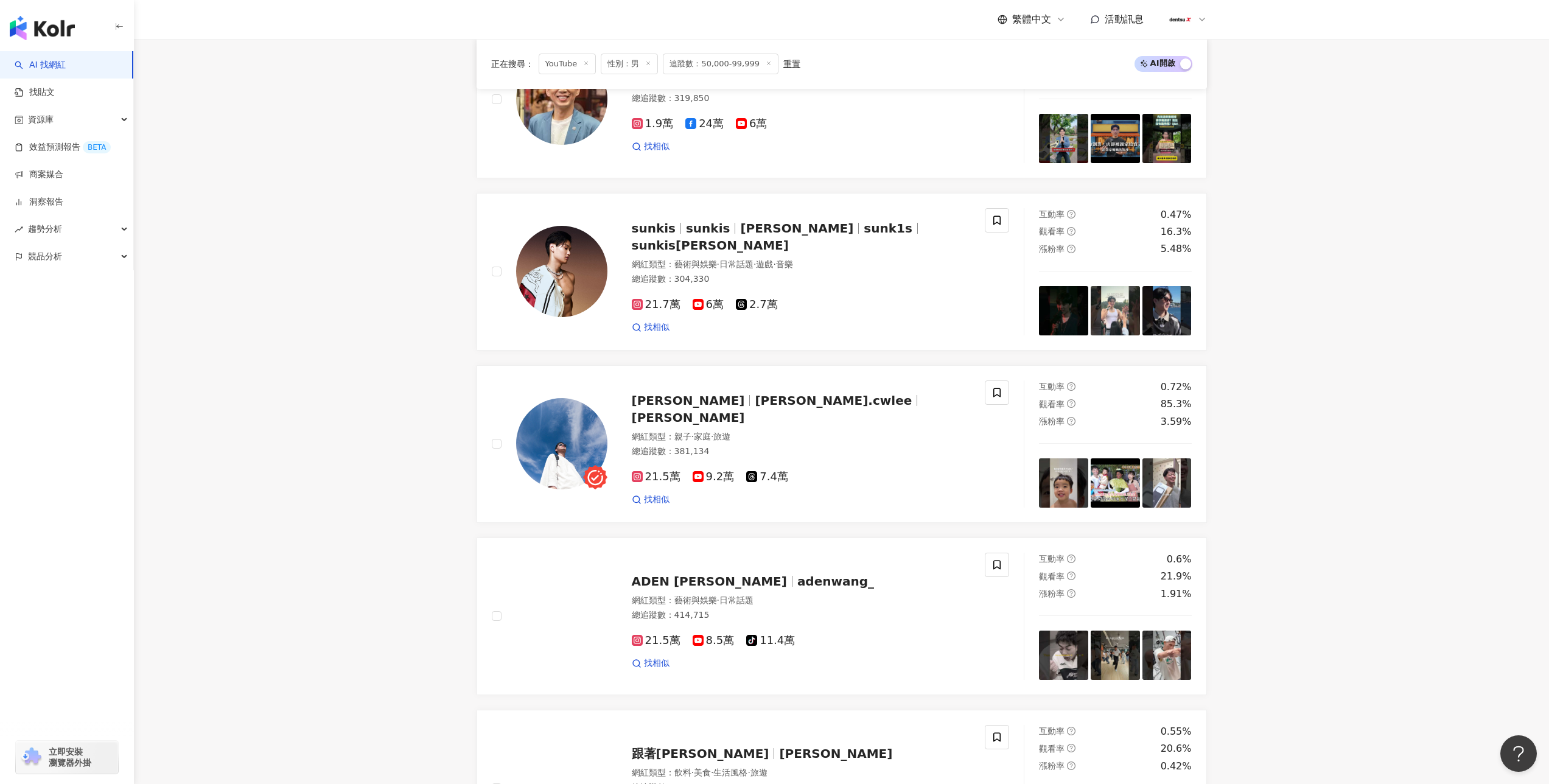
scroll to position [485, 0]
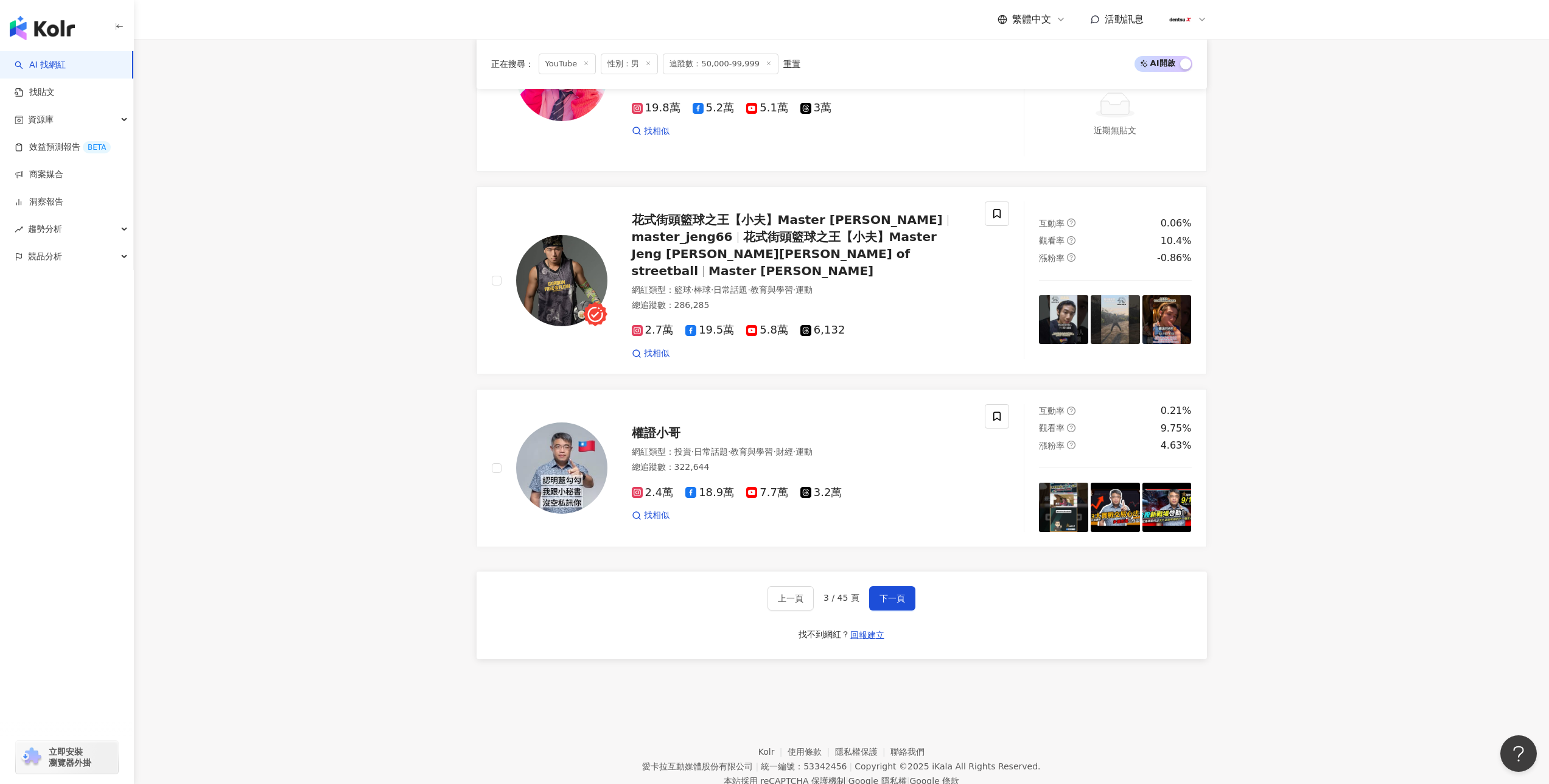
scroll to position [2112, 0]
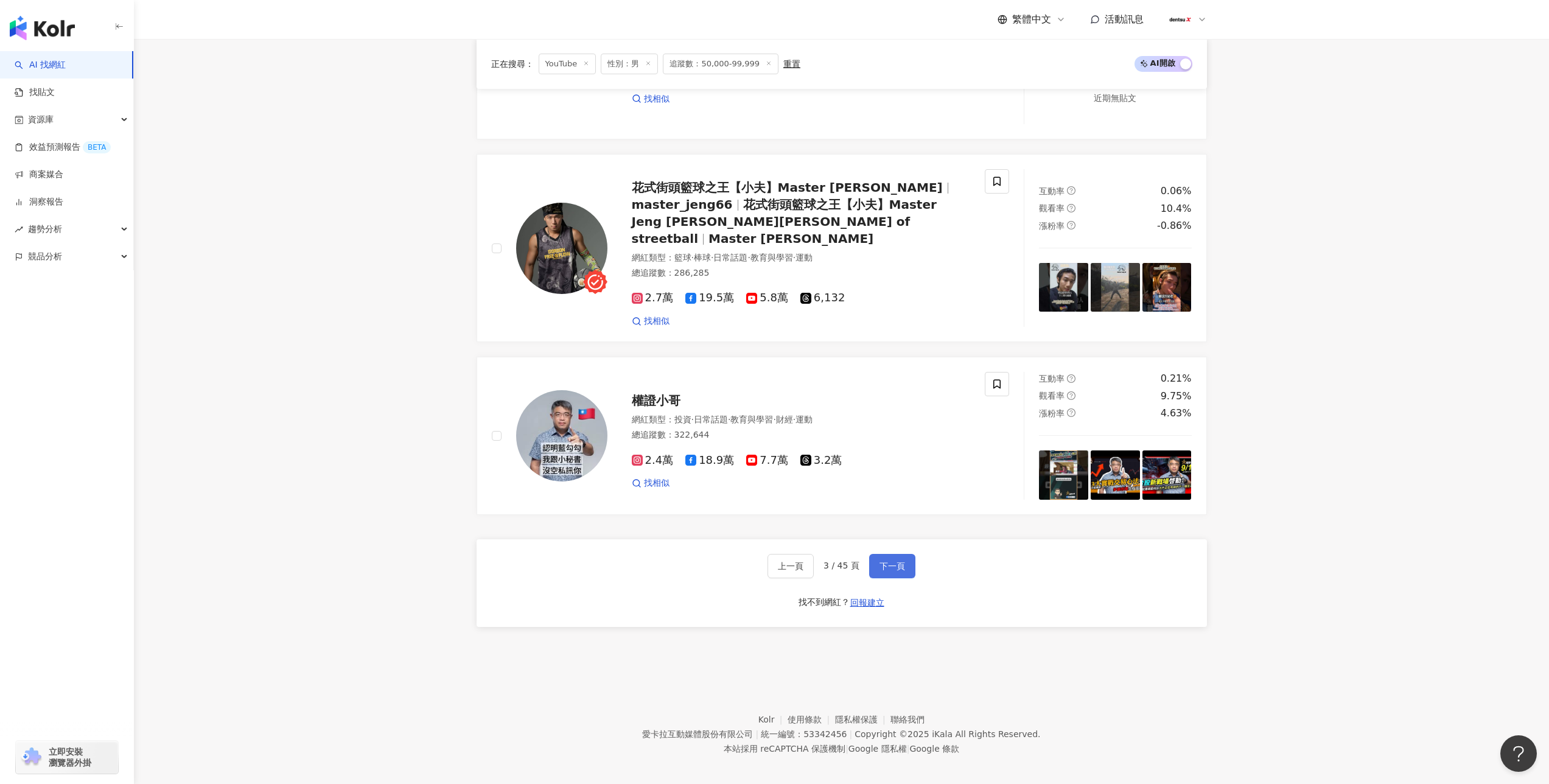
click at [891, 561] on span "下一頁" at bounding box center [893, 566] width 26 height 10
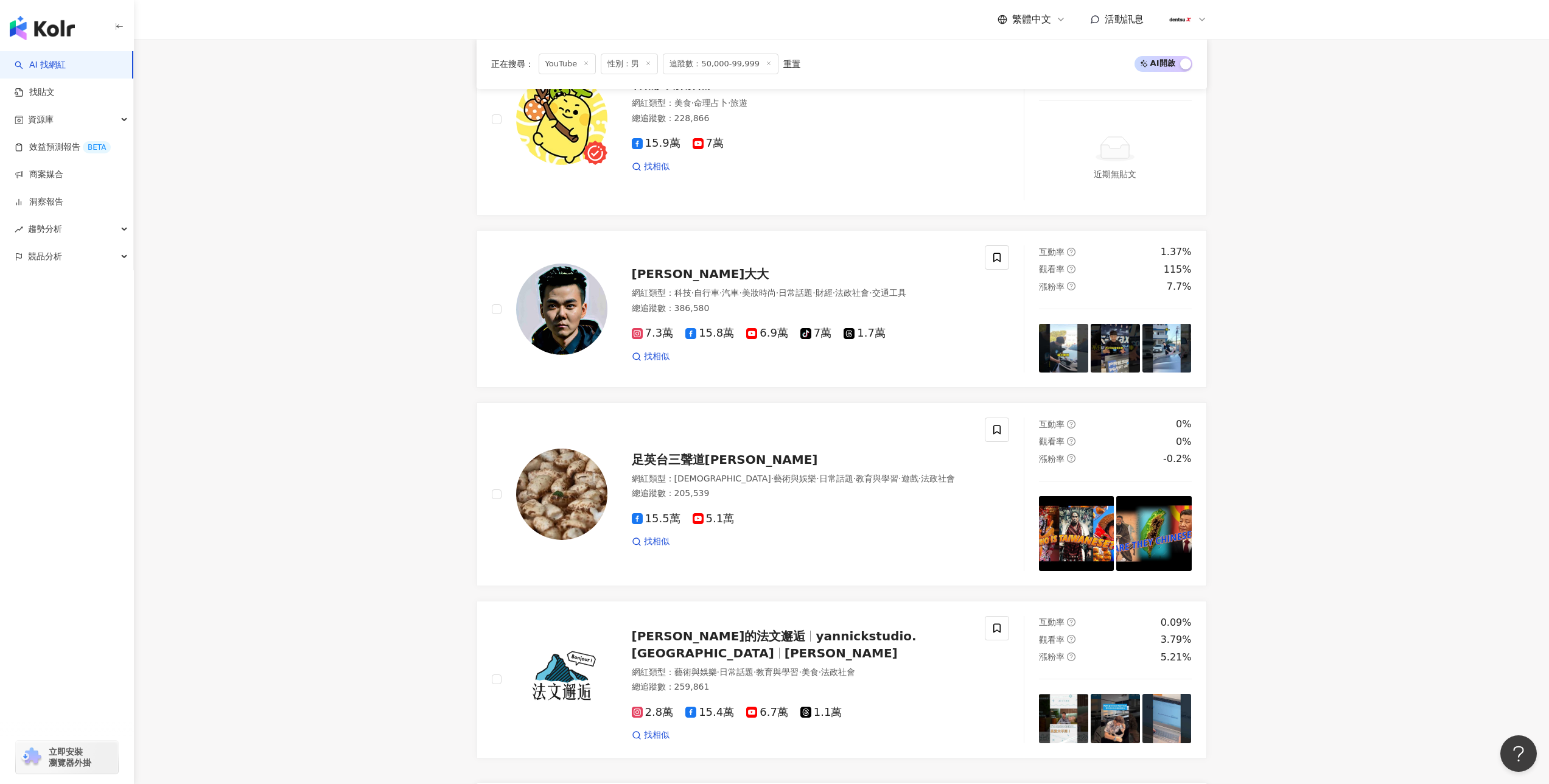
scroll to position [2160, 0]
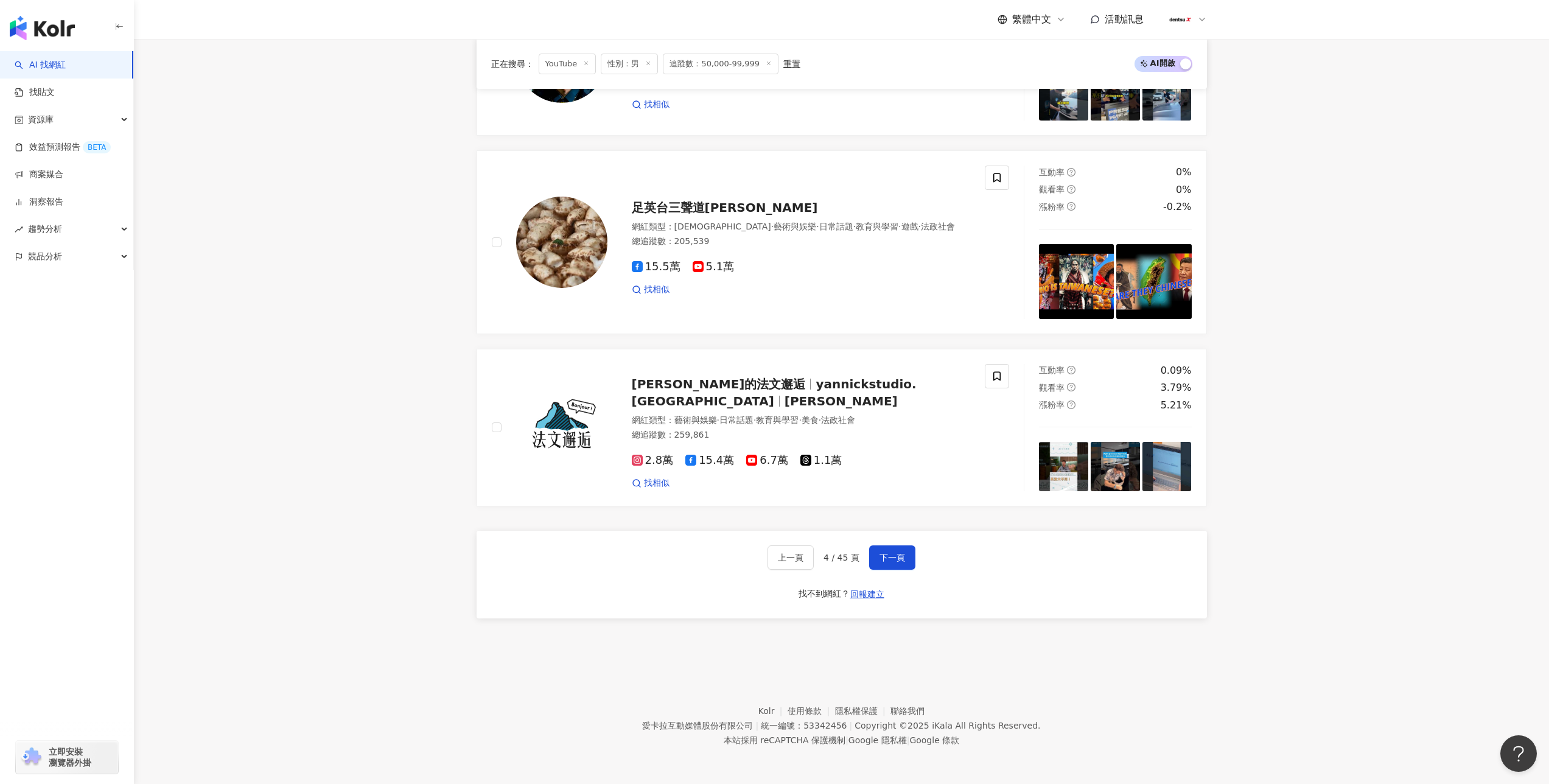
click at [901, 553] on span "下一頁" at bounding box center [893, 558] width 26 height 10
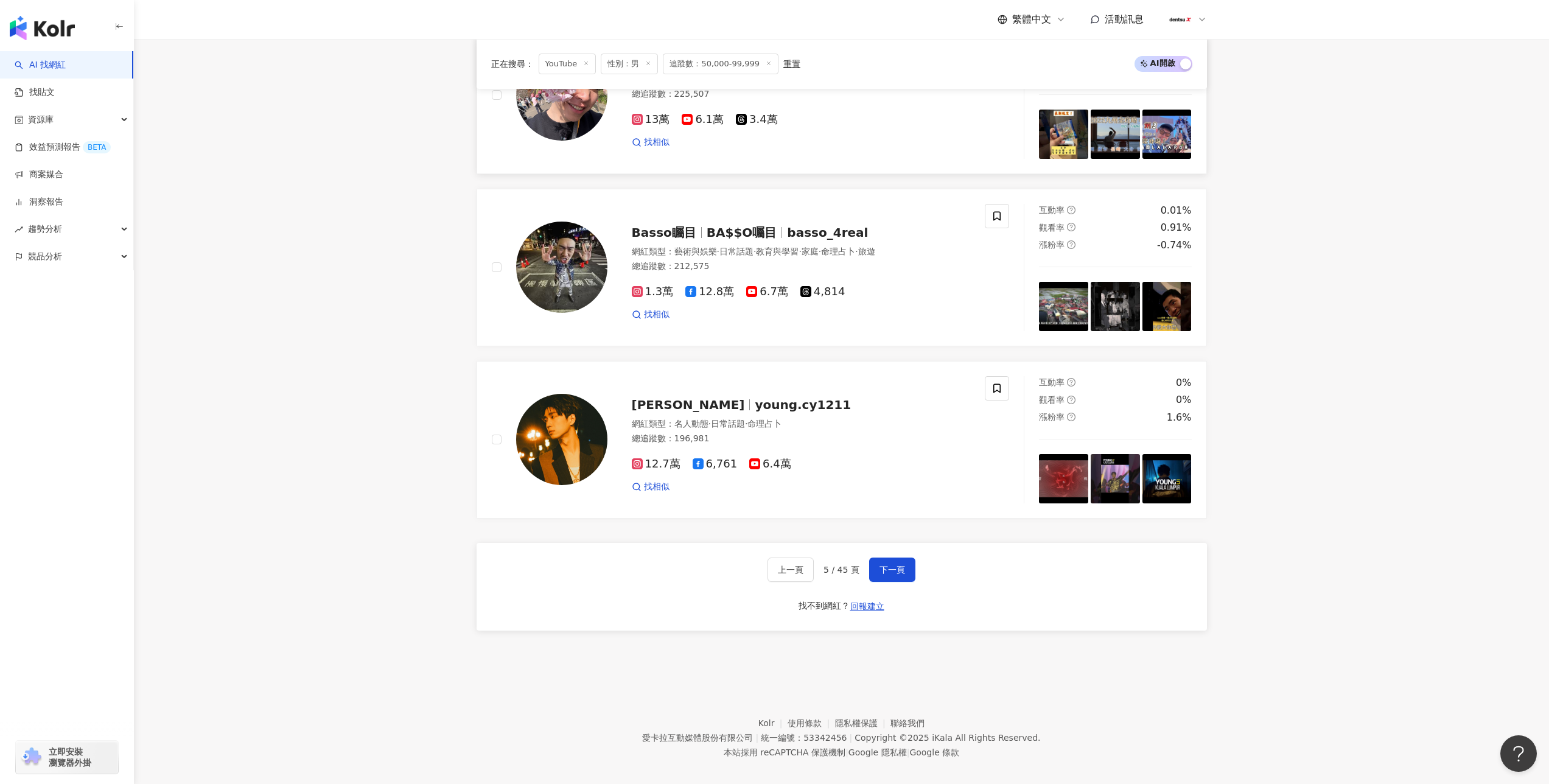
scroll to position [2202, 0]
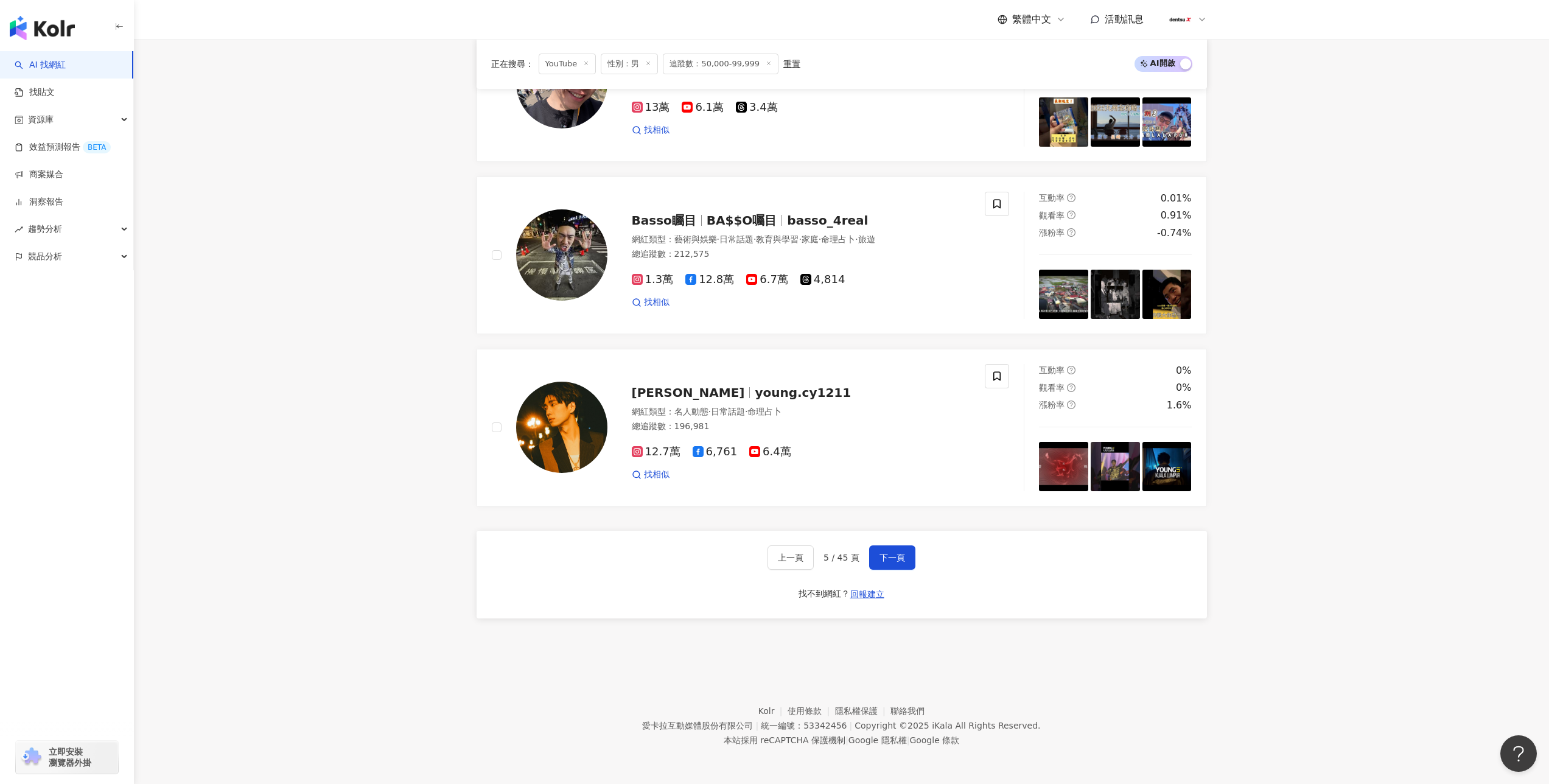
click at [898, 543] on div "上一頁 5 / 45 頁 下一頁 找不到網紅？ 回報建立" at bounding box center [842, 575] width 731 height 87
click at [898, 551] on button "下一頁" at bounding box center [892, 557] width 47 height 25
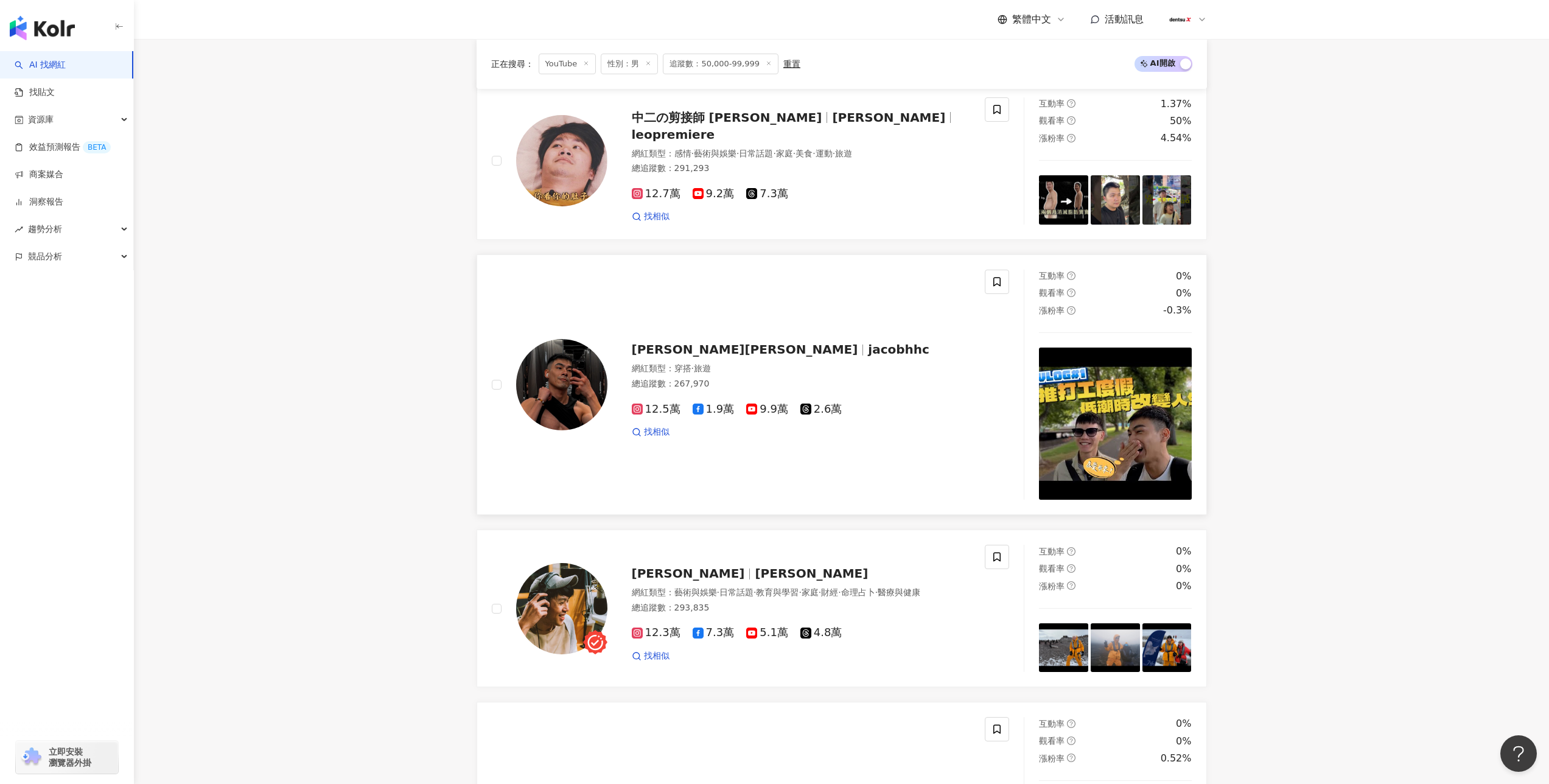
scroll to position [576, 0]
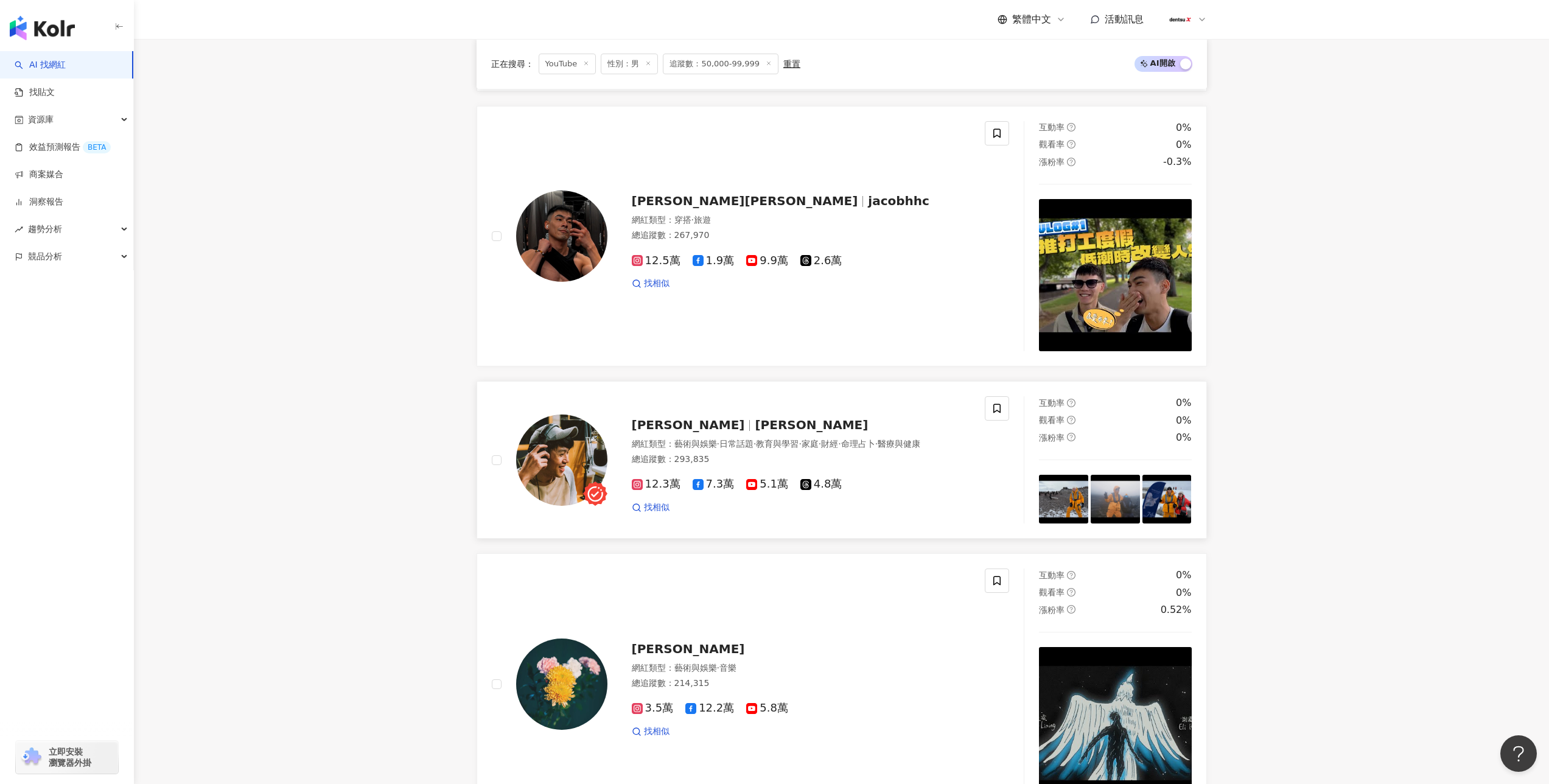
click at [672, 432] on span "[PERSON_NAME]" at bounding box center [693, 425] width 123 height 15
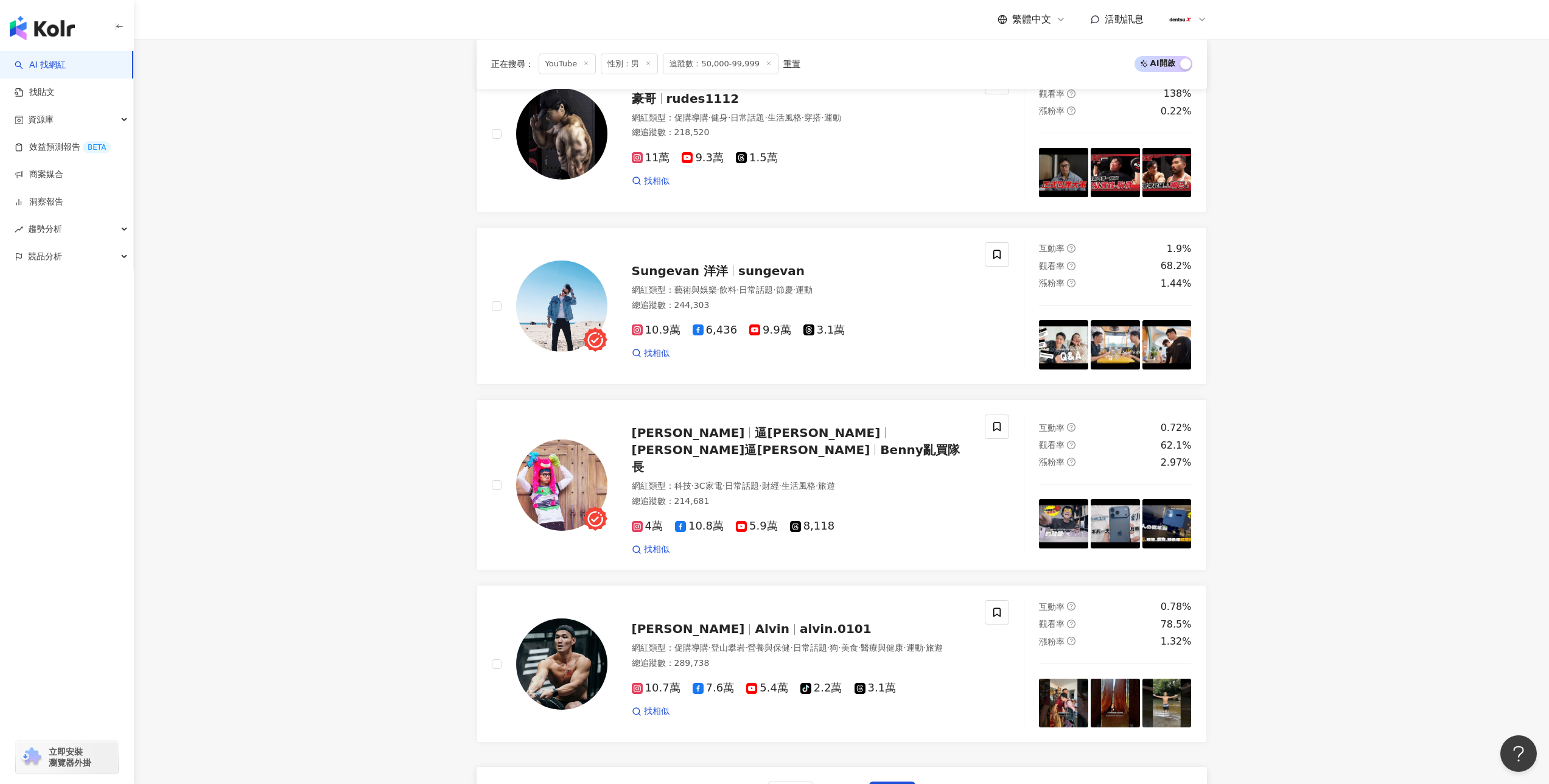
scroll to position [2373, 0]
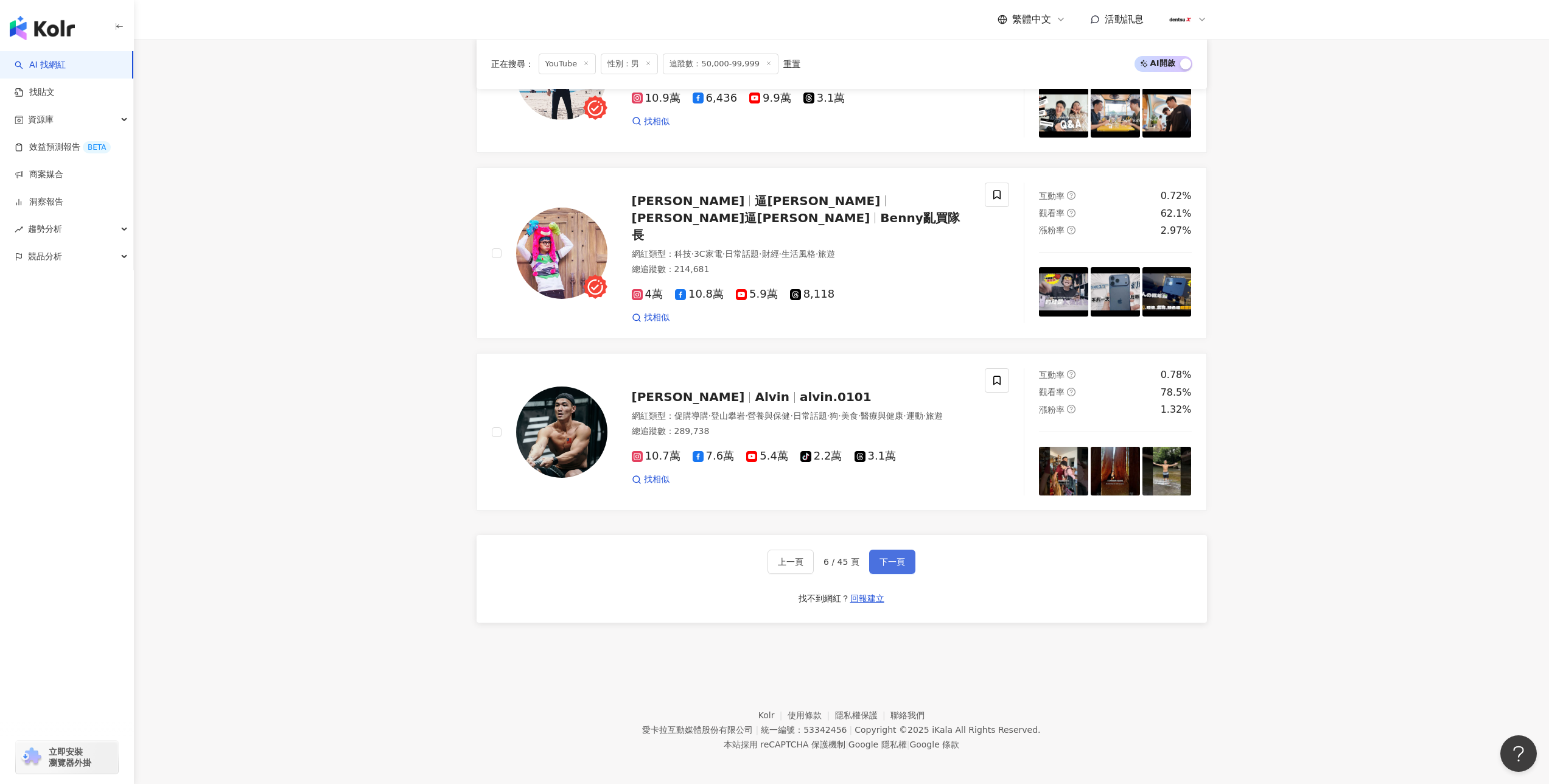
click at [885, 560] on span "下一頁" at bounding box center [893, 562] width 26 height 10
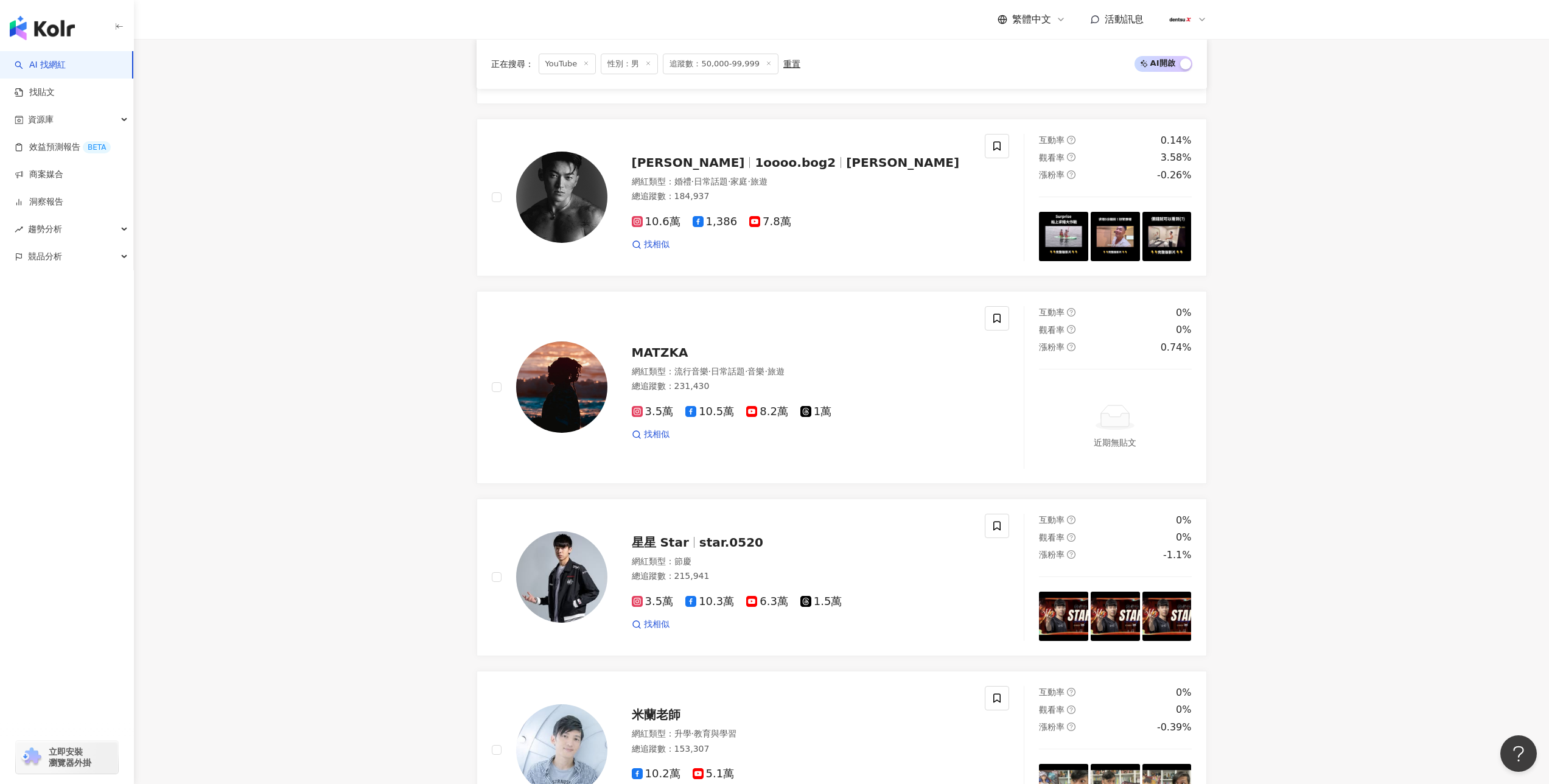
scroll to position [2099, 0]
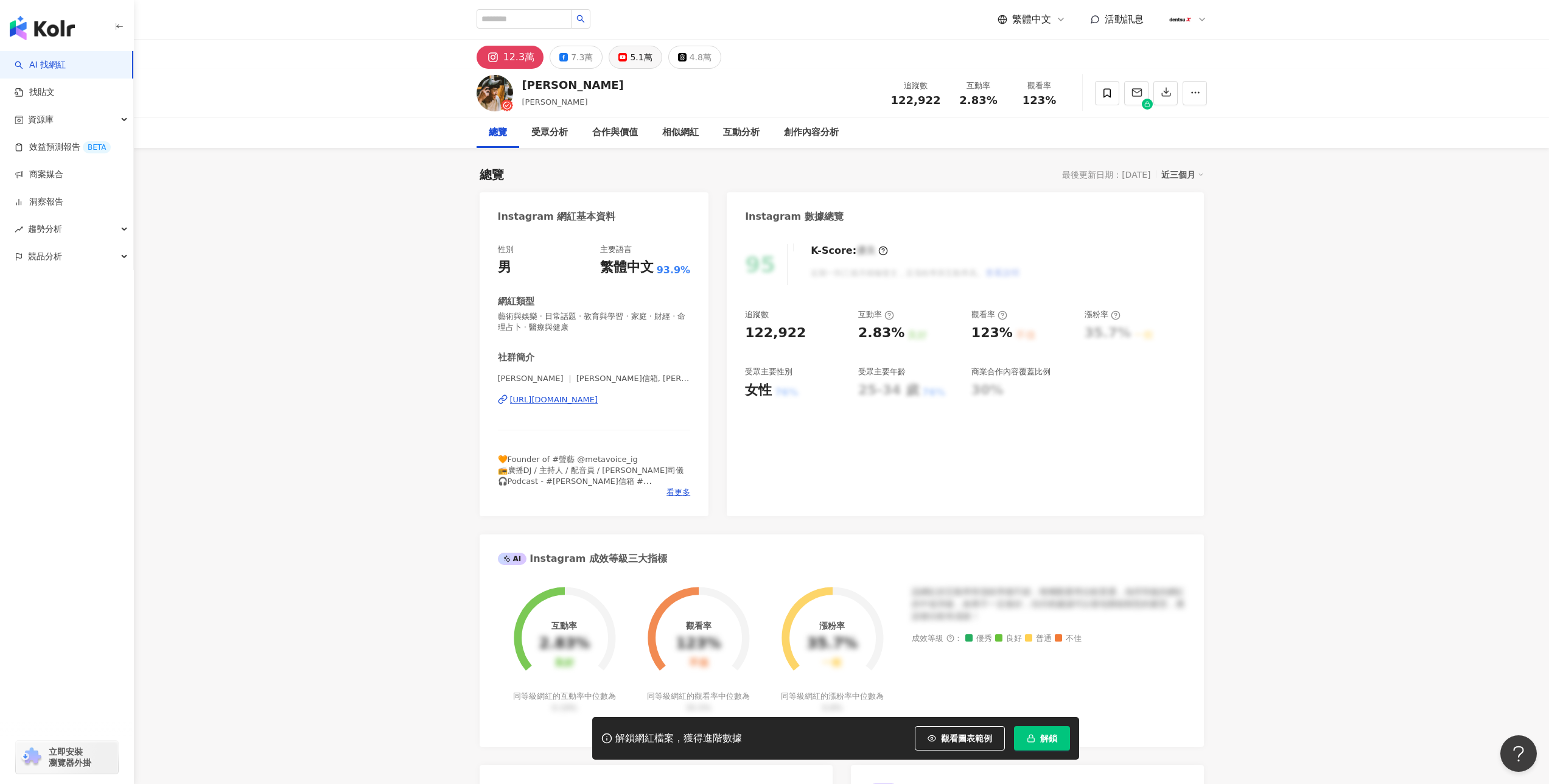
click at [622, 55] on icon at bounding box center [623, 57] width 9 height 9
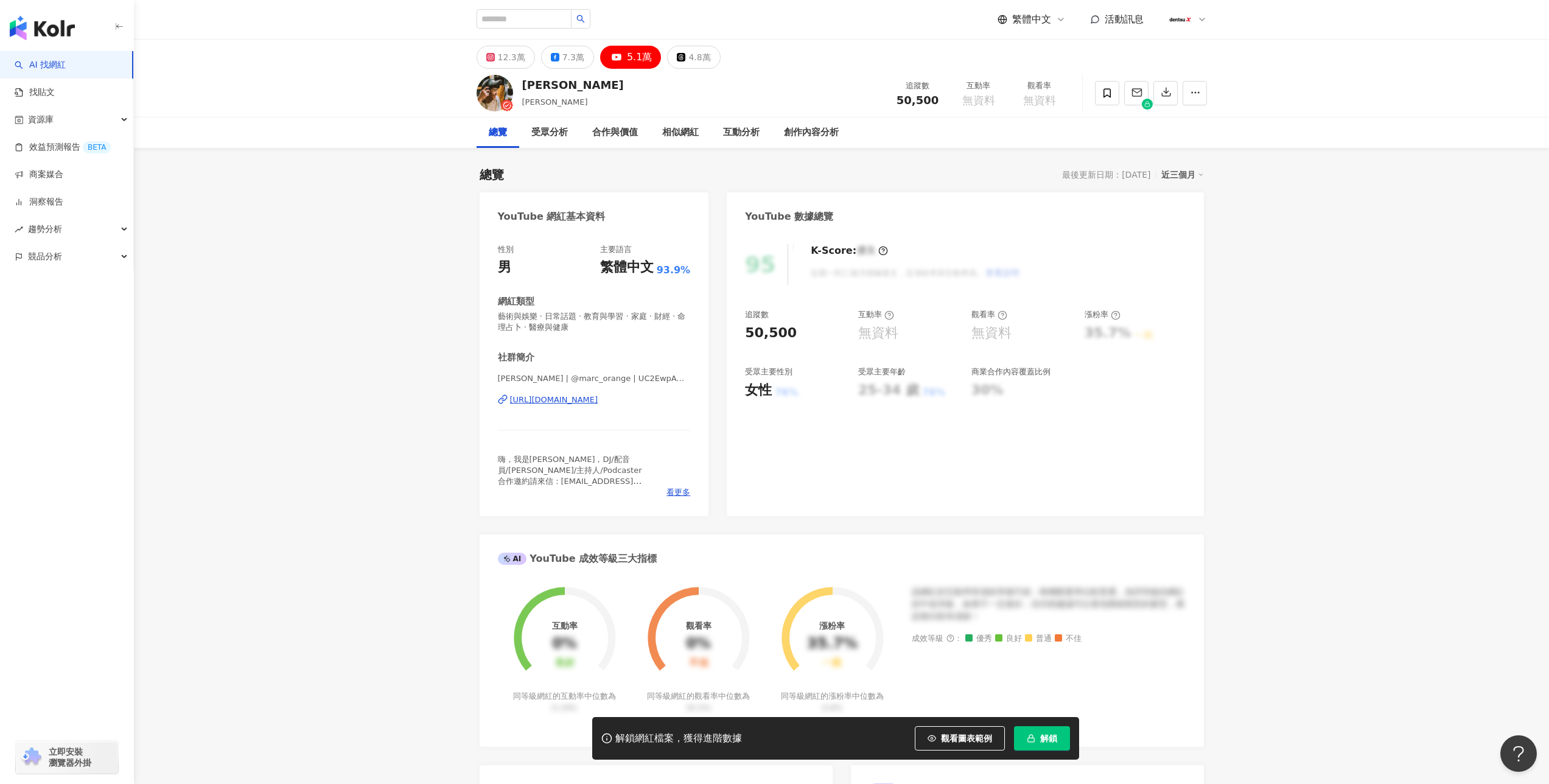
click at [608, 406] on div "[PERSON_NAME] | @marc_orange | UC2EwpAwcsIAohhPgIKtrPsg [URL][DOMAIN_NAME]" at bounding box center [594, 409] width 193 height 71
click at [599, 402] on div "[URL][DOMAIN_NAME]" at bounding box center [554, 399] width 88 height 11
